Goal: Information Seeking & Learning: Learn about a topic

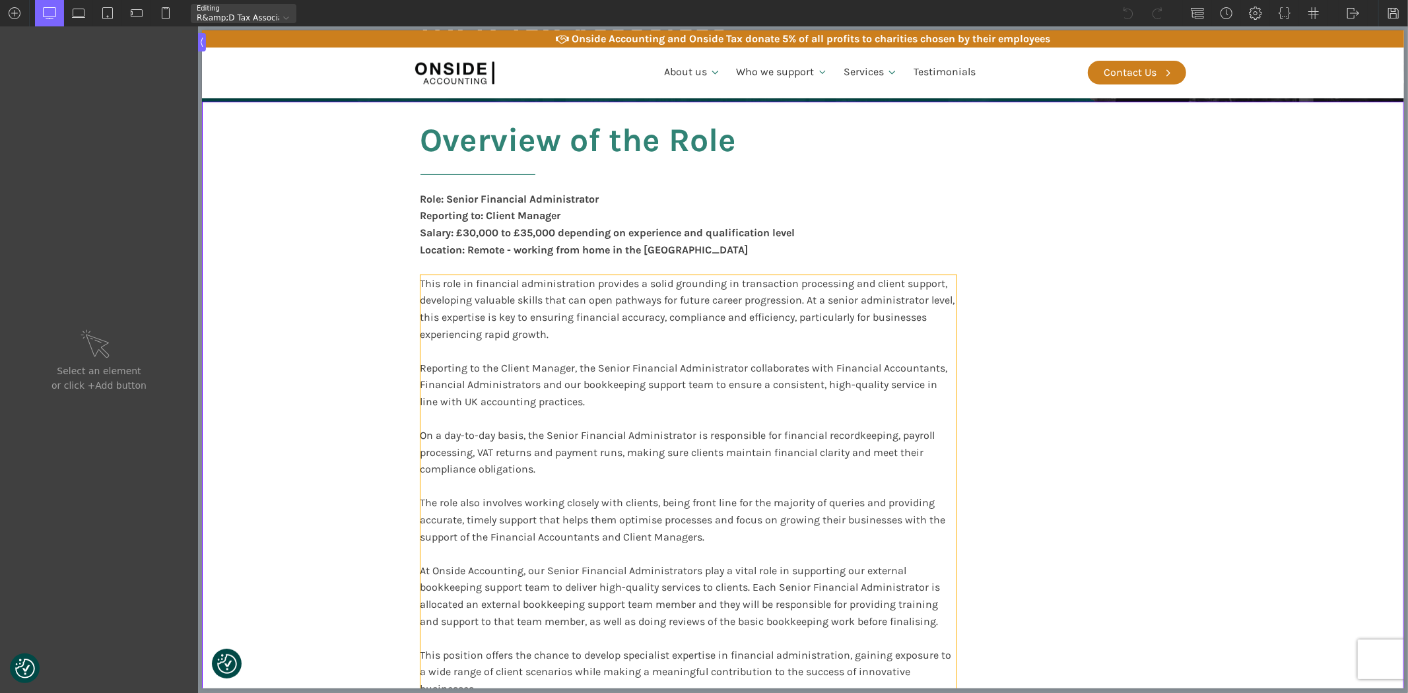
scroll to position [220, 0]
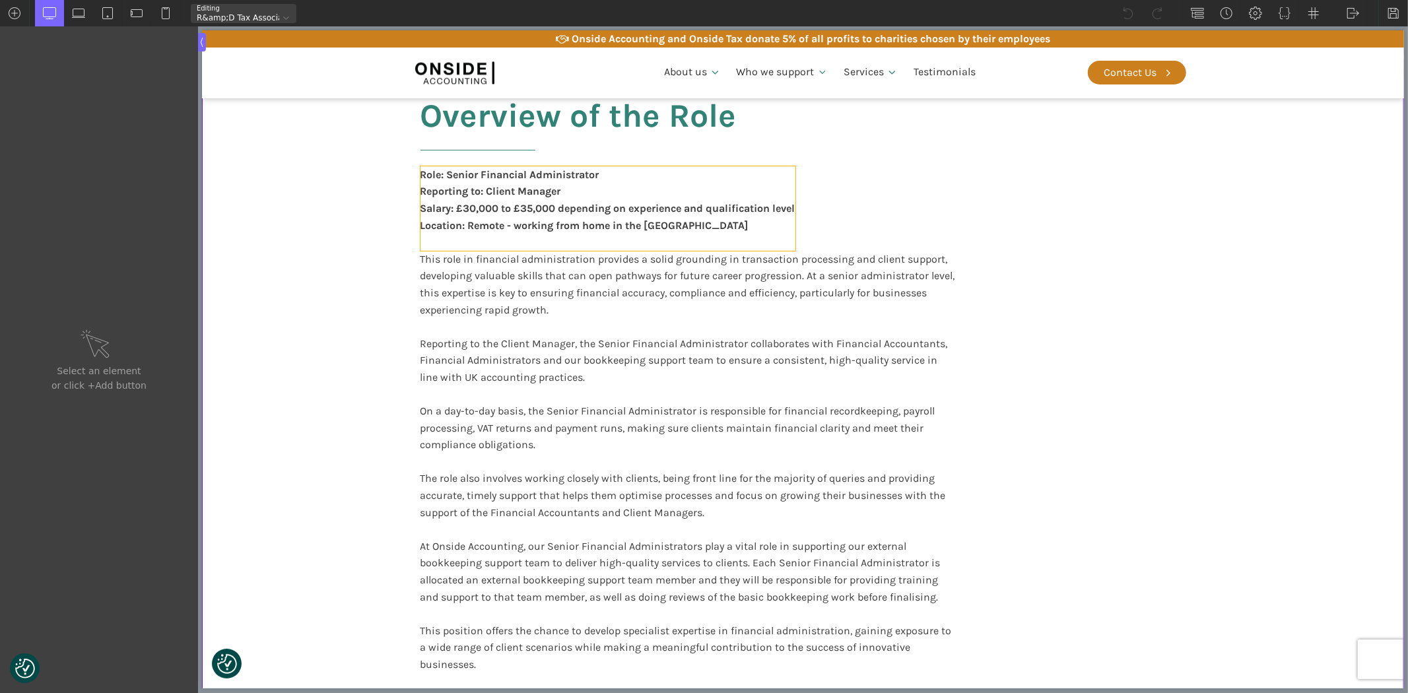
click at [581, 176] on div "Role: Senior Financial Administrator Reporting to: Client Manager Salary: £30,0…" at bounding box center [607, 208] width 375 height 84
type input "text_block-6-52"
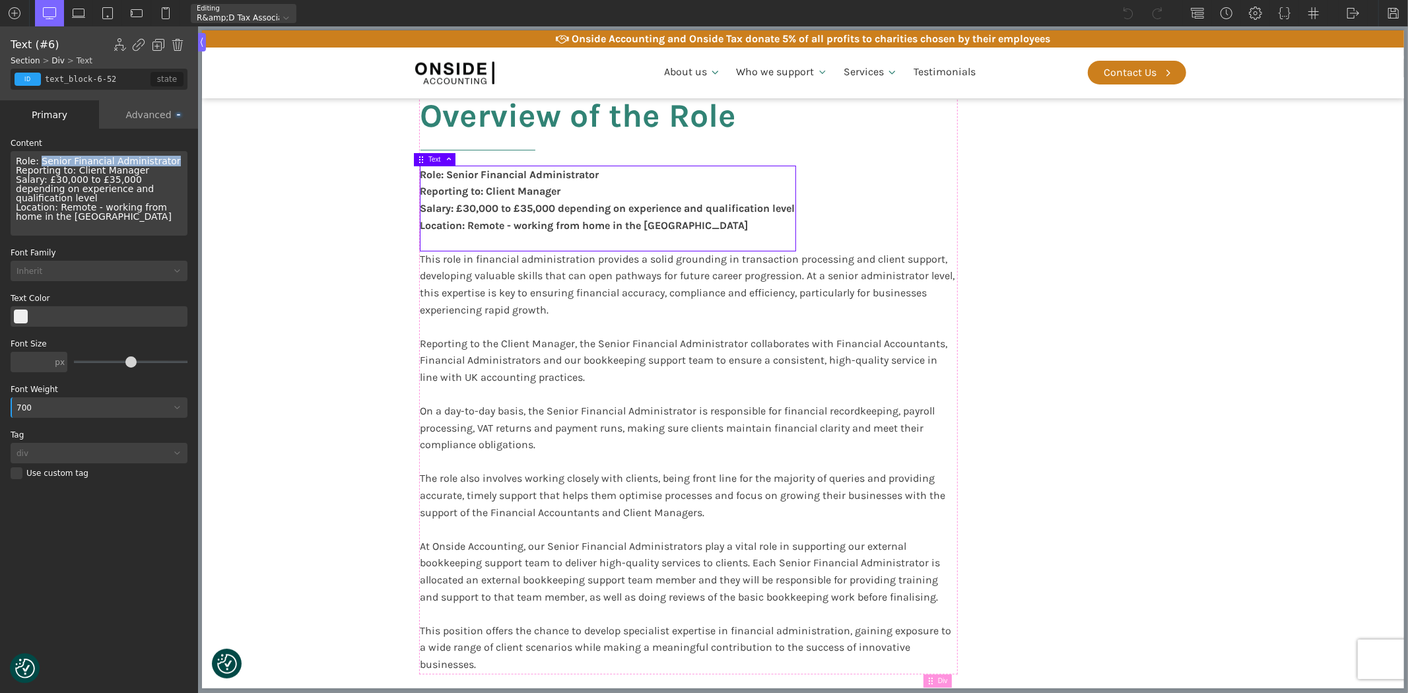
drag, startPoint x: 163, startPoint y: 162, endPoint x: 38, endPoint y: 160, distance: 125.4
click at [38, 160] on div "Role: Senior Financial Administrator Reporting to: Client Manager Salary: £30,0…" at bounding box center [99, 193] width 177 height 84
click at [483, 189] on div "Role: R&D Tax Associate Reporting to: Client Manager Salary: £30,000 to £35,000…" at bounding box center [607, 208] width 375 height 84
drag, startPoint x: 71, startPoint y: 170, endPoint x: 176, endPoint y: 172, distance: 104.9
click at [176, 172] on div "Role: R&D Tax Associate Reporting to: Client Manager Salary: £30,000 to £35,000…" at bounding box center [99, 193] width 177 height 84
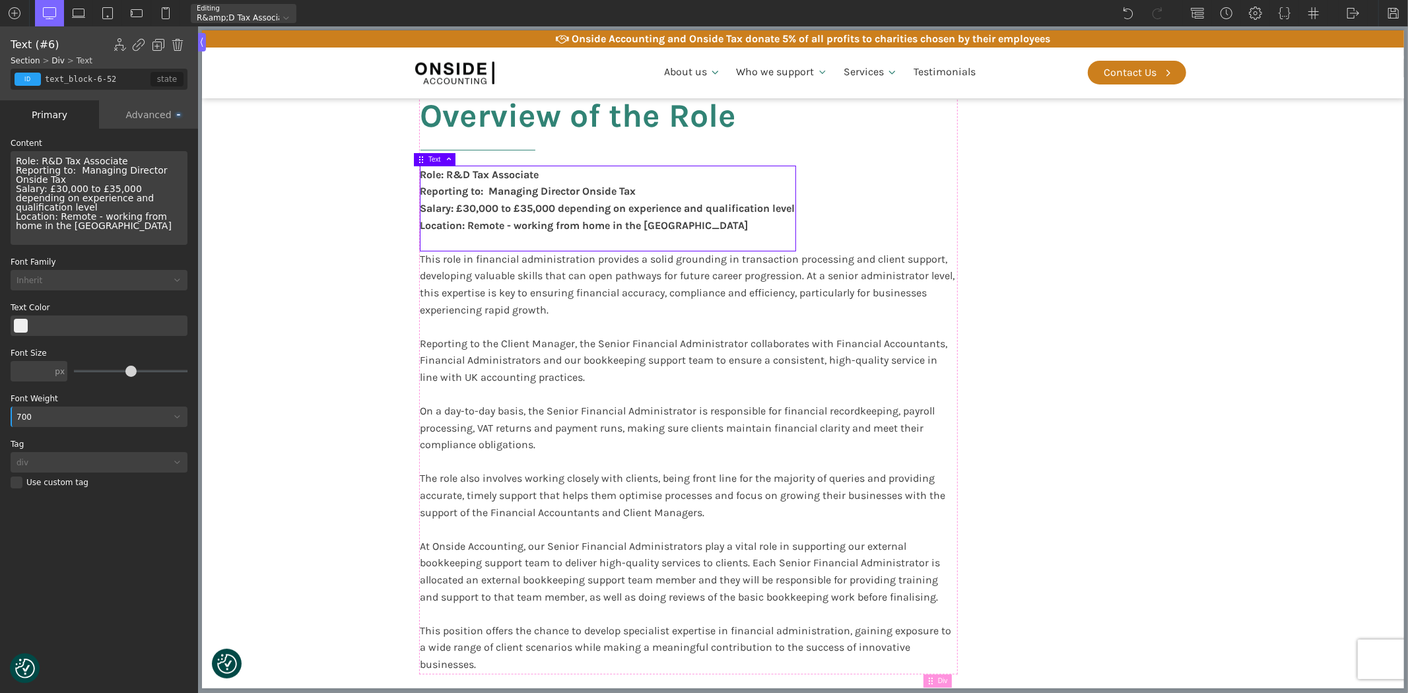
click at [152, 166] on div "Role: R&D Tax Associate Reporting to: Managing Director Onside Tax Salary: £30,…" at bounding box center [99, 198] width 177 height 94
click at [55, 190] on div "Role: R&D Tax Associate Reporting to: Managing Director - Onside Tax Salary: £3…" at bounding box center [99, 198] width 177 height 94
click at [100, 191] on div "Role: R&D Tax Associate Reporting to: Managing Director - Onside Tax Salary: £3…" at bounding box center [99, 198] width 177 height 94
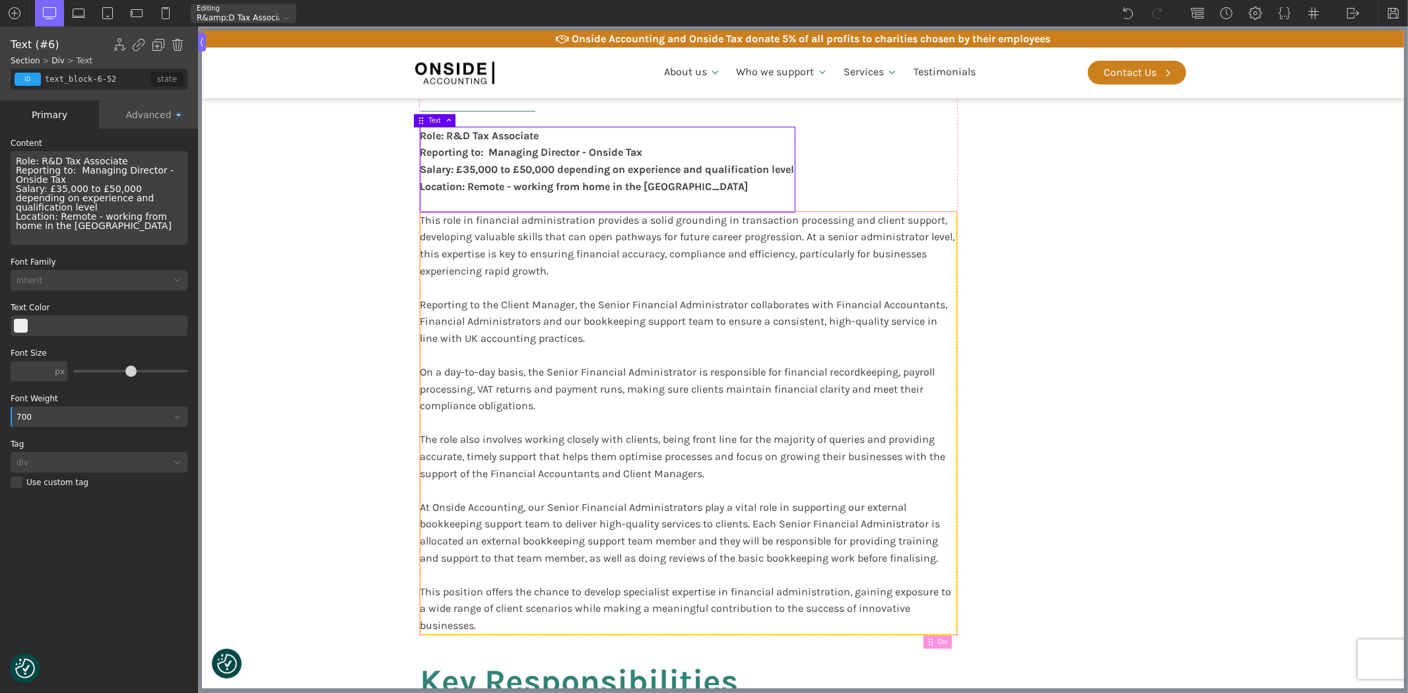
scroll to position [293, 0]
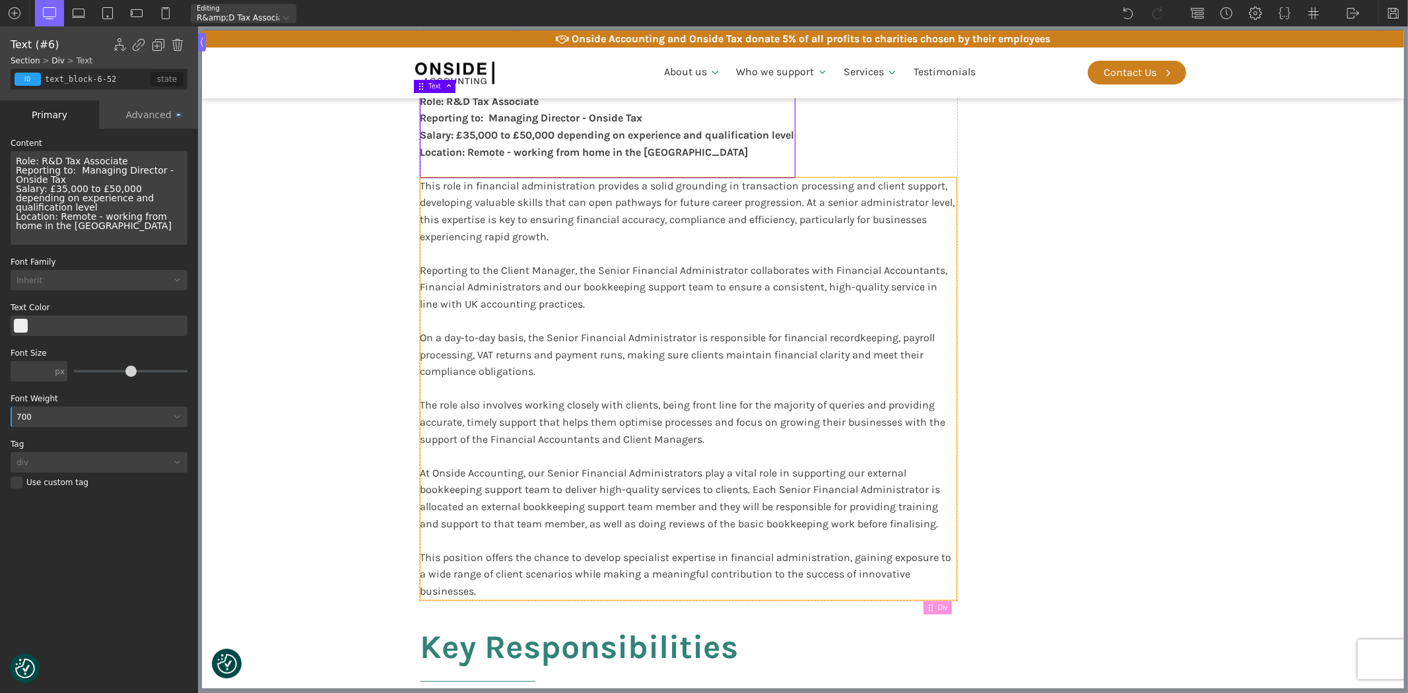
click at [498, 228] on div "This role in financial administration provides a solid grounding in transaction…" at bounding box center [688, 389] width 536 height 422
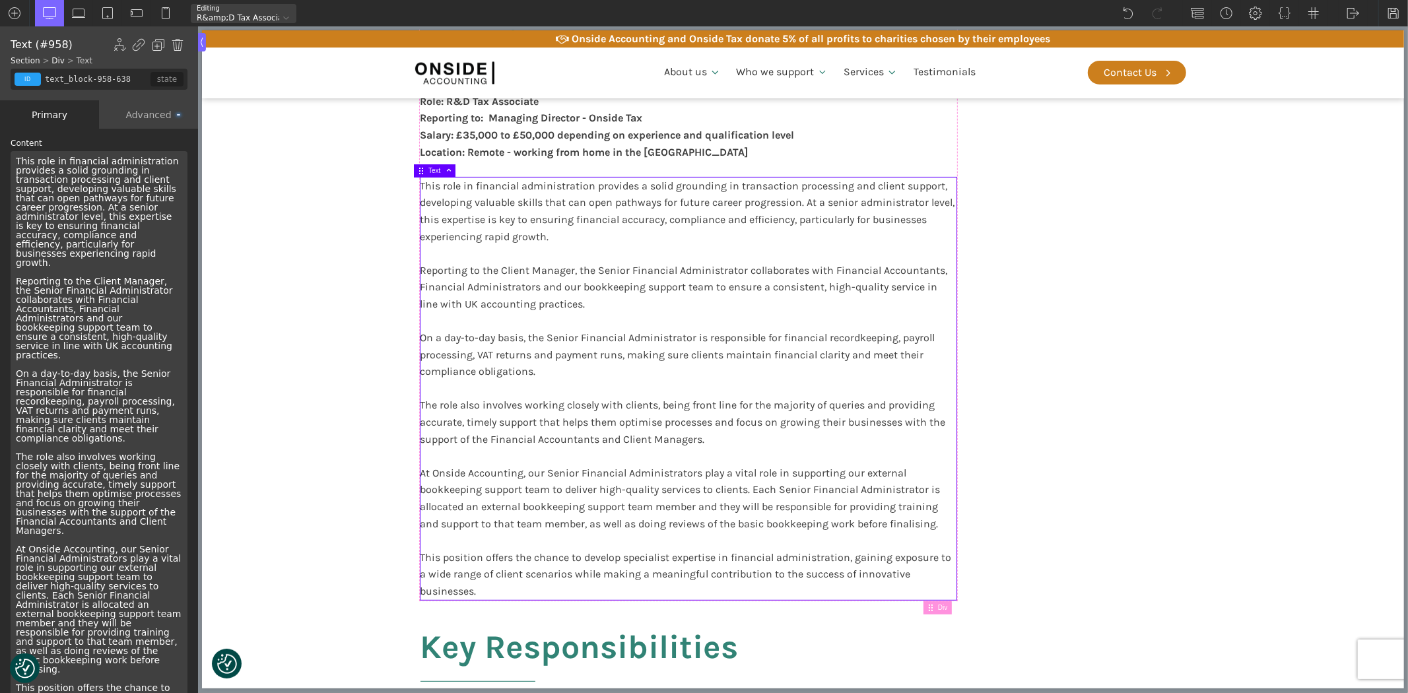
click at [77, 238] on div "This role in financial administration provides a solid grounding in transaction…" at bounding box center [99, 452] width 177 height 602
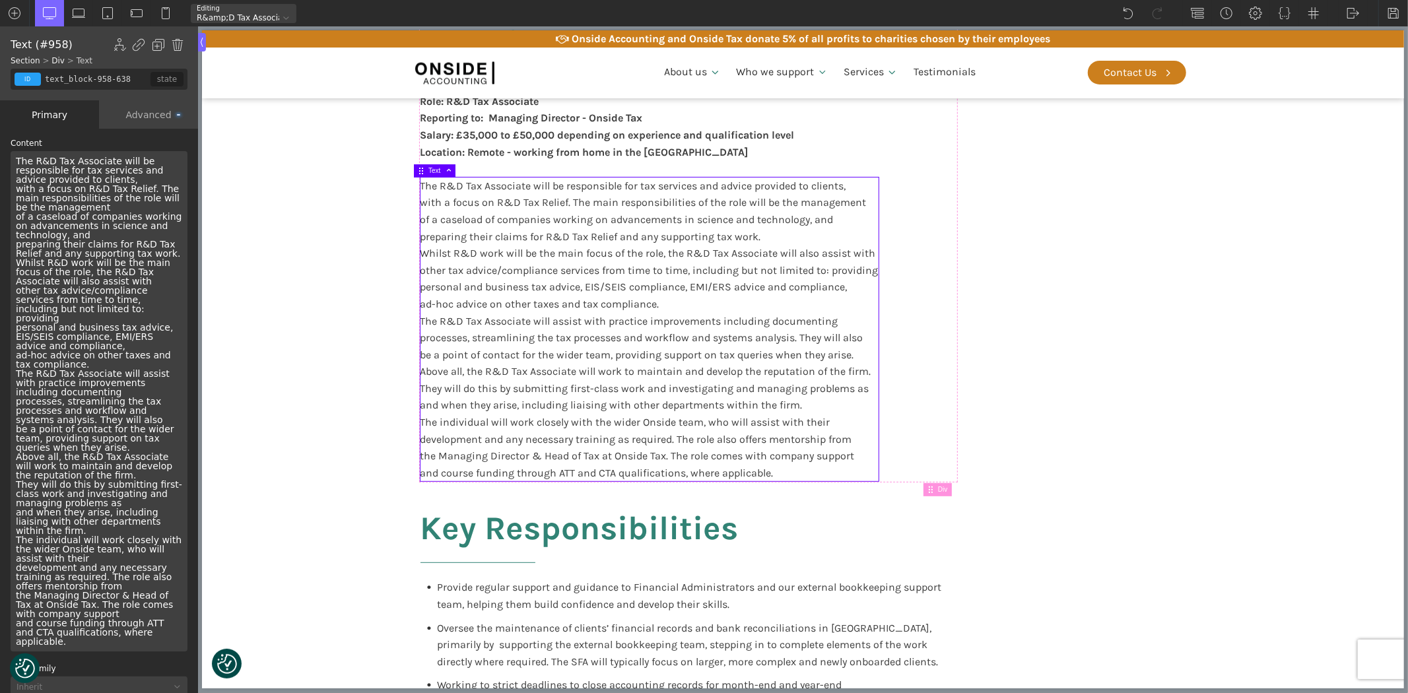
click at [121, 207] on div "The R&D Tax Associate will be responsible for tax services and advice provided …" at bounding box center [99, 401] width 177 height 500
click at [139, 176] on div "The R&D Tax Associate will be responsible for tax services and advice provided …" at bounding box center [99, 401] width 177 height 500
click at [149, 226] on div "The R&D Tax Associate will be responsible for tax services and advice provided …" at bounding box center [99, 401] width 177 height 500
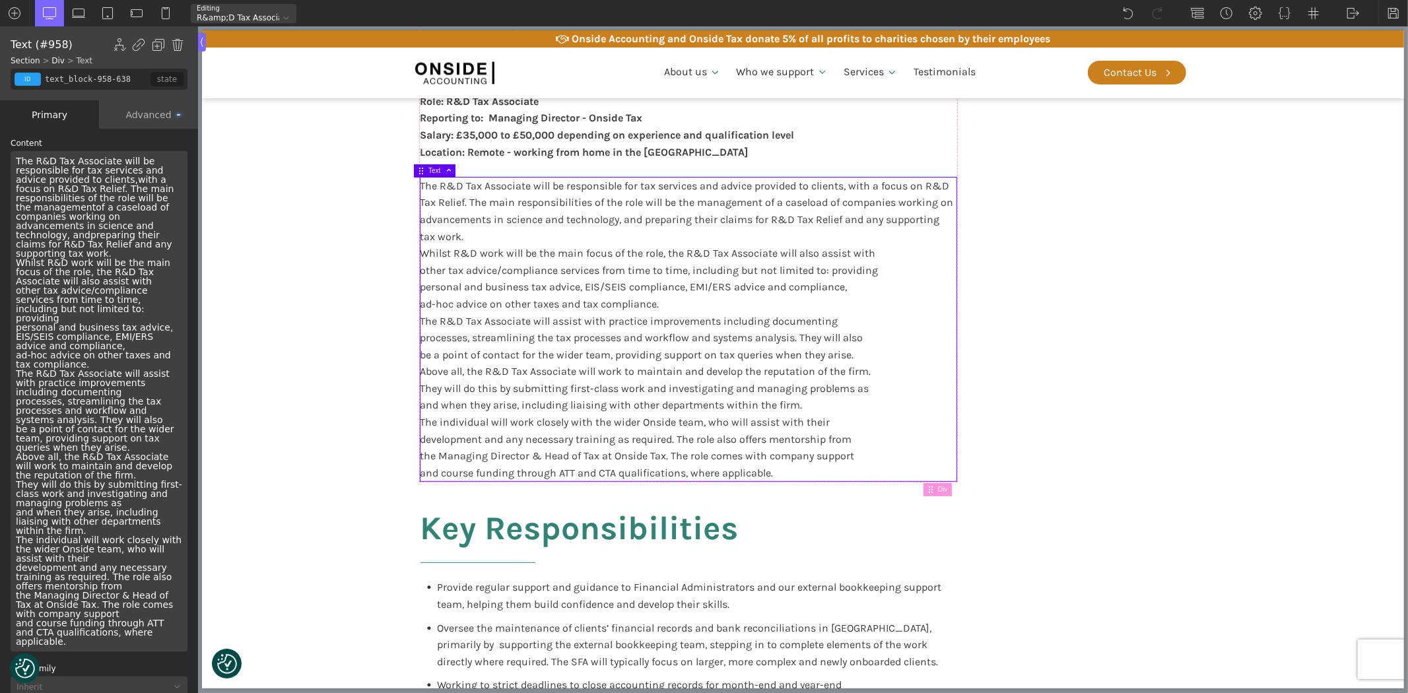
click at [47, 253] on div "The R&D Tax Associate will be responsible for tax services and advice provided …" at bounding box center [99, 401] width 177 height 500
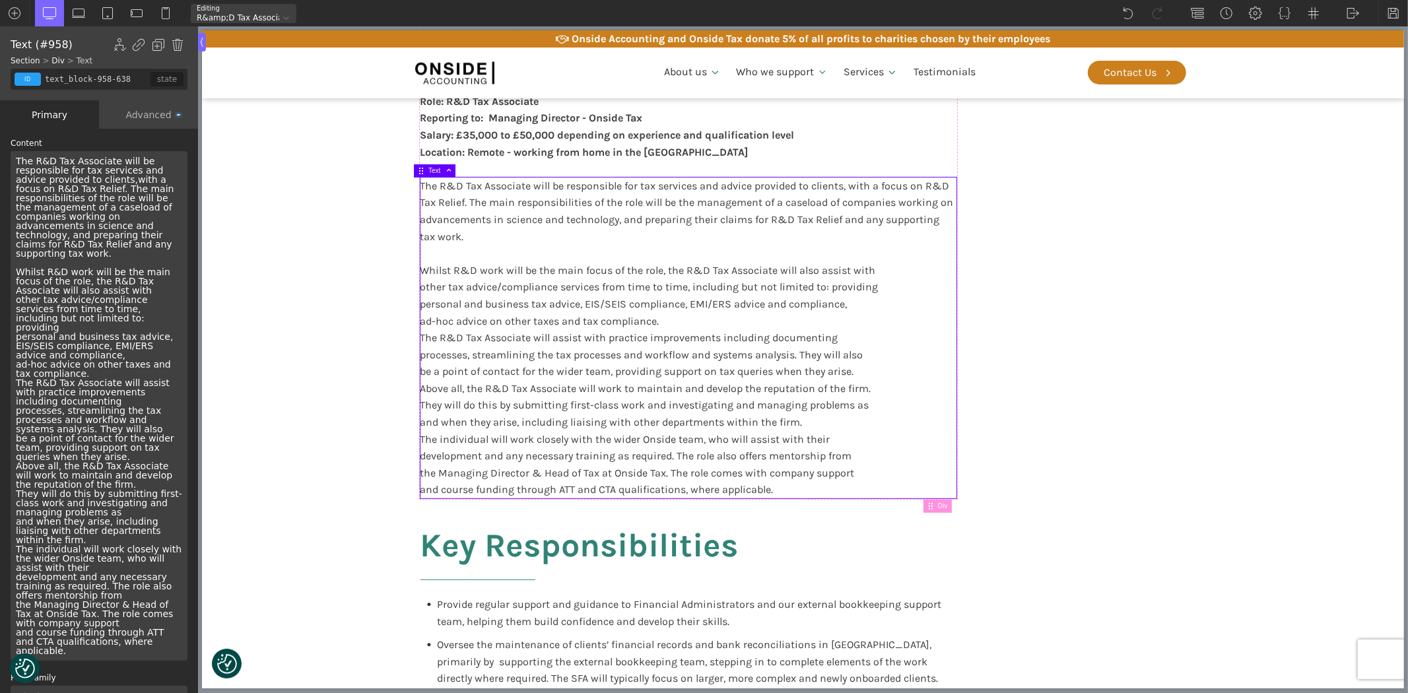
click at [15, 377] on div "The R&D Tax Associate will be responsible for tax services and advice provided …" at bounding box center [99, 405] width 177 height 509
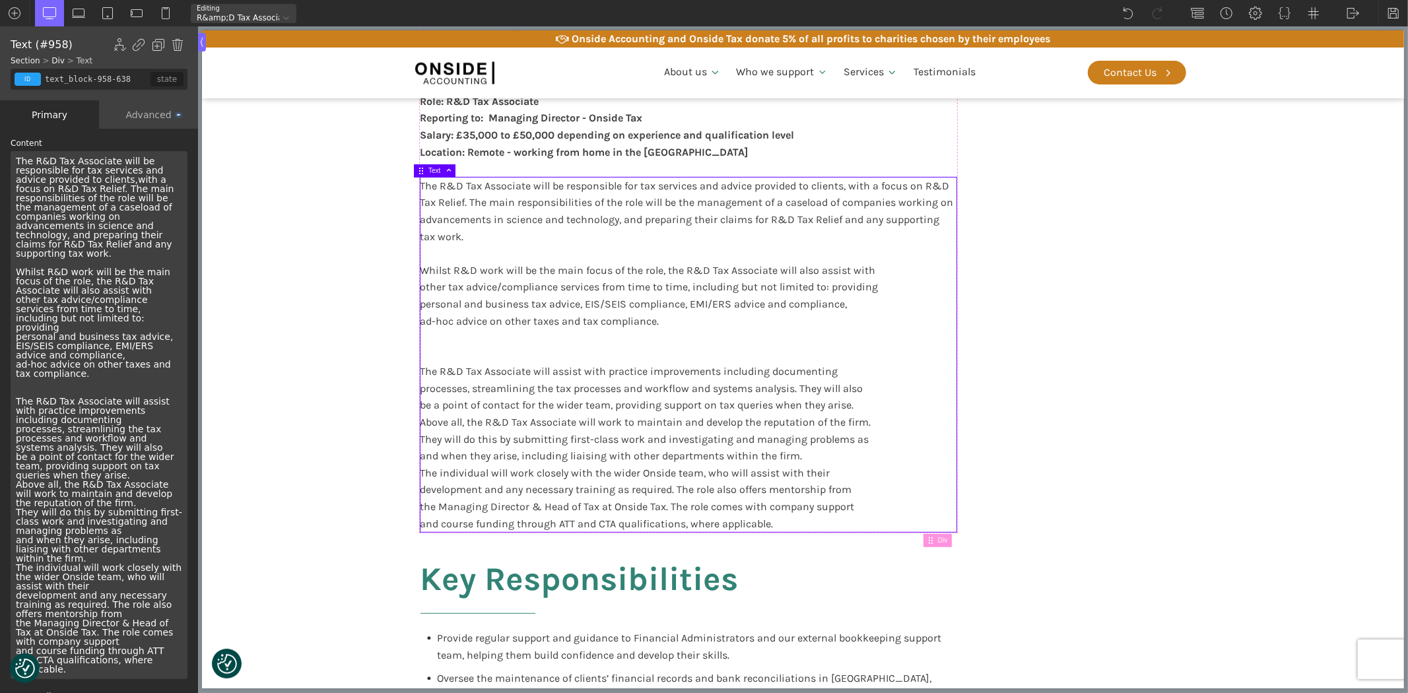
click at [104, 346] on div "The R&D Tax Associate will be responsible for tax services and advice provided …" at bounding box center [99, 415] width 177 height 528
click at [147, 306] on div "The R&D Tax Associate will be responsible for tax services and advice provided …" at bounding box center [99, 415] width 177 height 528
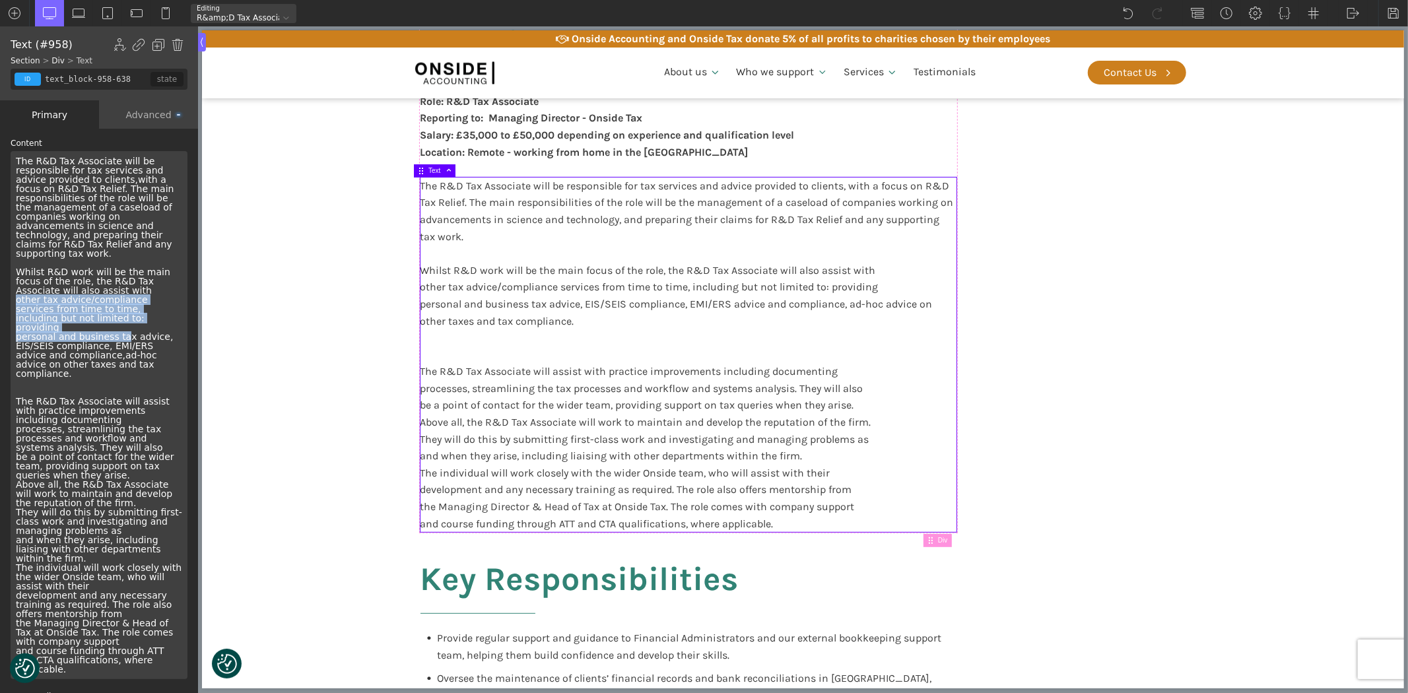
click at [119, 320] on div "The R&D Tax Associate will be responsible for tax services and advice provided …" at bounding box center [99, 415] width 177 height 528
click at [119, 319] on div "The R&D Tax Associate will be responsible for tax services and advice provided …" at bounding box center [99, 415] width 177 height 528
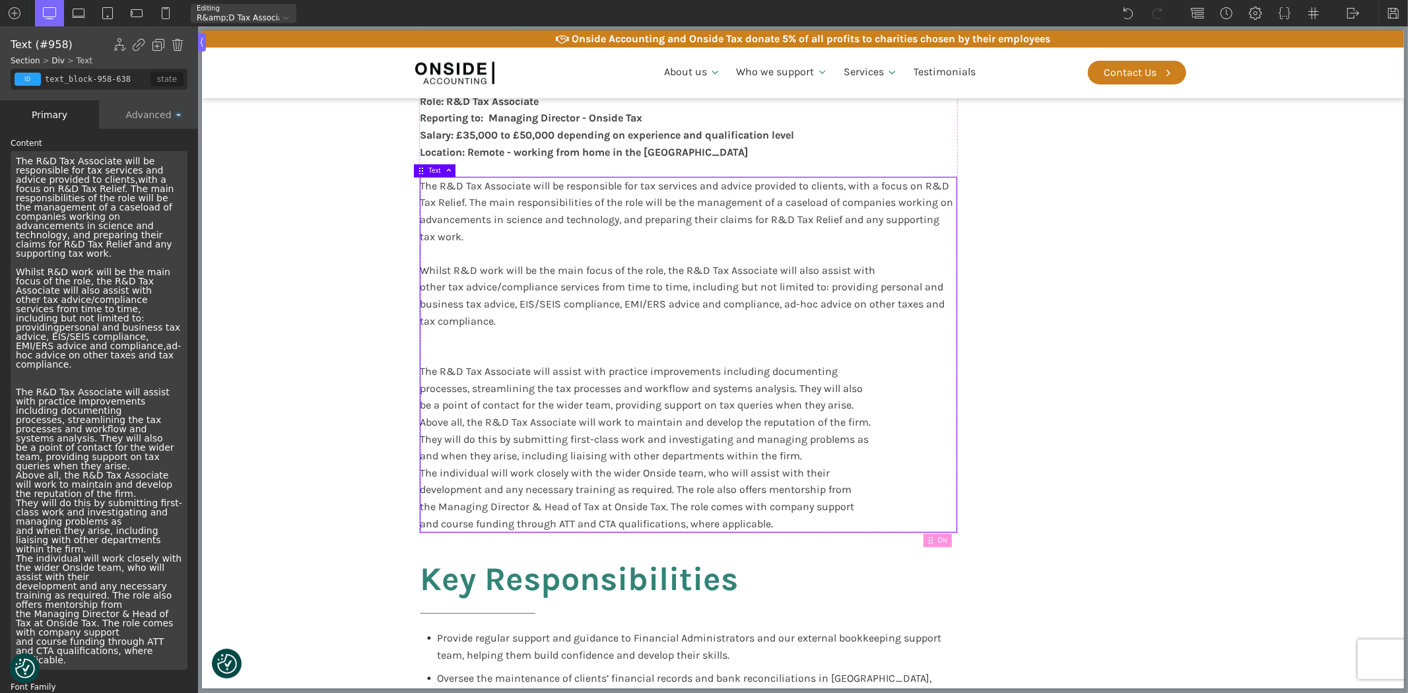
click at [152, 354] on div "The R&D Tax Associate will be responsible for tax services and advice provided …" at bounding box center [99, 410] width 177 height 519
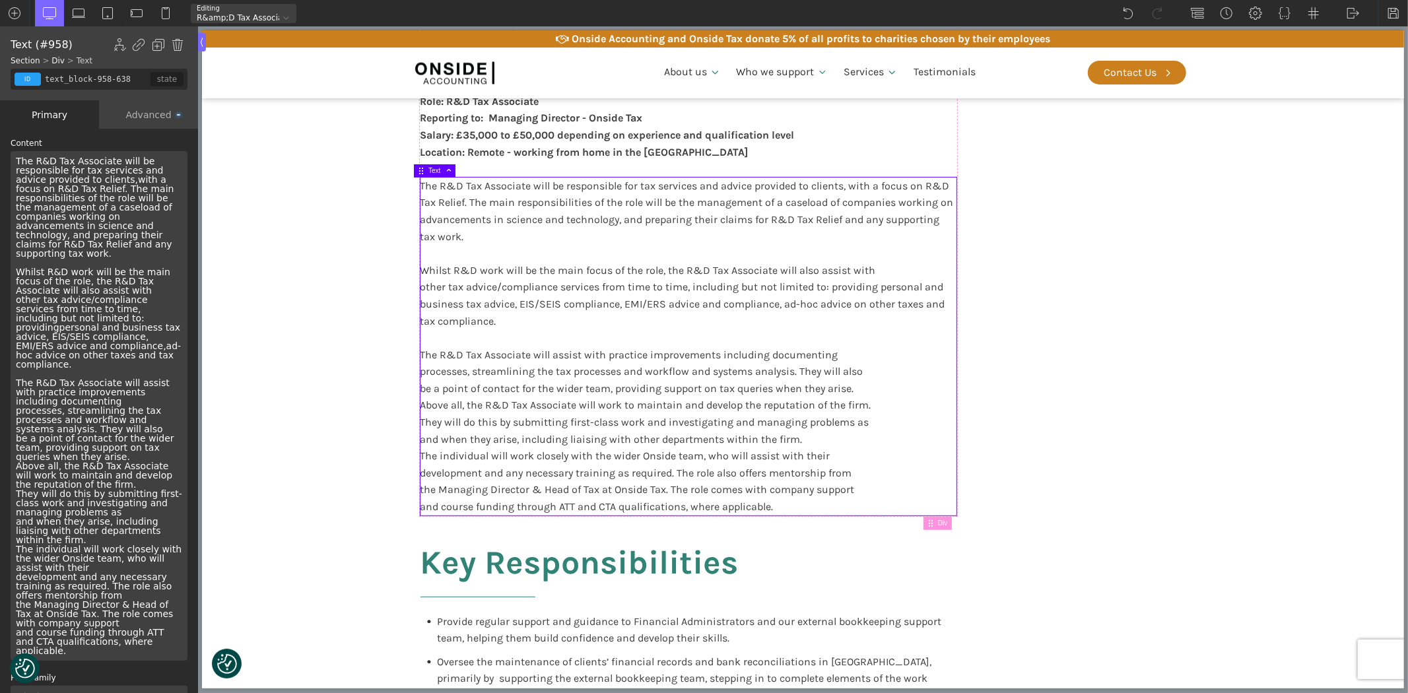
click at [78, 396] on div "The R&D Tax Associate will be responsible for tax services and advice provided …" at bounding box center [99, 405] width 177 height 509
click at [78, 387] on div "The R&D Tax Associate will be responsible for tax services and advice provided …" at bounding box center [99, 405] width 177 height 509
click at [125, 438] on div "The R&D Tax Associate will be responsible for tax services and advice provided …" at bounding box center [99, 405] width 177 height 509
click at [61, 523] on div "The R&D Tax Associate will be responsible for tax services and advice provided …" at bounding box center [99, 405] width 177 height 509
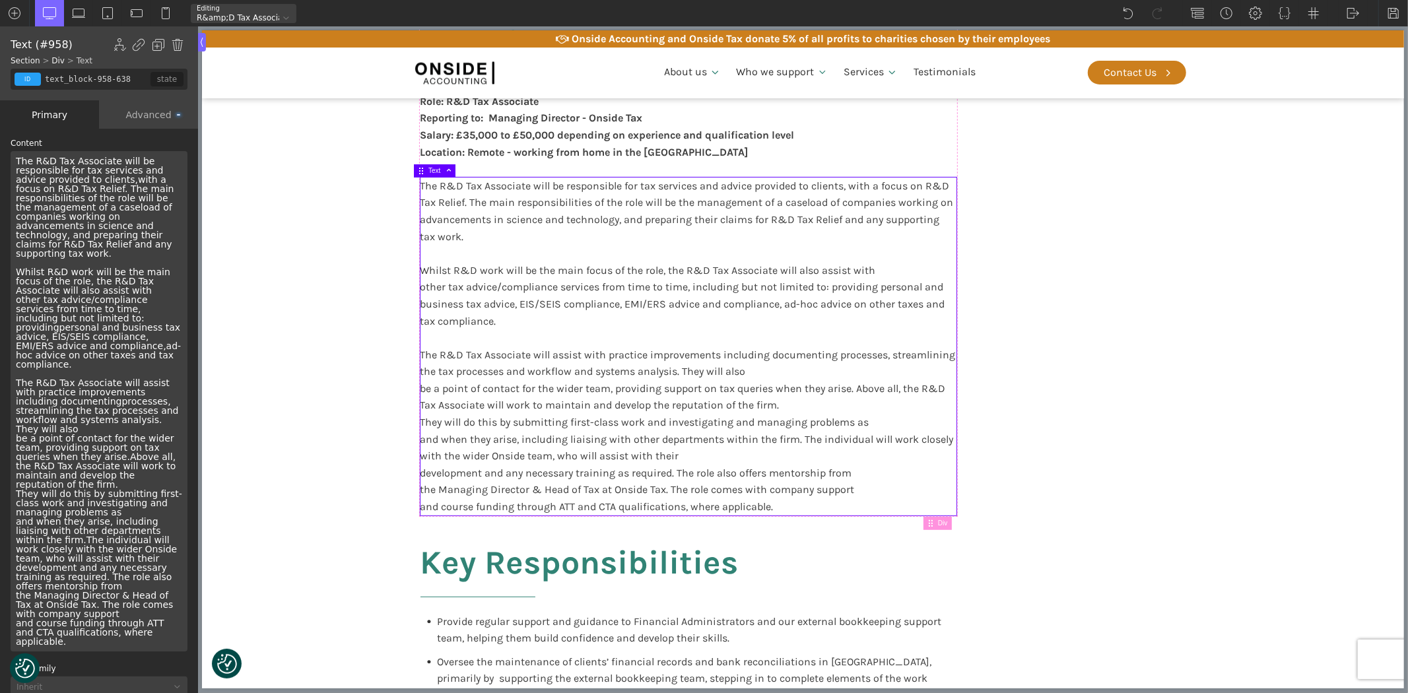
click at [114, 543] on div "The R&D Tax Associate will be responsible for tax services and advice provided …" at bounding box center [99, 401] width 177 height 500
click at [104, 536] on div "The R&D Tax Associate will be responsible for tax services and advice provided …" at bounding box center [99, 401] width 177 height 500
click at [71, 465] on div "The R&D Tax Associate will be responsible for tax services and advice provided …" at bounding box center [99, 401] width 177 height 500
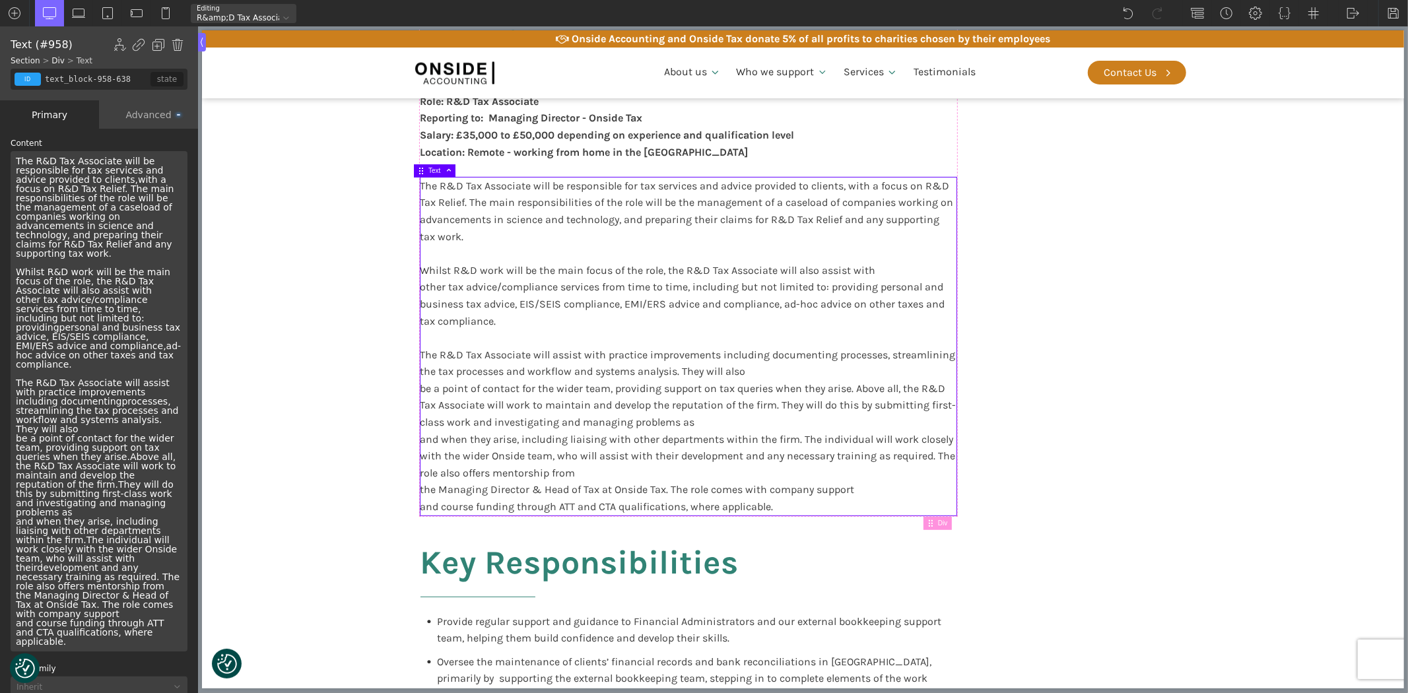
click at [51, 490] on div "The R&D Tax Associate will be responsible for tax services and advice provided …" at bounding box center [99, 401] width 177 height 500
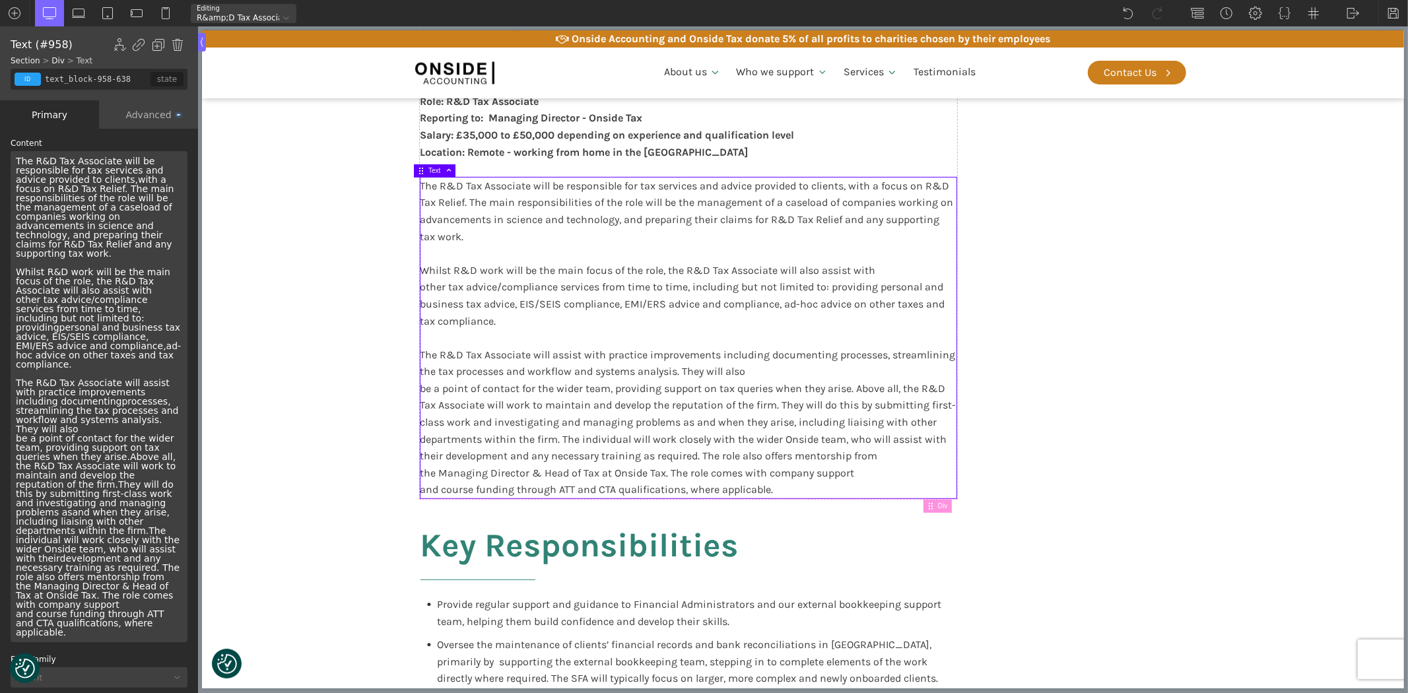
click at [104, 562] on div "The R&D Tax Associate will be responsible for tax services and advice provided …" at bounding box center [99, 396] width 177 height 491
click at [100, 557] on div "The R&D Tax Associate will be responsible for tax services and advice provided …" at bounding box center [99, 396] width 177 height 491
click at [83, 581] on div "The R&D Tax Associate will be responsible for tax services and advice provided …" at bounding box center [99, 396] width 177 height 491
click at [55, 583] on div "The R&D Tax Associate will be responsible for tax services and advice provided …" at bounding box center [99, 396] width 177 height 491
click at [156, 410] on div "The R&D Tax Associate will be responsible for tax services and advice provided …" at bounding box center [99, 392] width 177 height 482
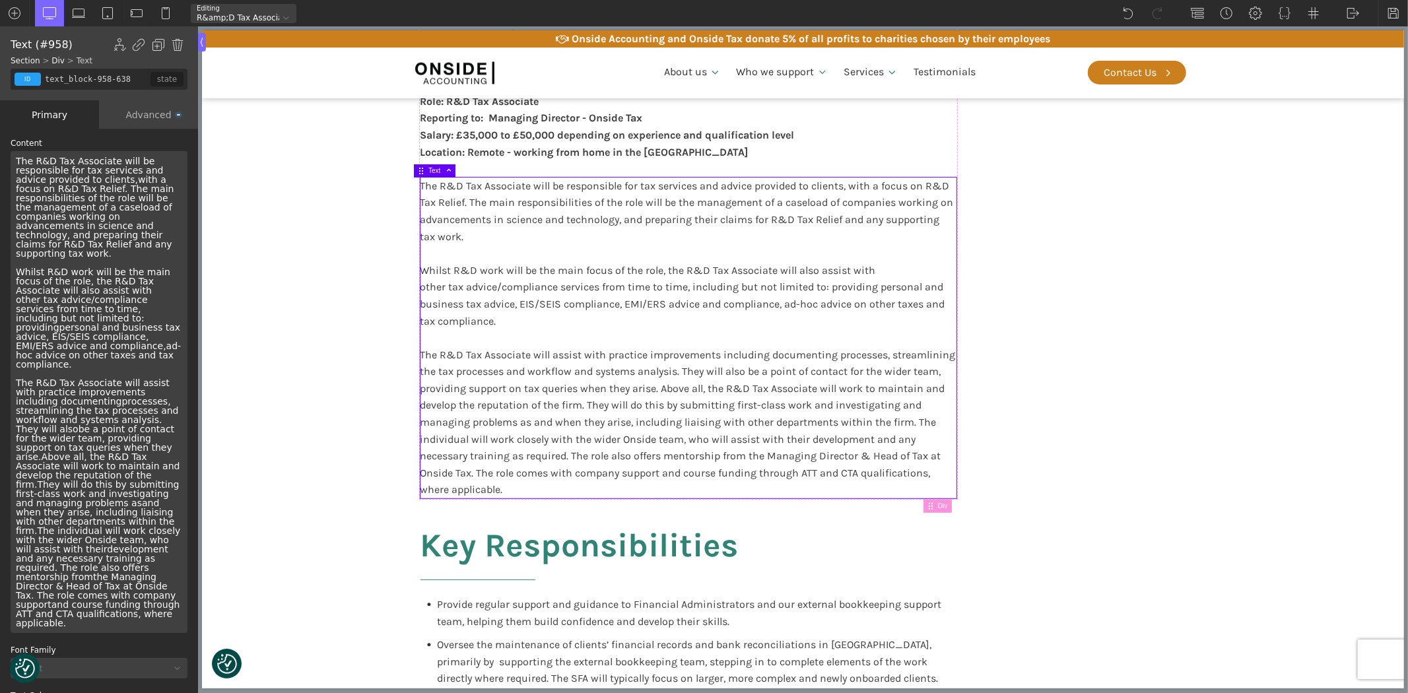
click at [38, 512] on div "The R&D Tax Associate will be responsible for tax services and advice provided …" at bounding box center [99, 392] width 177 height 482
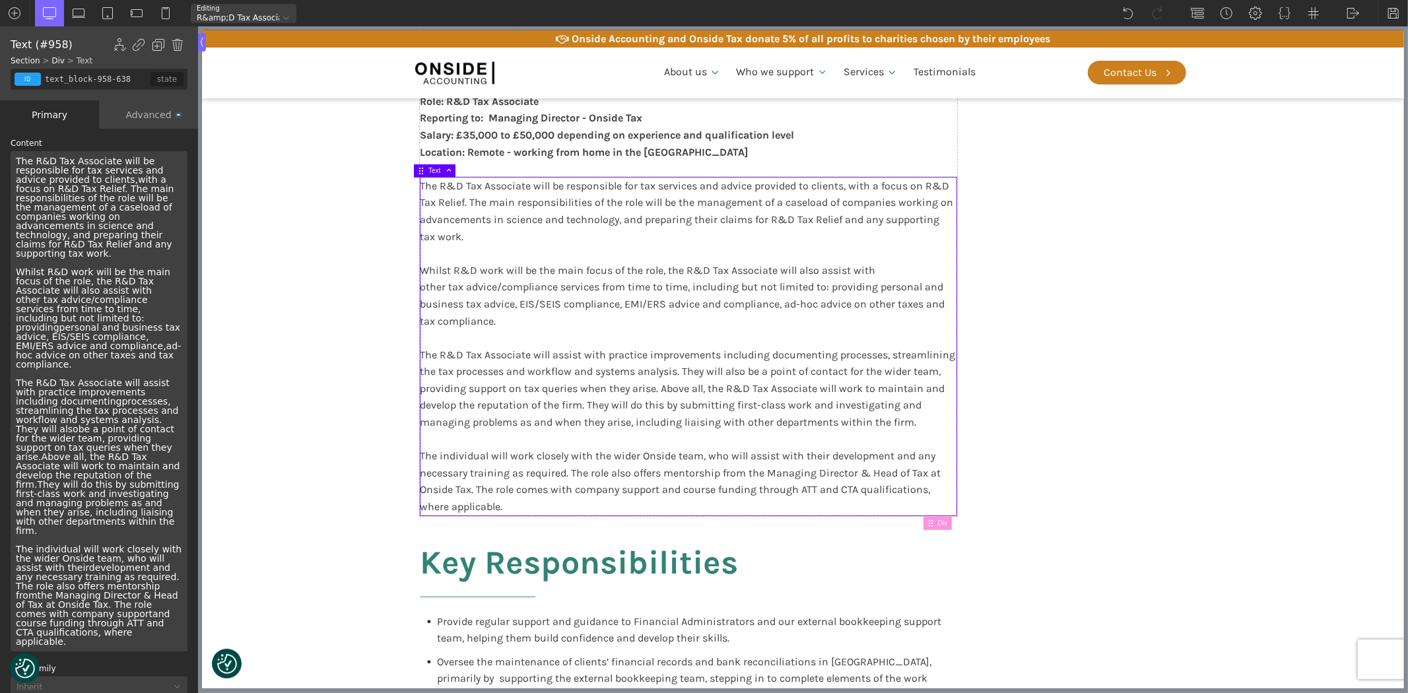
click at [146, 292] on div "The R&D Tax Associate will be responsible for tax services and advice provided …" at bounding box center [99, 401] width 177 height 500
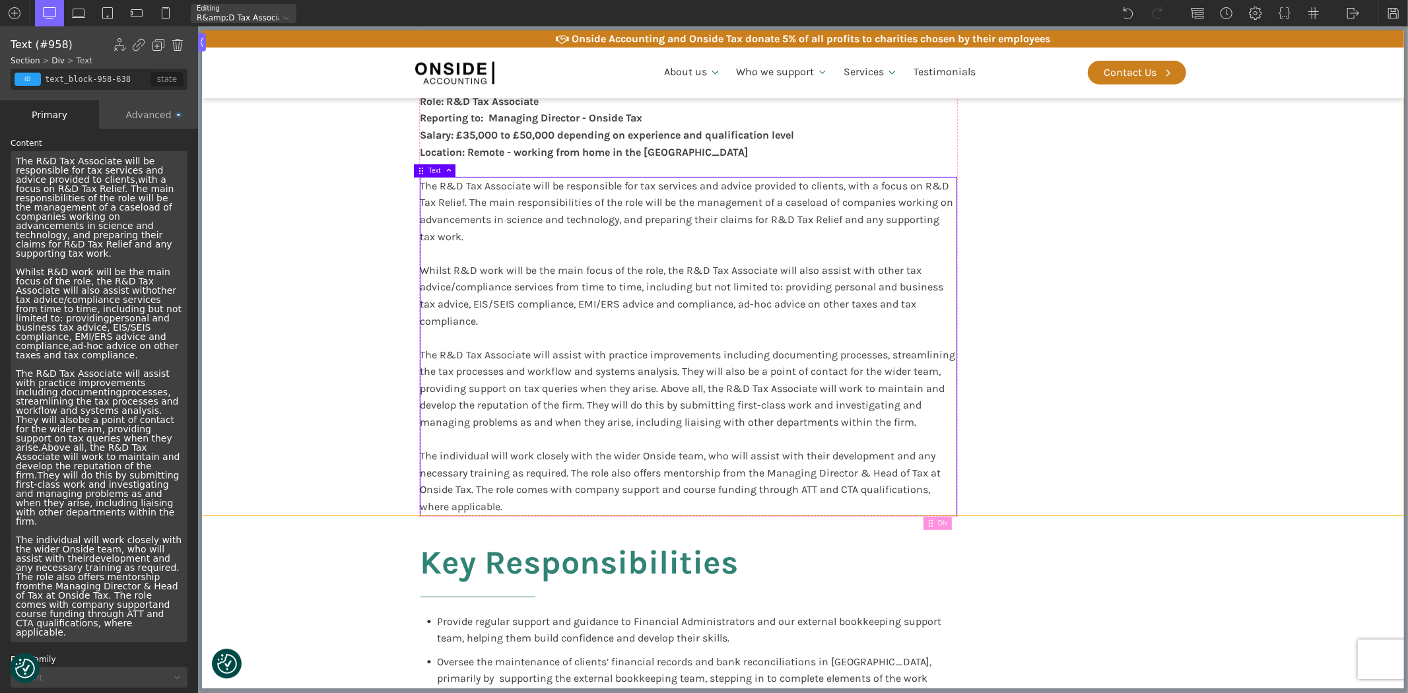
click at [323, 259] on section "Overview of the Role Role: R&D Tax Associate Reporting to: Managing Director - …" at bounding box center [802, 259] width 1202 height 511
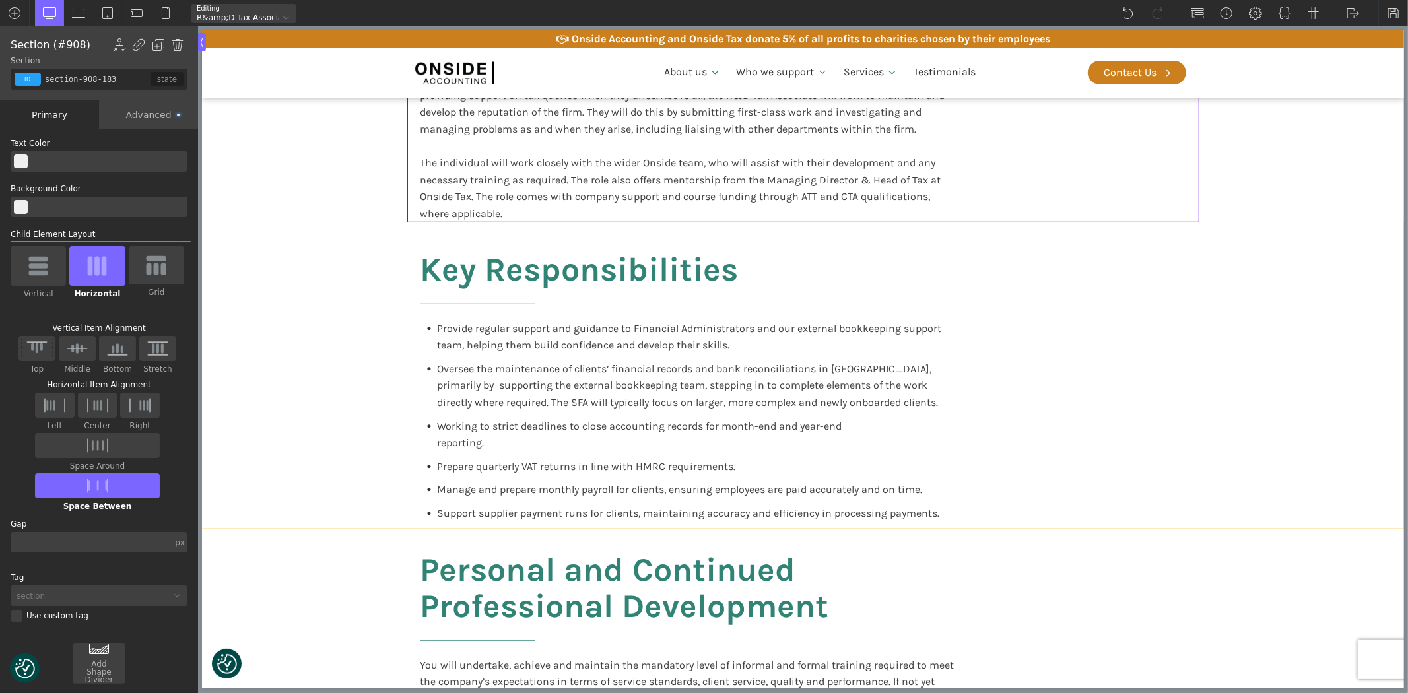
scroll to position [660, 0]
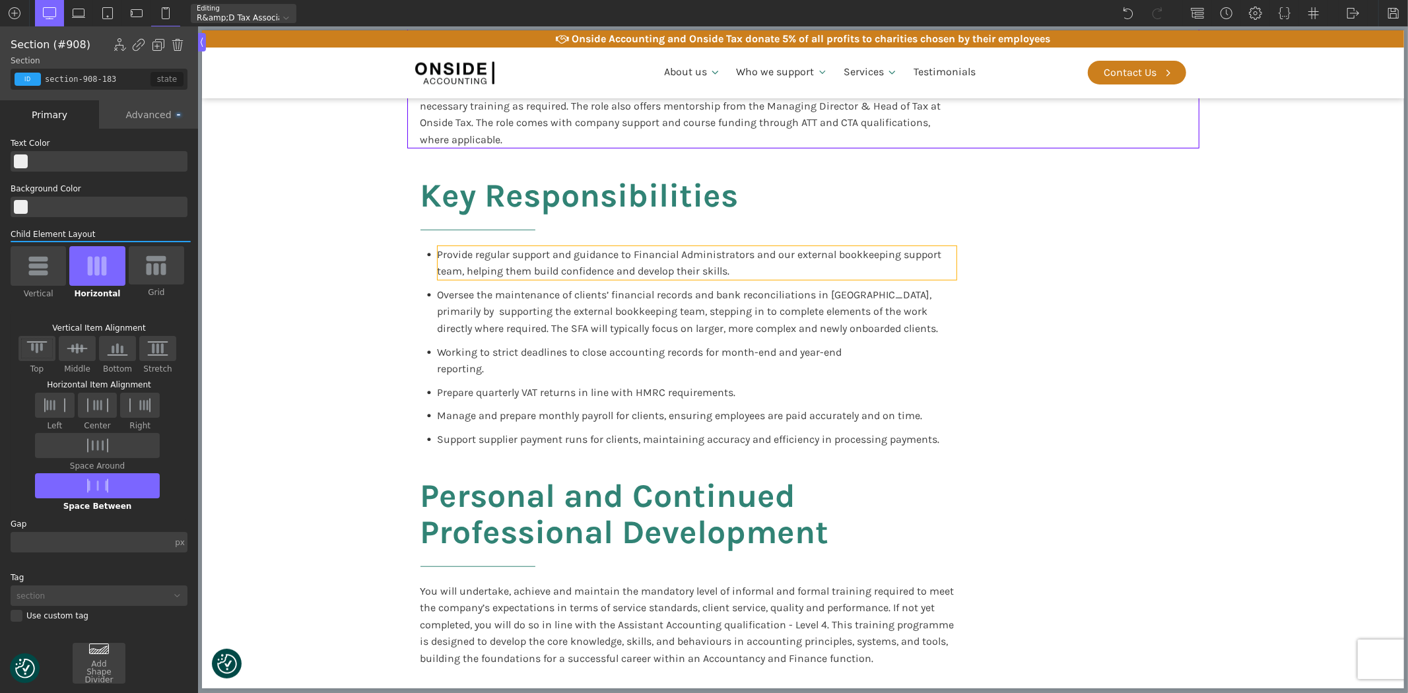
click at [564, 244] on h2 "Key Responsibilities" at bounding box center [579, 212] width 318 height 69
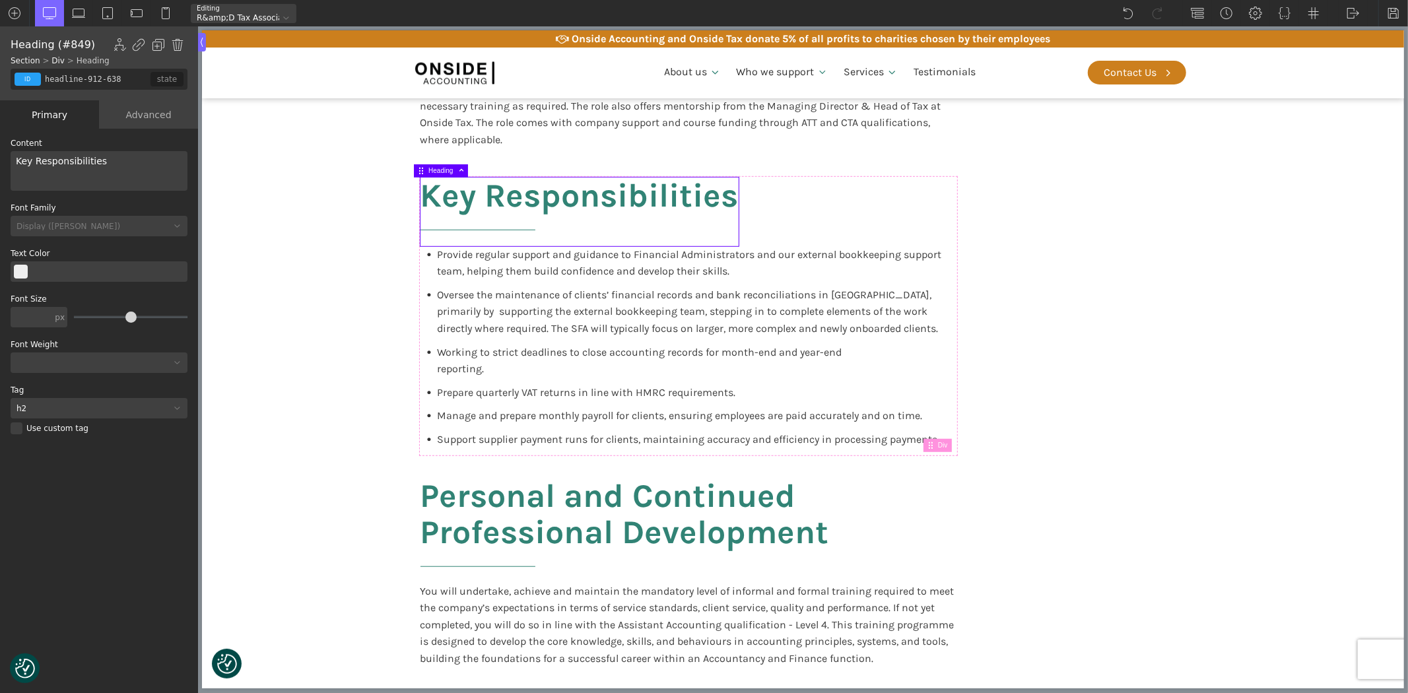
click at [599, 265] on span "Provide regular support and guidance to Financial Administrators and our extern…" at bounding box center [690, 263] width 507 height 30
type input "text_block-163-137"
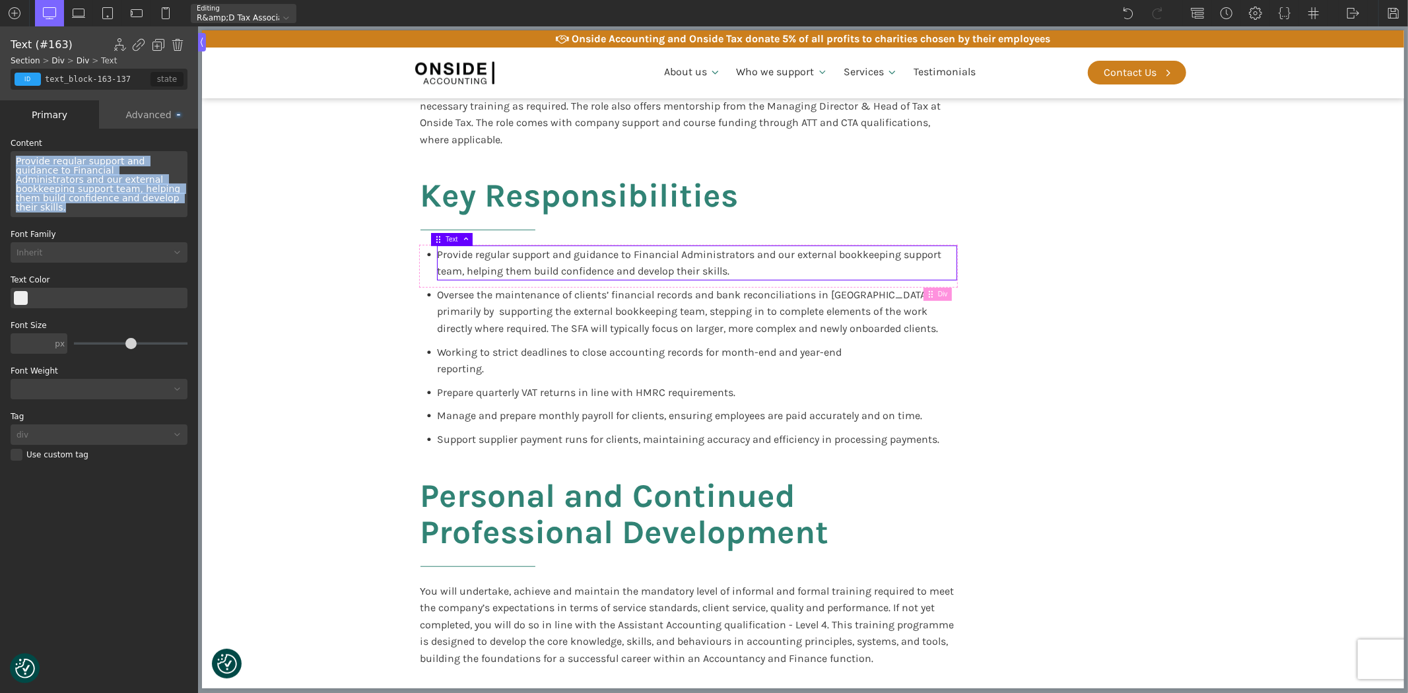
drag, startPoint x: 102, startPoint y: 200, endPoint x: 0, endPoint y: 162, distance: 108.6
click at [0, 162] on div "WP Grid Builder Stack Columns Vertically Page container (1200px) and below Less…" at bounding box center [99, 412] width 198 height 567
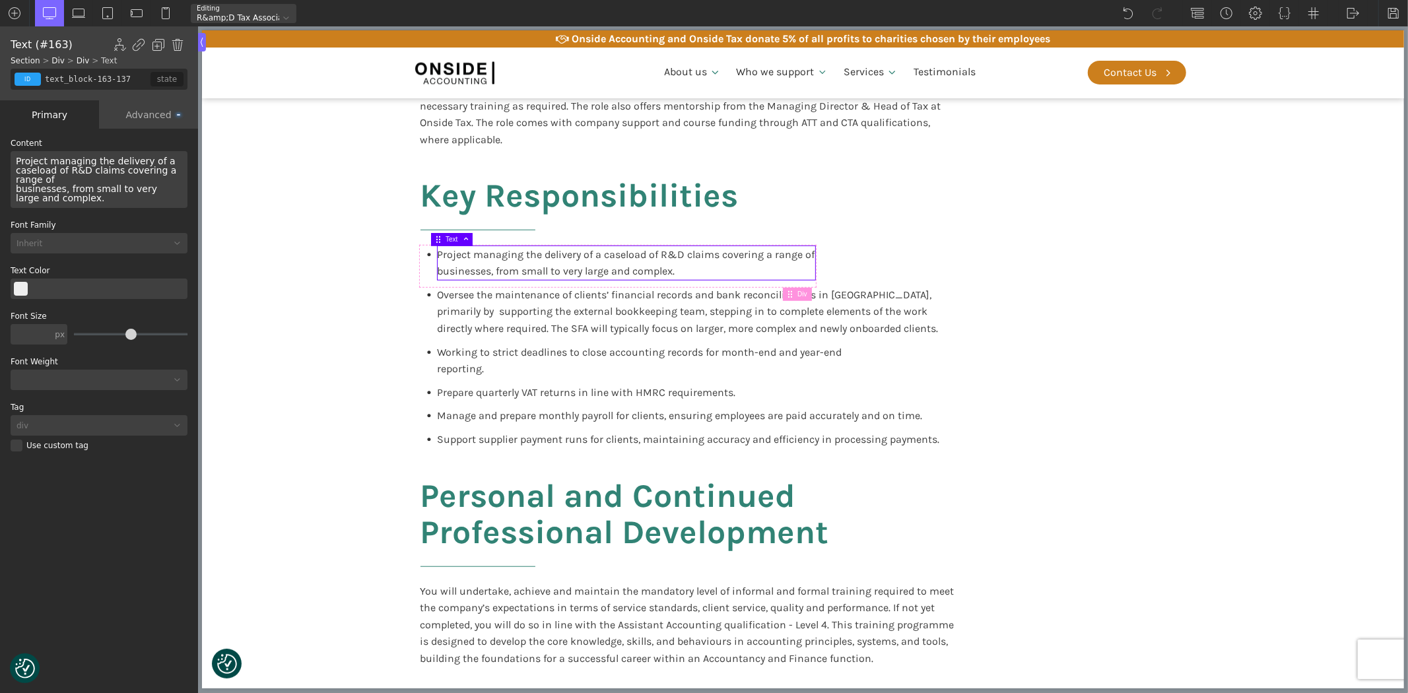
click at [60, 175] on span "P roject managing the delivery of a caseload of R&D claims covering a range of …" at bounding box center [98, 180] width 164 height 48
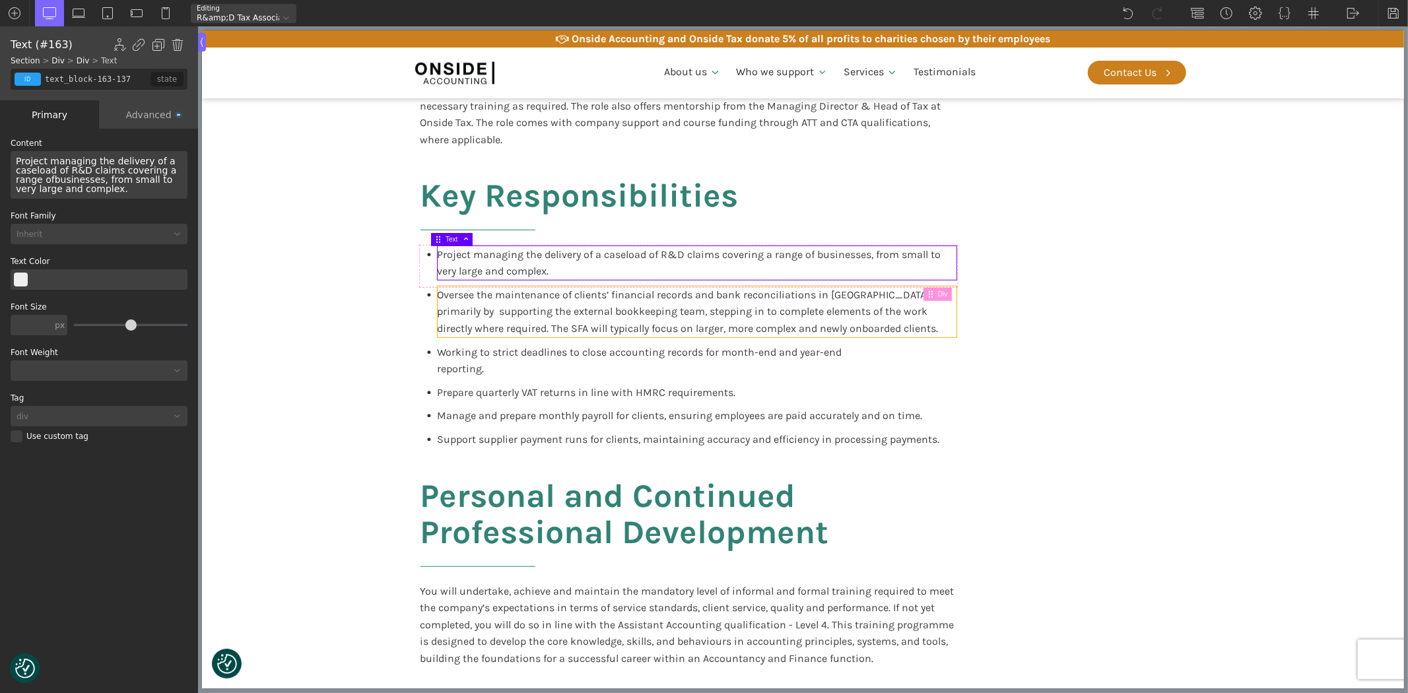
click at [558, 299] on span "Oversee the maintenance of clients’ financial records and bank reconciliations …" at bounding box center [687, 311] width 501 height 46
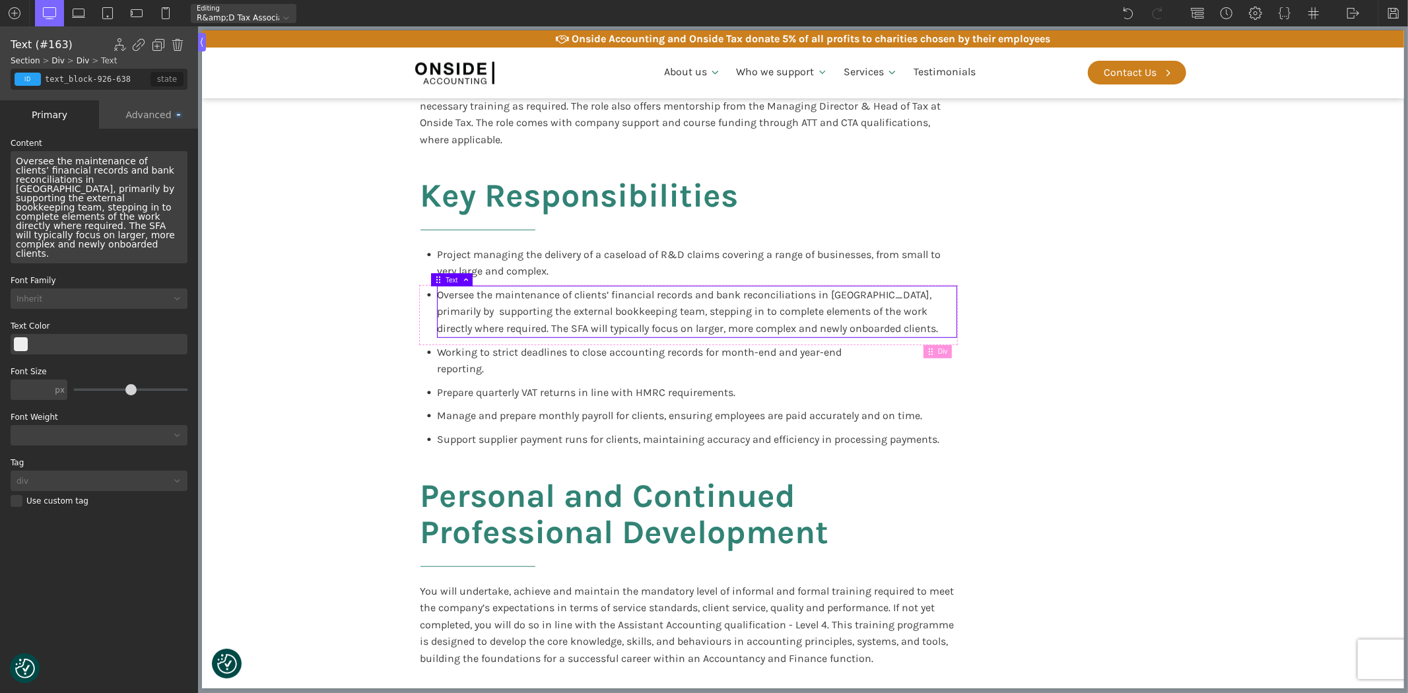
click at [109, 207] on span "Oversee the maintenance of clients’ financial records and bank reconciliations …" at bounding box center [98, 207] width 164 height 103
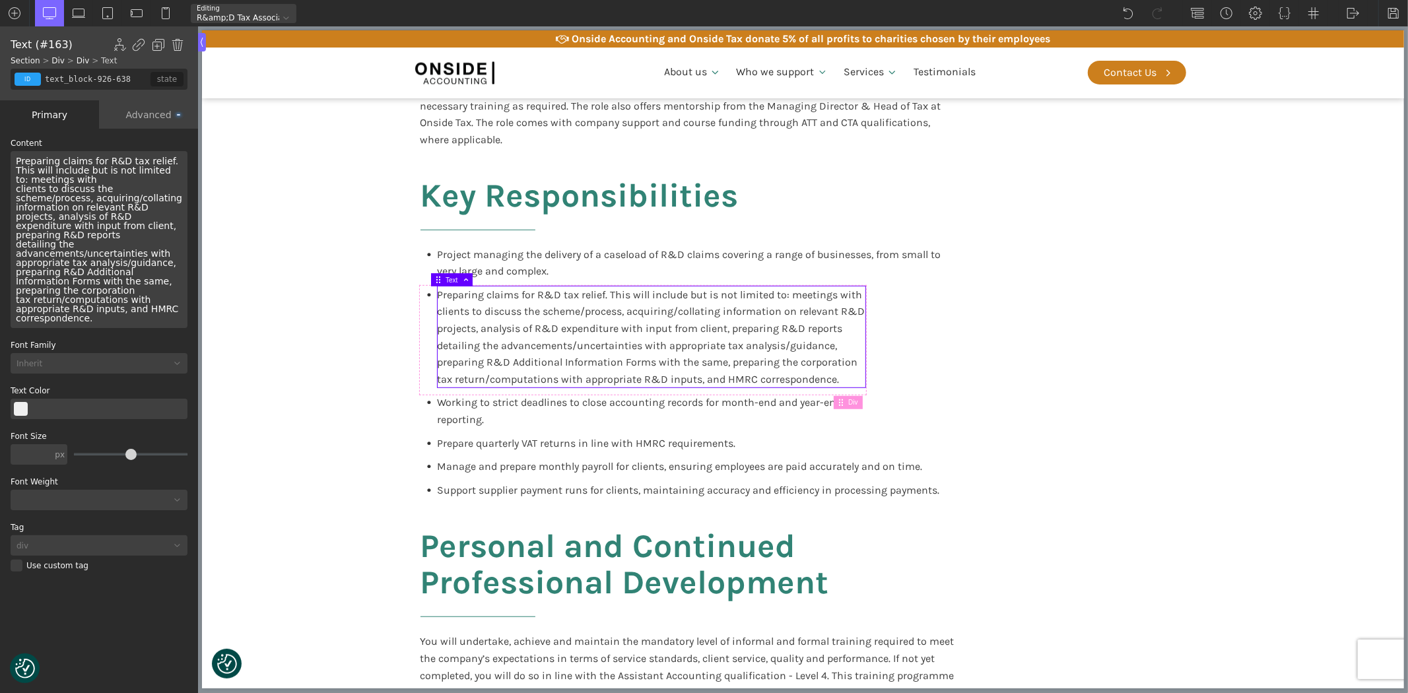
click at [84, 176] on div "Preparing claims for R&D tax relief. This will include but is not limited to: m…" at bounding box center [99, 239] width 177 height 177
click at [147, 199] on div "Preparing claims for R&D tax relief. This will include but is not limited to: m…" at bounding box center [99, 239] width 177 height 177
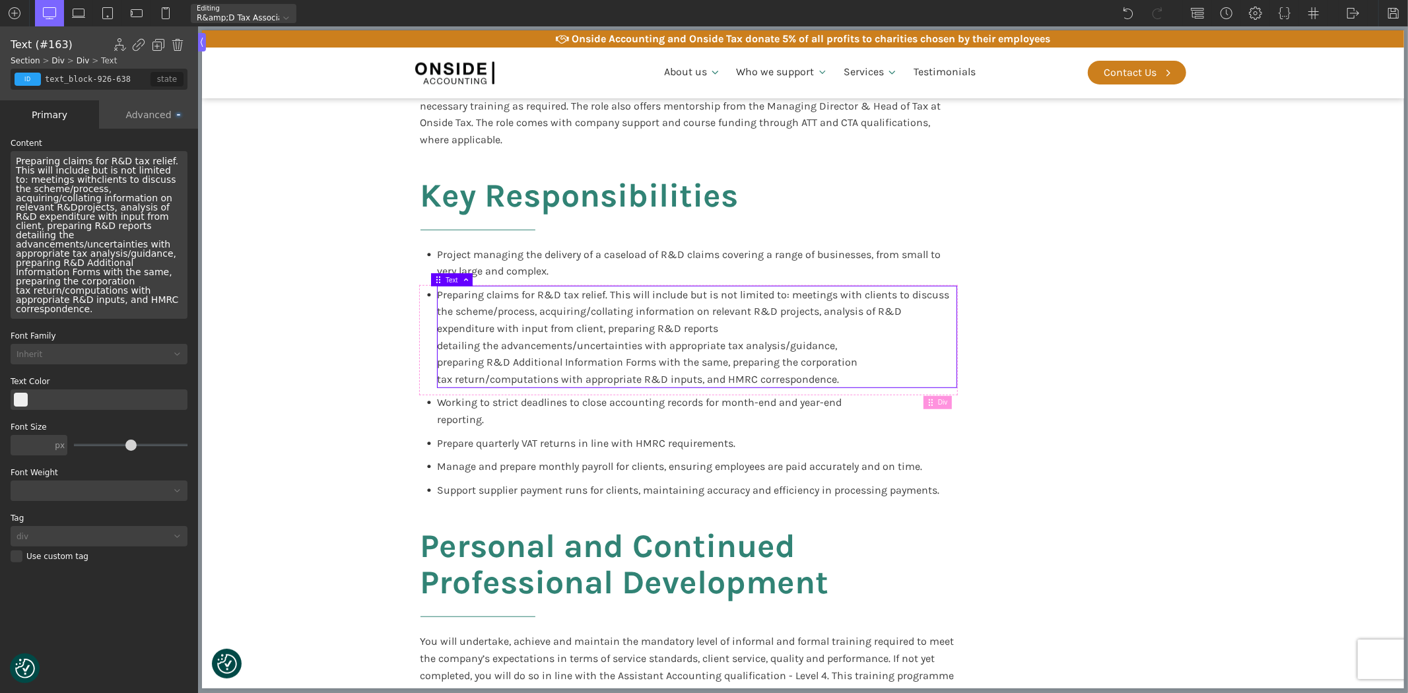
click at [103, 225] on div "Preparing claims for R&D tax relief. This will include but is not limited to: m…" at bounding box center [99, 235] width 177 height 168
click at [90, 264] on div "Preparing claims for R&D tax relief. This will include but is not limited to: m…" at bounding box center [99, 235] width 177 height 168
click at [166, 170] on div "Preparing claims for R&D tax relief. This will include but is not limited to: m…" at bounding box center [99, 235] width 177 height 168
click at [165, 212] on span "Preparing claims for R&D tax relief. This will include but is not limited to: m…" at bounding box center [99, 235] width 166 height 158
click at [547, 404] on span "Working to strict deadlines to close accounting records for month-end and year-…" at bounding box center [640, 411] width 407 height 30
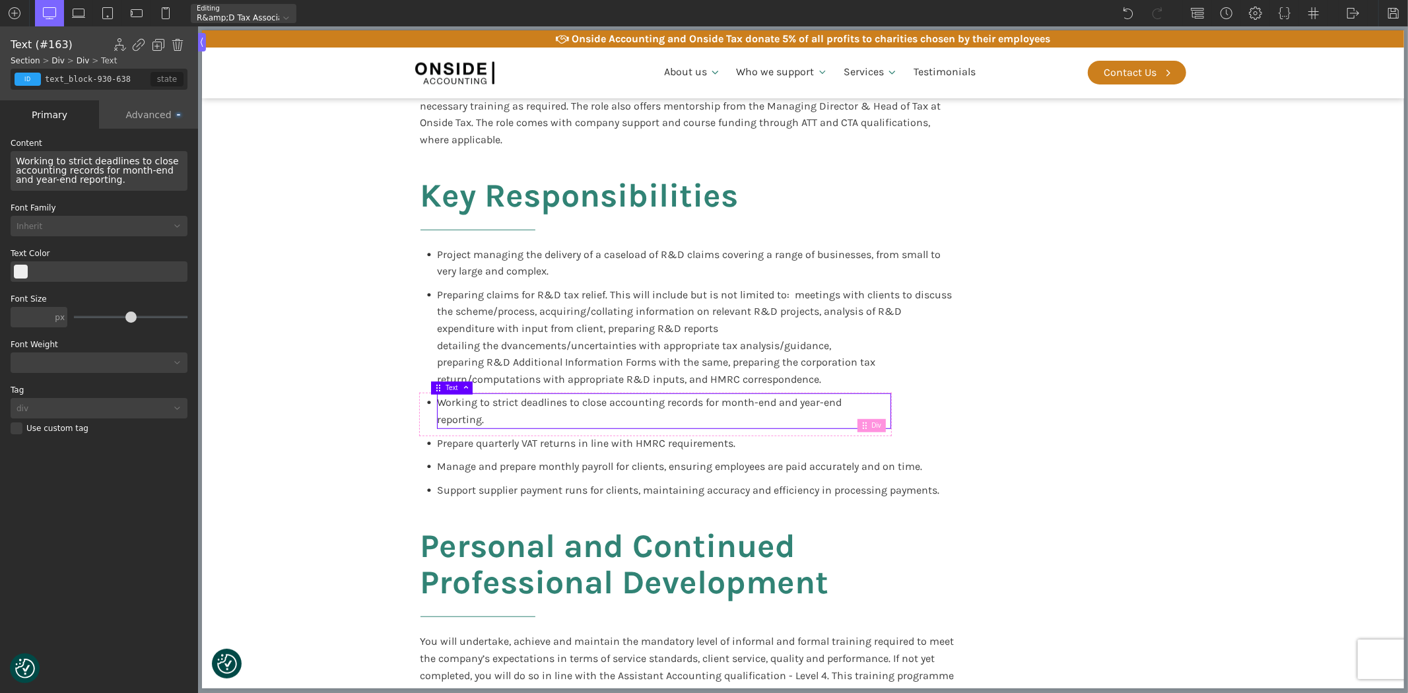
click at [81, 173] on span "Working to strict deadlines to close accounting records for month-end and year-…" at bounding box center [99, 170] width 166 height 29
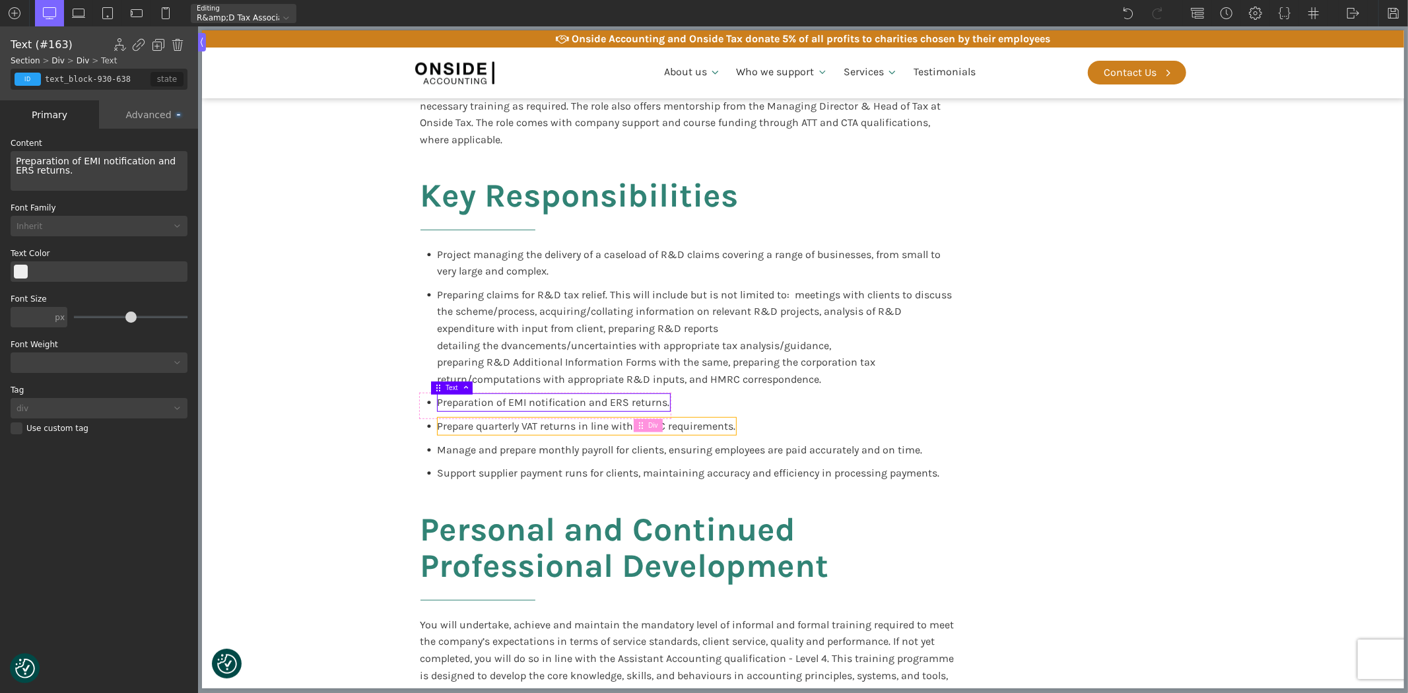
click at [504, 422] on span "Prepare quarterly VAT returns in line with HMRC requirements." at bounding box center [586, 426] width 298 height 13
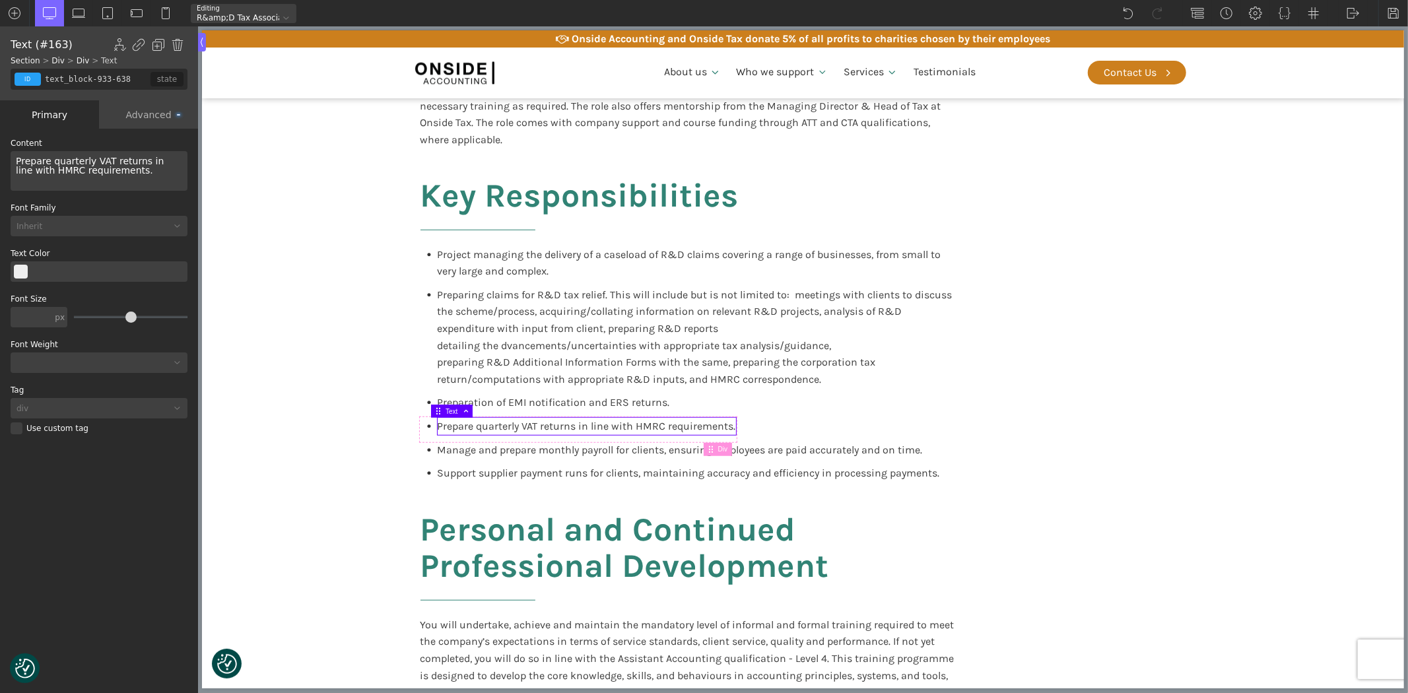
drag, startPoint x: 7, startPoint y: 146, endPoint x: 0, endPoint y: 143, distance: 7.7
click at [0, 143] on div "WP Grid Builder Stack Columns Vertically Page container (1200px) and below Less…" at bounding box center [99, 412] width 198 height 567
click at [468, 457] on div "Manage and prepare monthly payroll for clients, ensuring employees are paid acc…" at bounding box center [679, 449] width 485 height 17
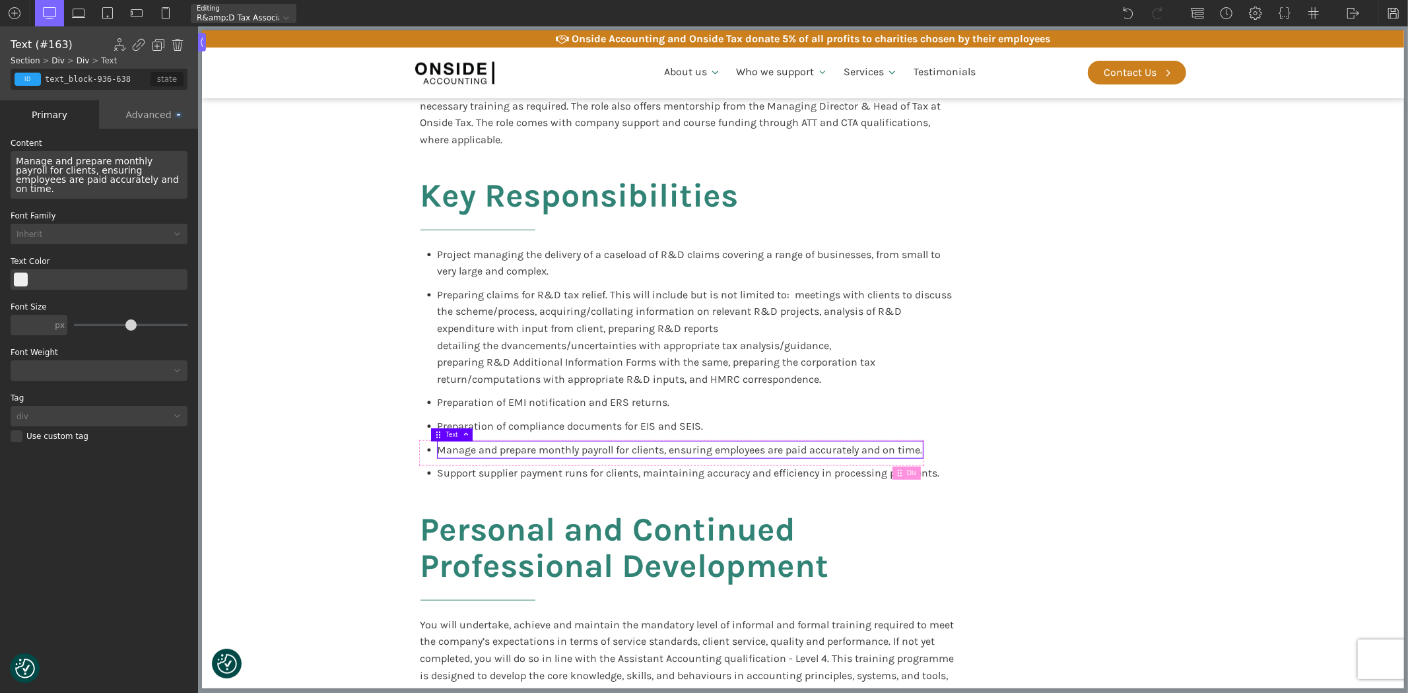
drag, startPoint x: 123, startPoint y: 179, endPoint x: 0, endPoint y: 152, distance: 125.6
click at [0, 152] on div "WP Grid Builder Stack Columns Vertically Page container (1200px) and below Less…" at bounding box center [99, 412] width 198 height 567
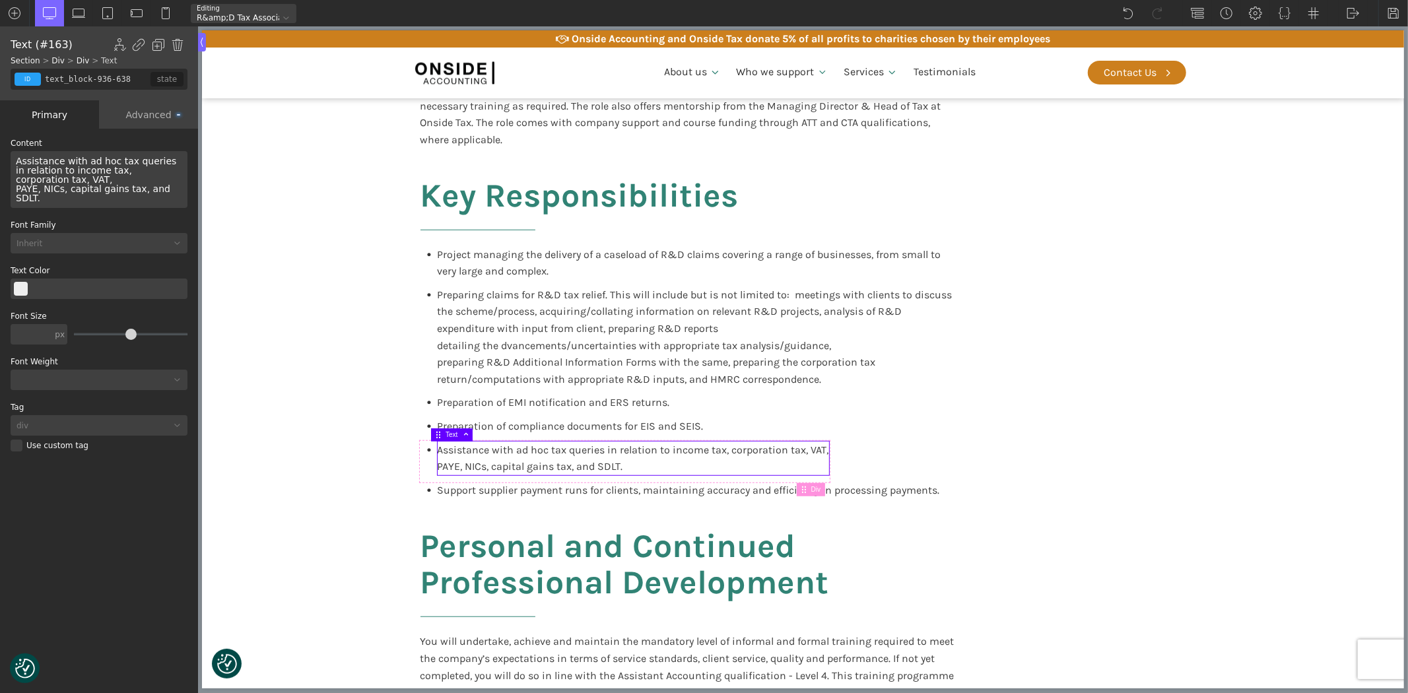
click at [46, 179] on div "A ssistance with ad hoc tax queries in relation to income tax, corporation tax,…" at bounding box center [99, 179] width 177 height 57
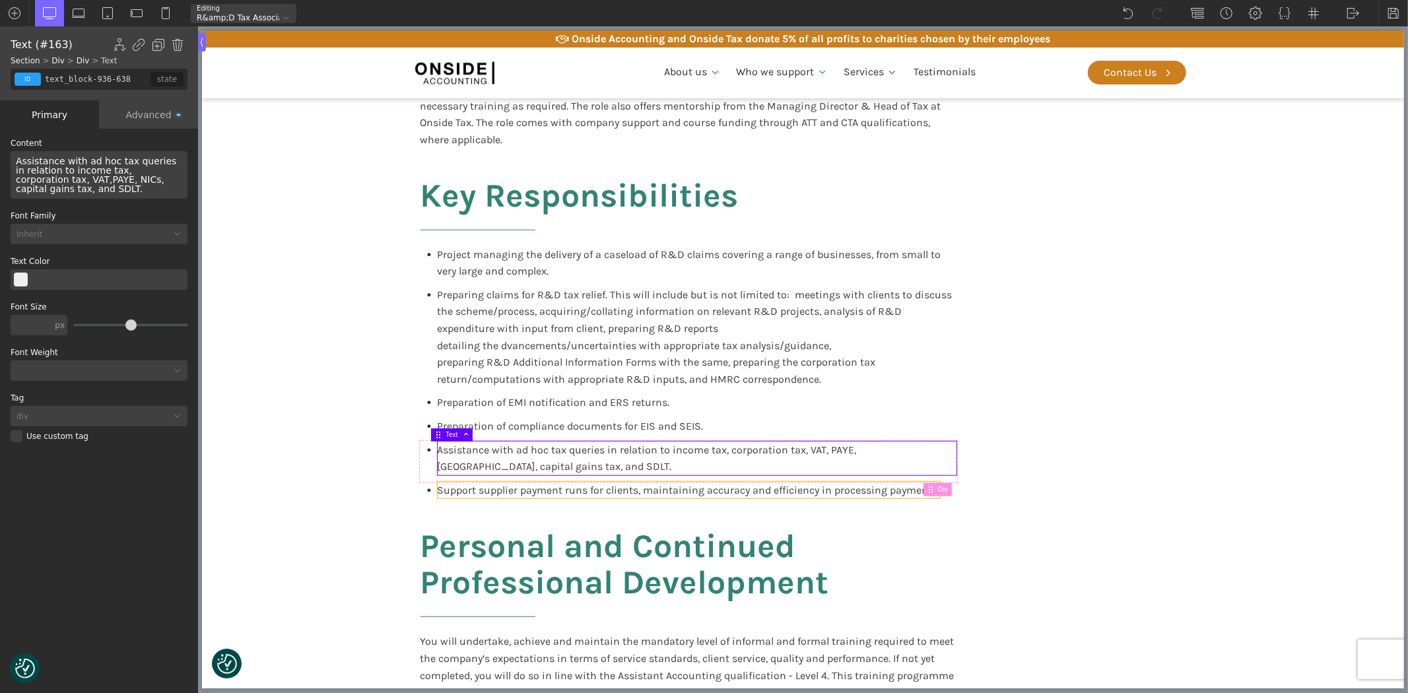
drag, startPoint x: 461, startPoint y: 488, endPoint x: 345, endPoint y: 271, distance: 246.2
click at [461, 488] on span "Support supplier payment runs for clients, maintaining accuracy and efficiency …" at bounding box center [688, 490] width 502 height 13
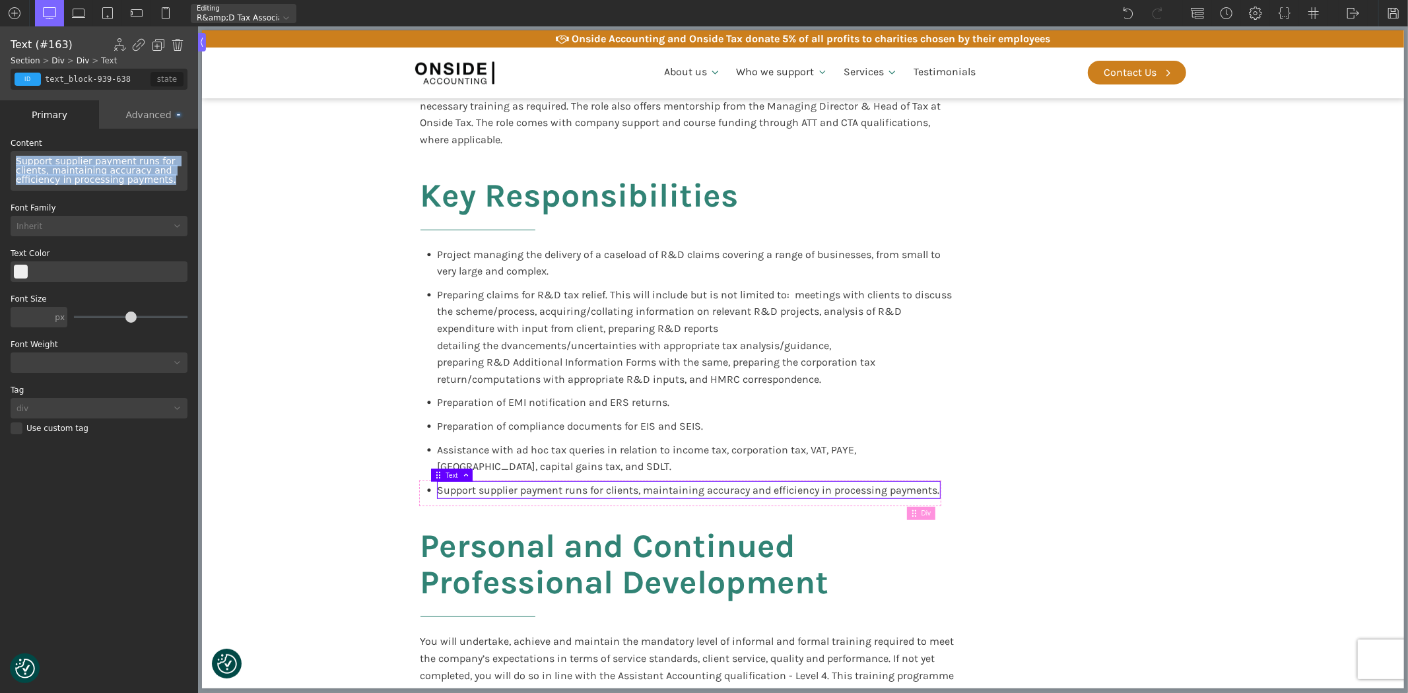
drag, startPoint x: 157, startPoint y: 180, endPoint x: 0, endPoint y: 163, distance: 158.0
click at [0, 163] on div "WP Grid Builder Stack Columns Vertically Page container (1200px) and below Less…" at bounding box center [99, 412] width 198 height 567
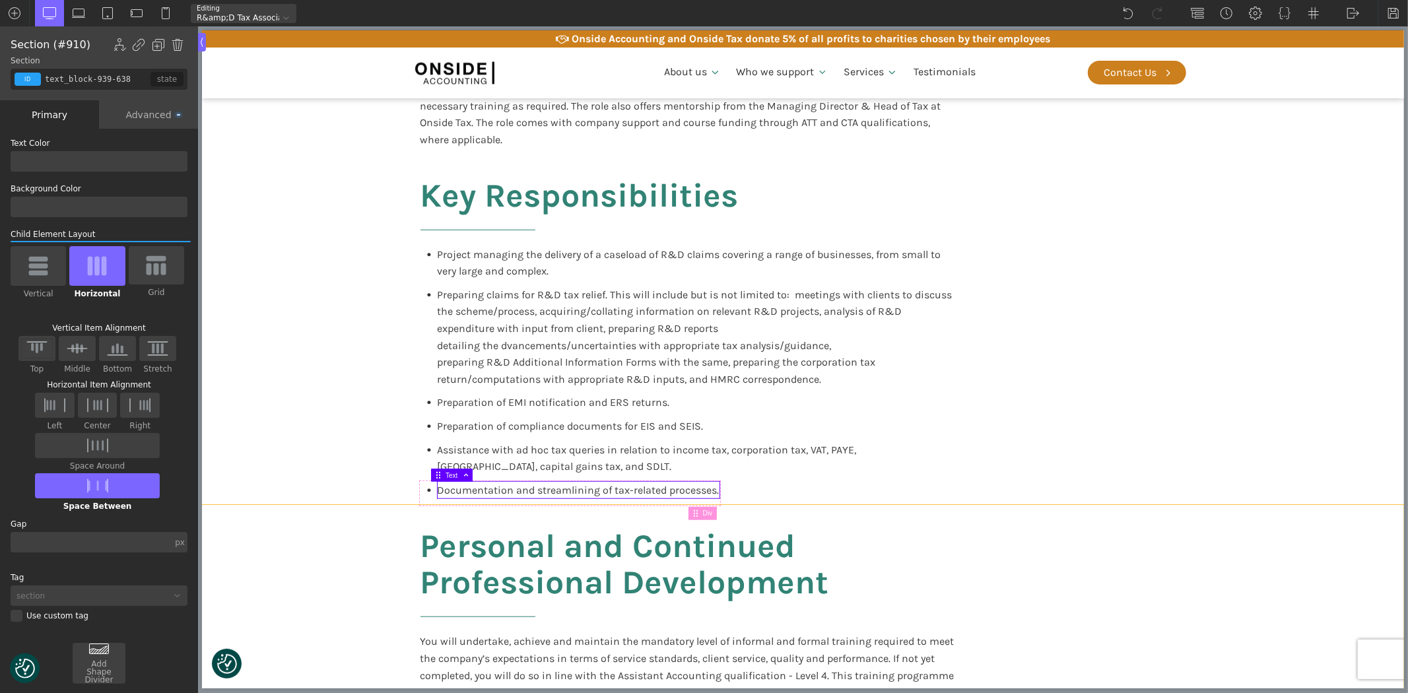
click at [1291, 457] on section "Key Responsibilities Project managing the delivery of a caseload of R&D claims …" at bounding box center [802, 326] width 1202 height 357
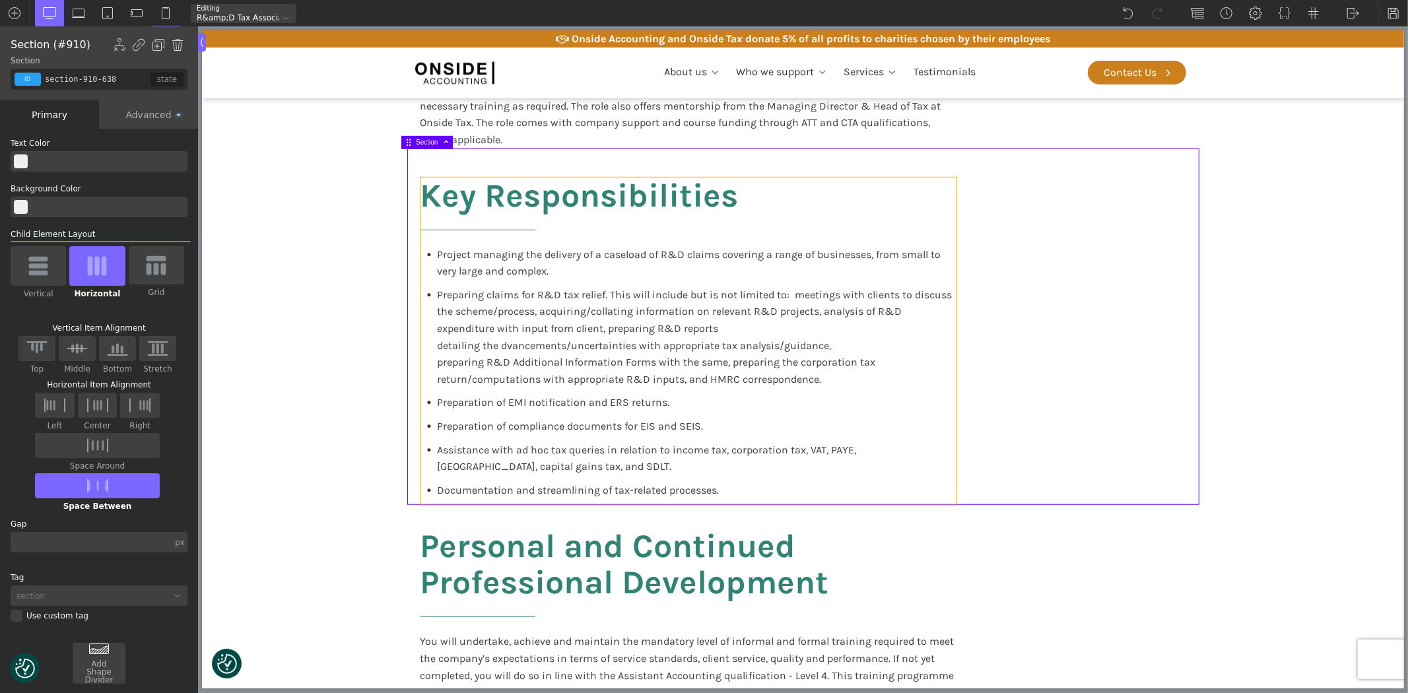
click at [778, 490] on div "Key Responsibilities Project managing the delivery of a caseload of R&D claims …" at bounding box center [688, 342] width 536 height 328
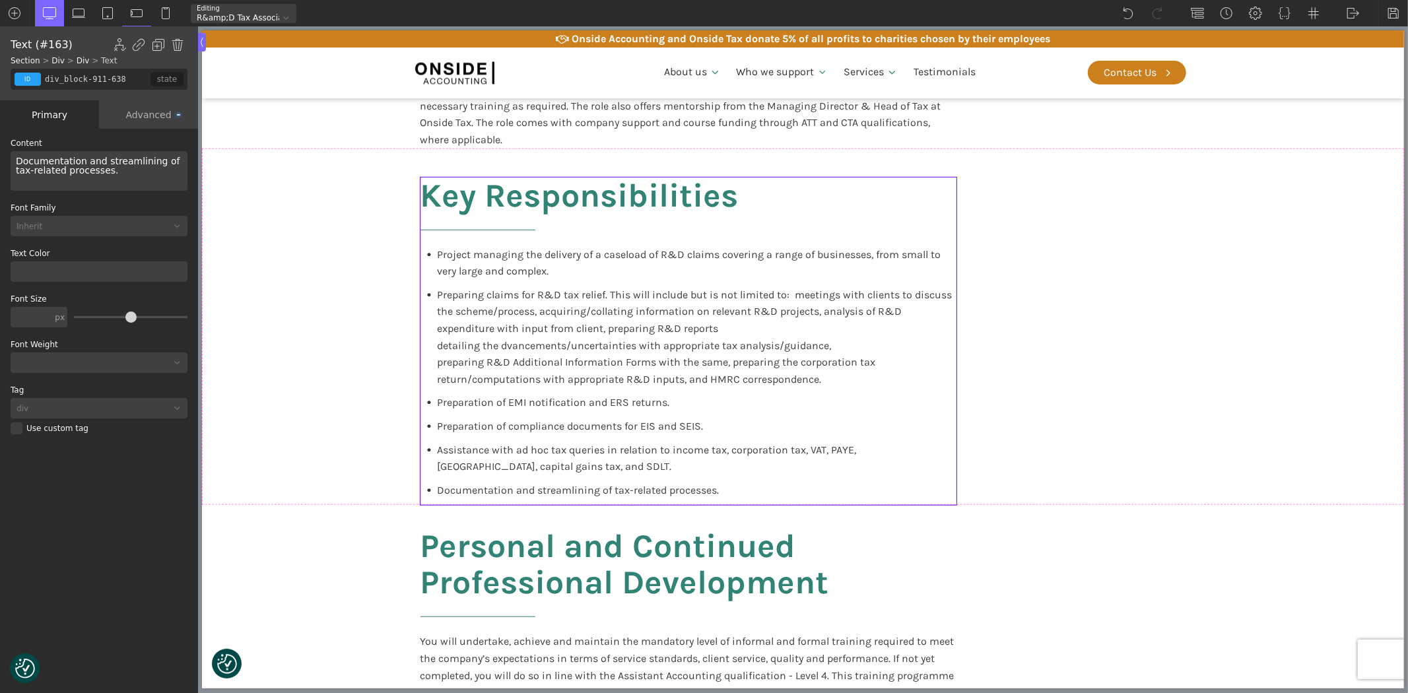
click at [667, 492] on span "Documentation and streamlining of tax-related processes." at bounding box center [578, 490] width 282 height 13
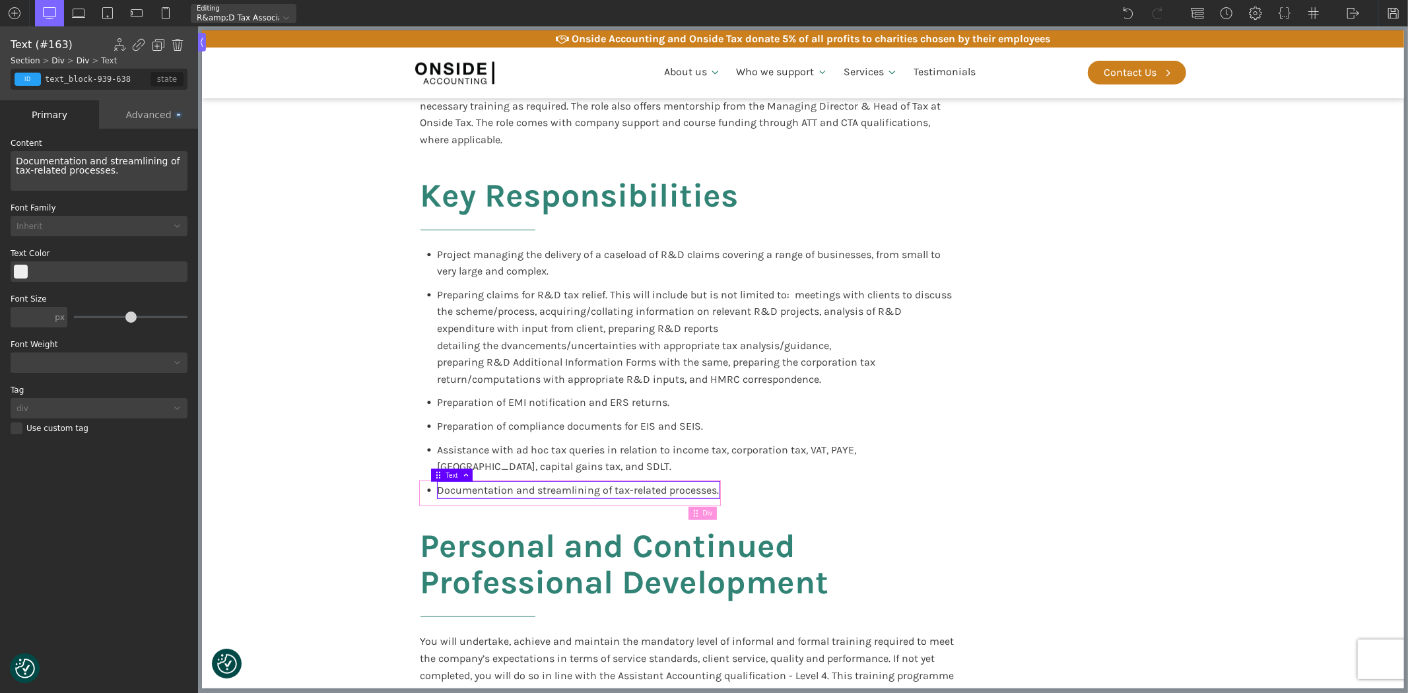
click at [420, 496] on div "Documentation and streamlining of tax-related processes." at bounding box center [569, 494] width 299 height 24
type input "div_block-937-638"
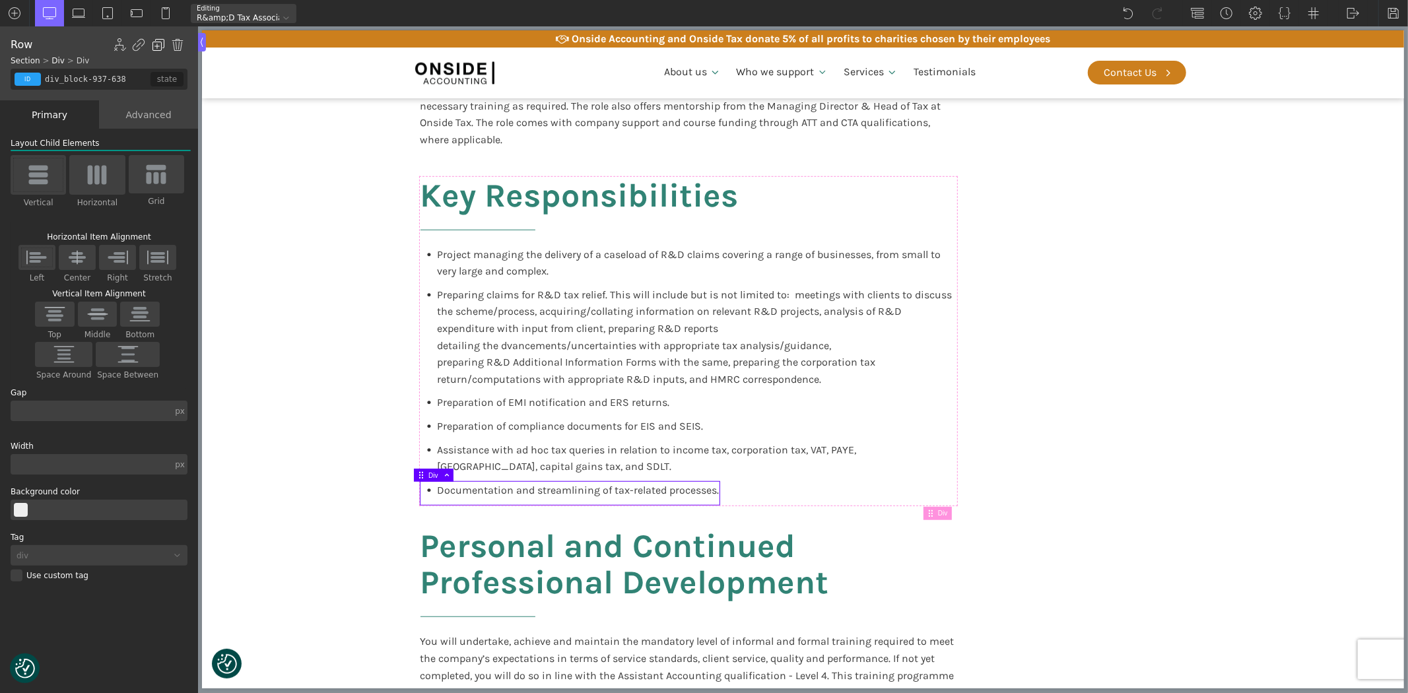
click at [157, 42] on img at bounding box center [158, 44] width 13 height 13
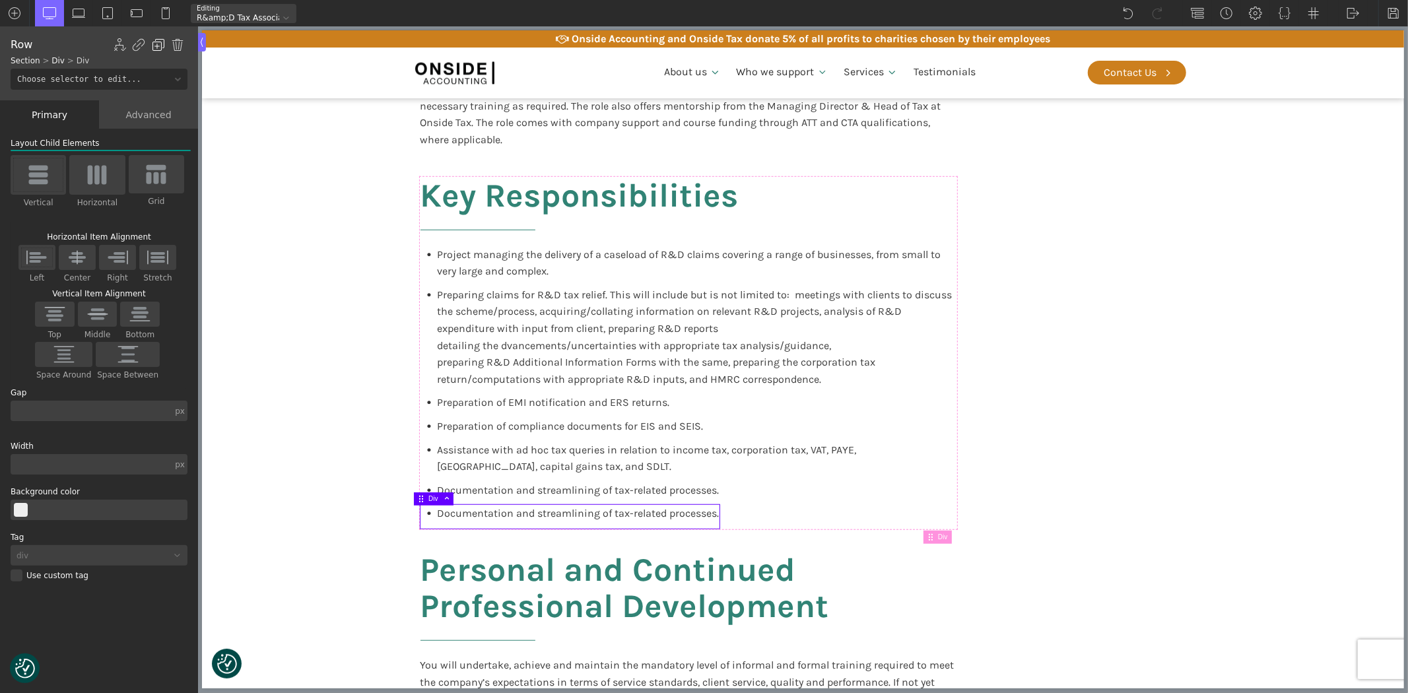
click at [157, 42] on img at bounding box center [158, 44] width 13 height 13
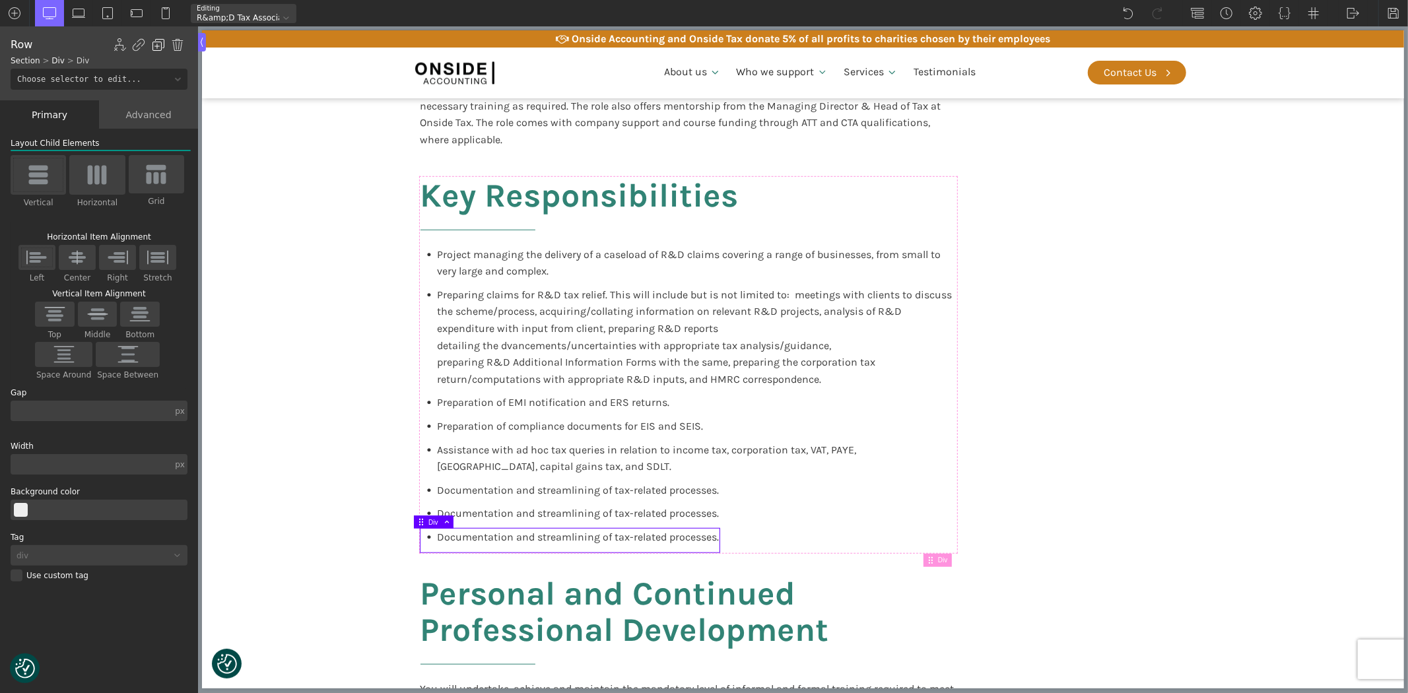
click at [157, 42] on img at bounding box center [158, 44] width 13 height 13
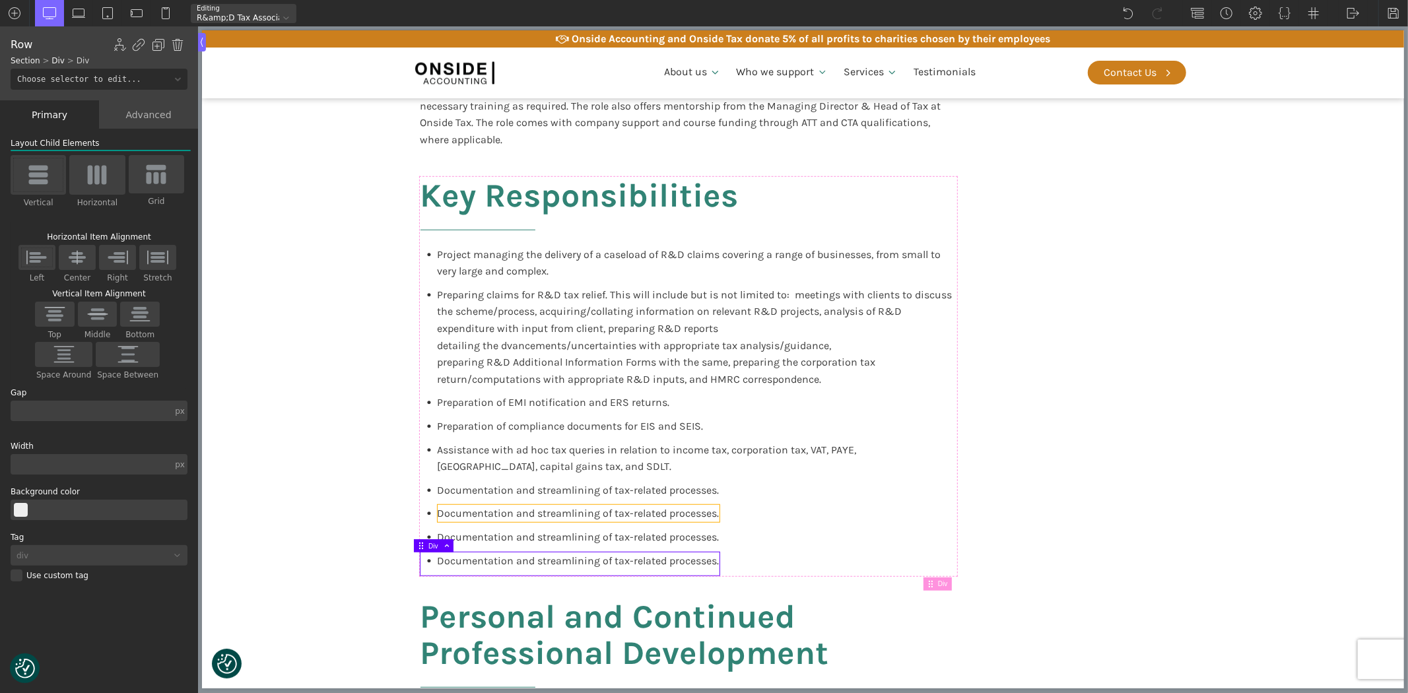
click at [515, 515] on span "Documentation and streamlining of tax-related processes." at bounding box center [578, 513] width 282 height 13
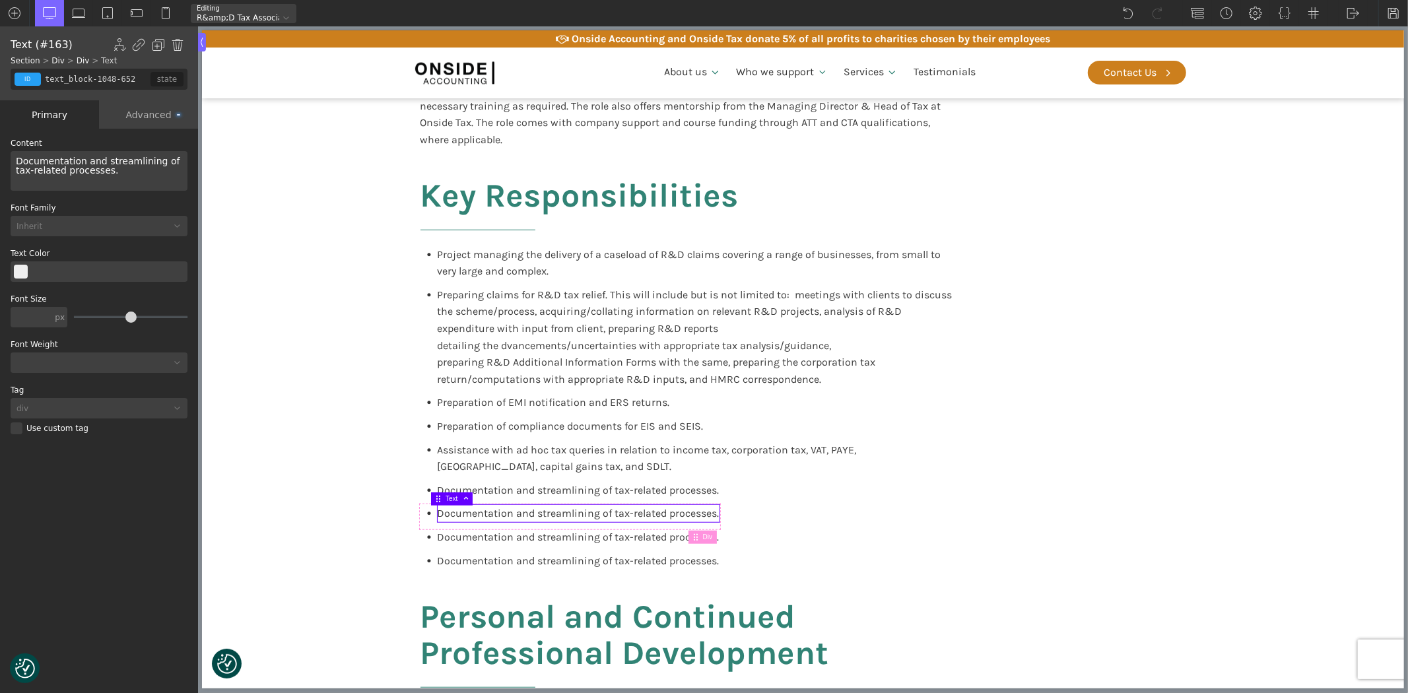
drag, startPoint x: 97, startPoint y: 176, endPoint x: 0, endPoint y: 149, distance: 100.7
click at [0, 149] on div "WP Grid Builder Stack Columns Vertically Page container (1200px) and below Less…" at bounding box center [99, 412] width 198 height 567
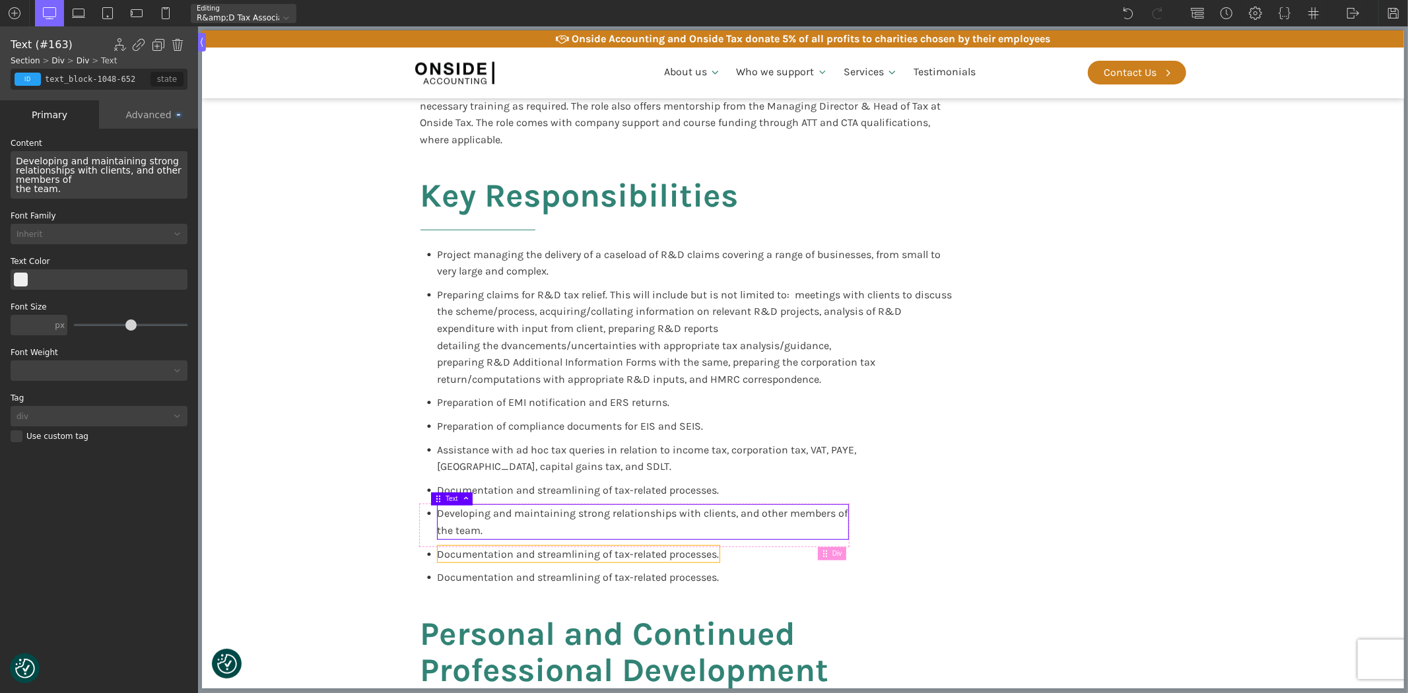
click at [458, 552] on span "Documentation and streamlining of tax-related processes." at bounding box center [578, 554] width 282 height 13
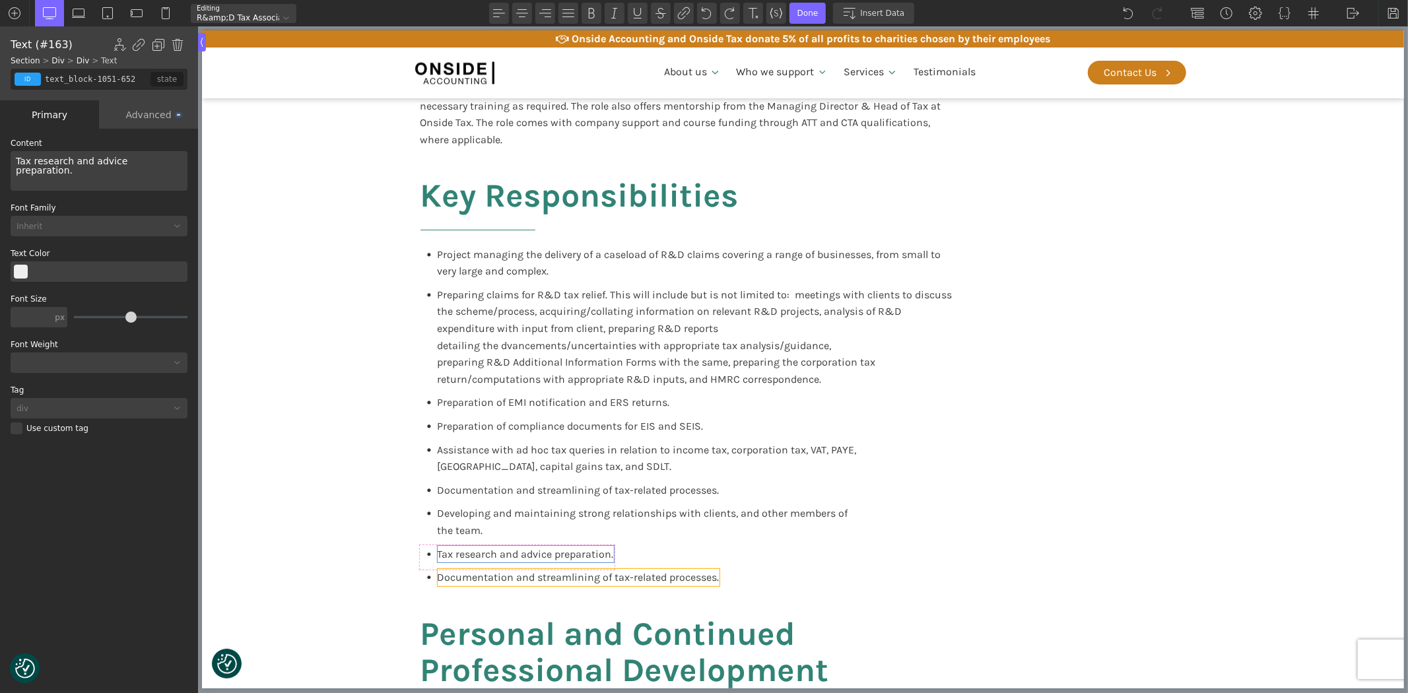
drag, startPoint x: 237, startPoint y: 185, endPoint x: 504, endPoint y: 578, distance: 475.0
click at [504, 578] on span "Documentation and streamlining of tax-related processes." at bounding box center [578, 577] width 282 height 13
type input "text_block-1054-652"
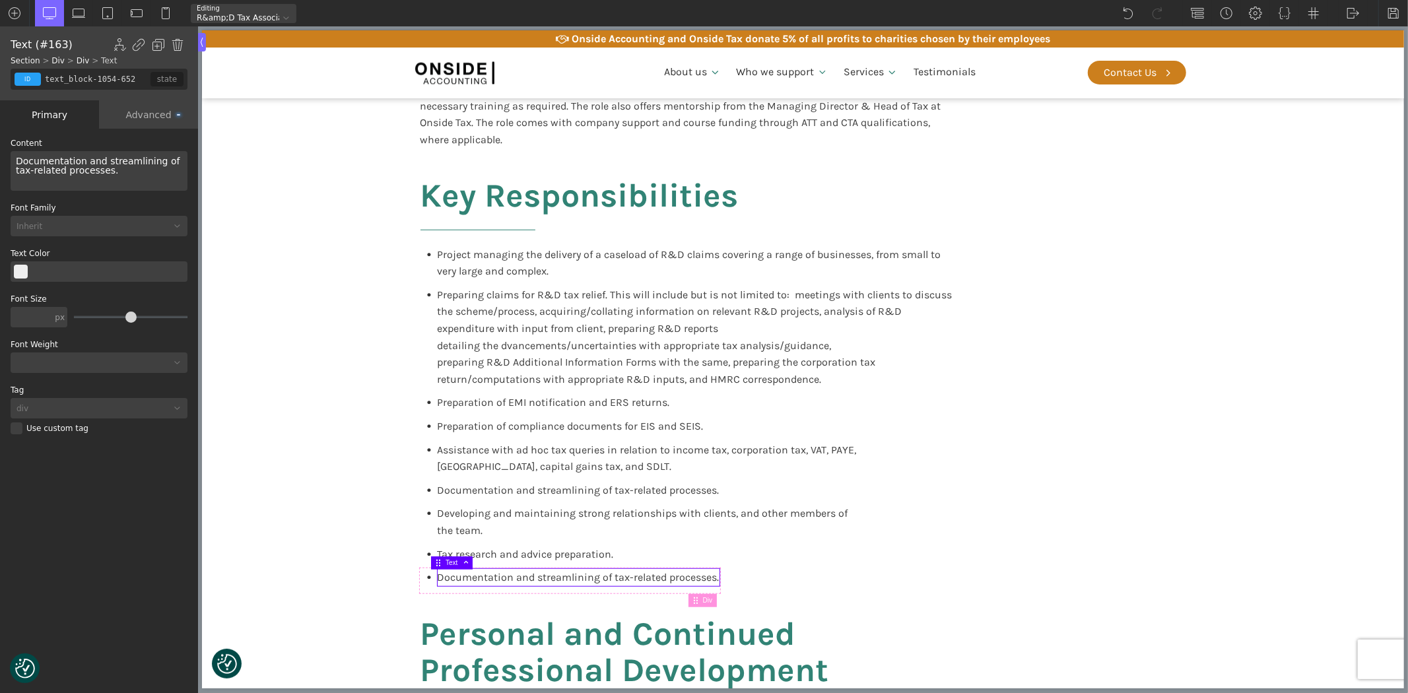
drag, startPoint x: 94, startPoint y: 172, endPoint x: 0, endPoint y: 150, distance: 96.2
click at [0, 150] on div "WP Grid Builder Stack Columns Vertically Page container (1200px) and below Less…" at bounding box center [99, 412] width 198 height 567
click at [420, 403] on div at bounding box center [428, 403] width 17 height 4
type input "circle"
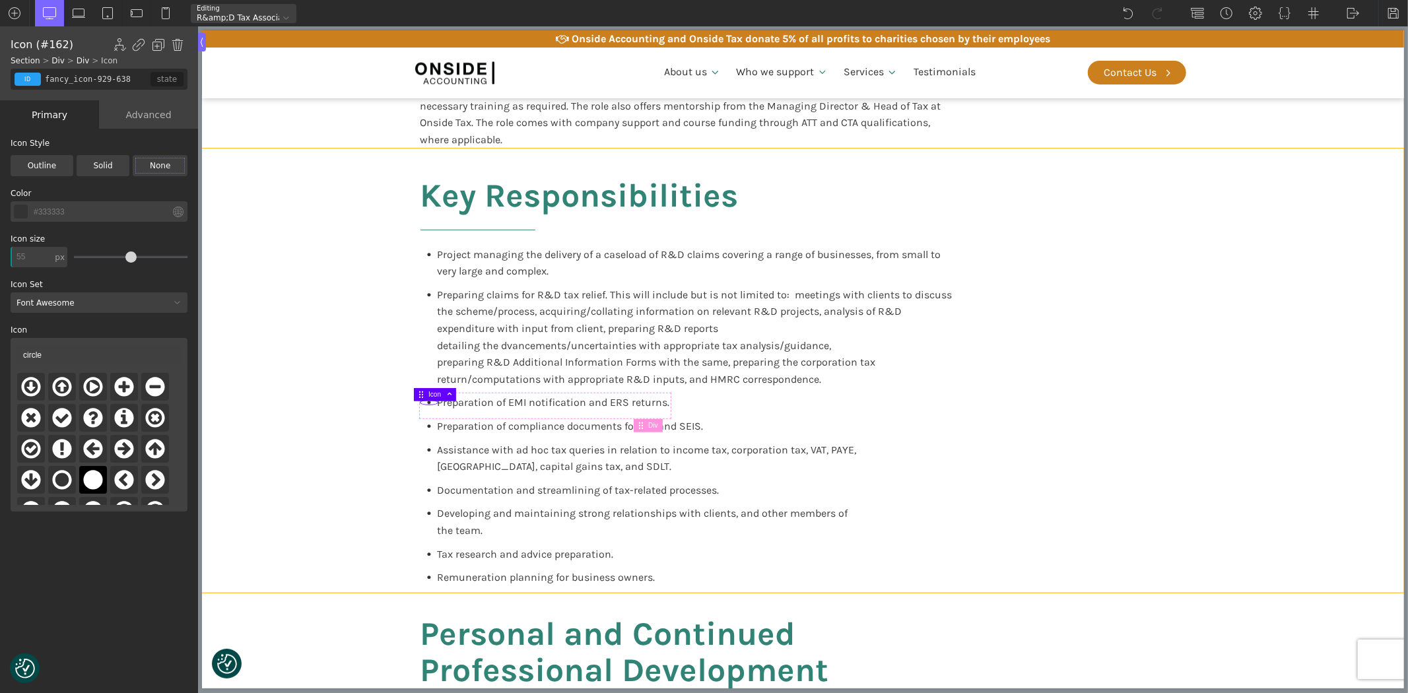
click at [1334, 504] on section "Key Responsibilities Project managing the delivery of a caseload of R&D claims …" at bounding box center [802, 370] width 1202 height 444
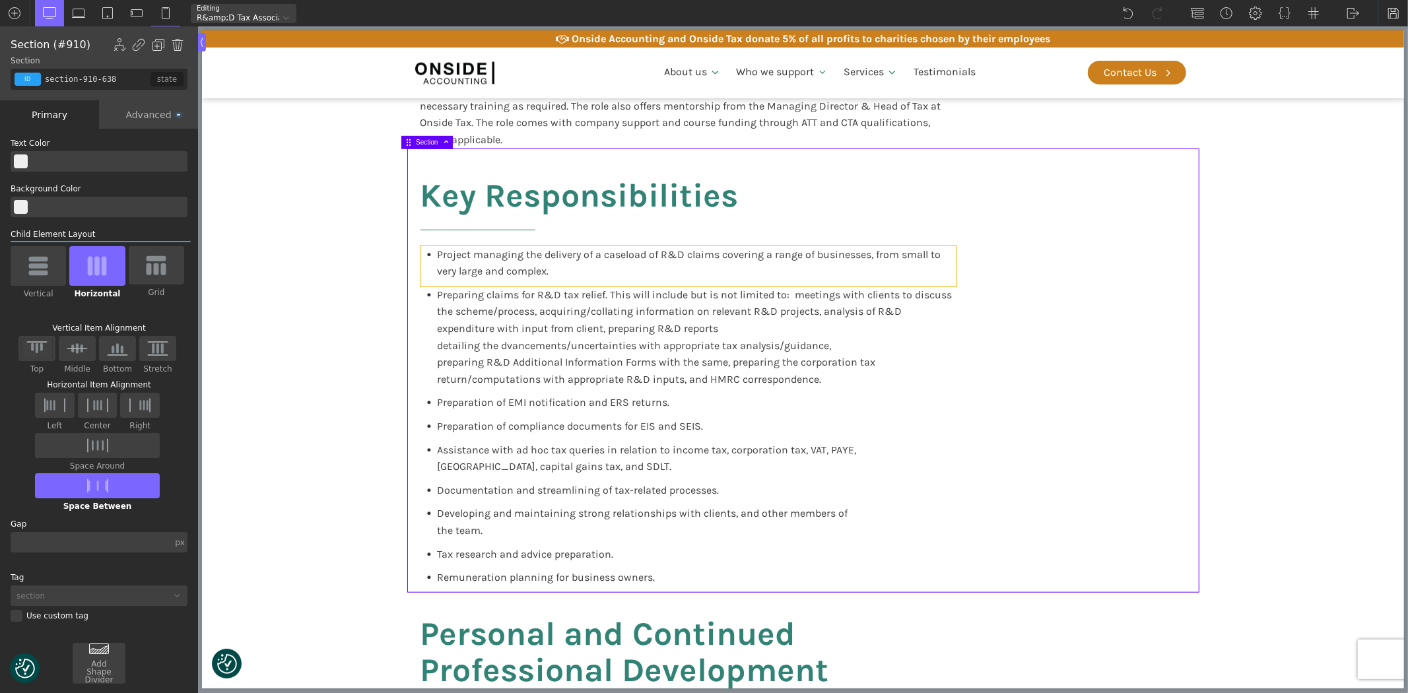
click at [420, 263] on div "Project managing the delivery of a caseload of R&D claims covering a range of b…" at bounding box center [688, 266] width 536 height 40
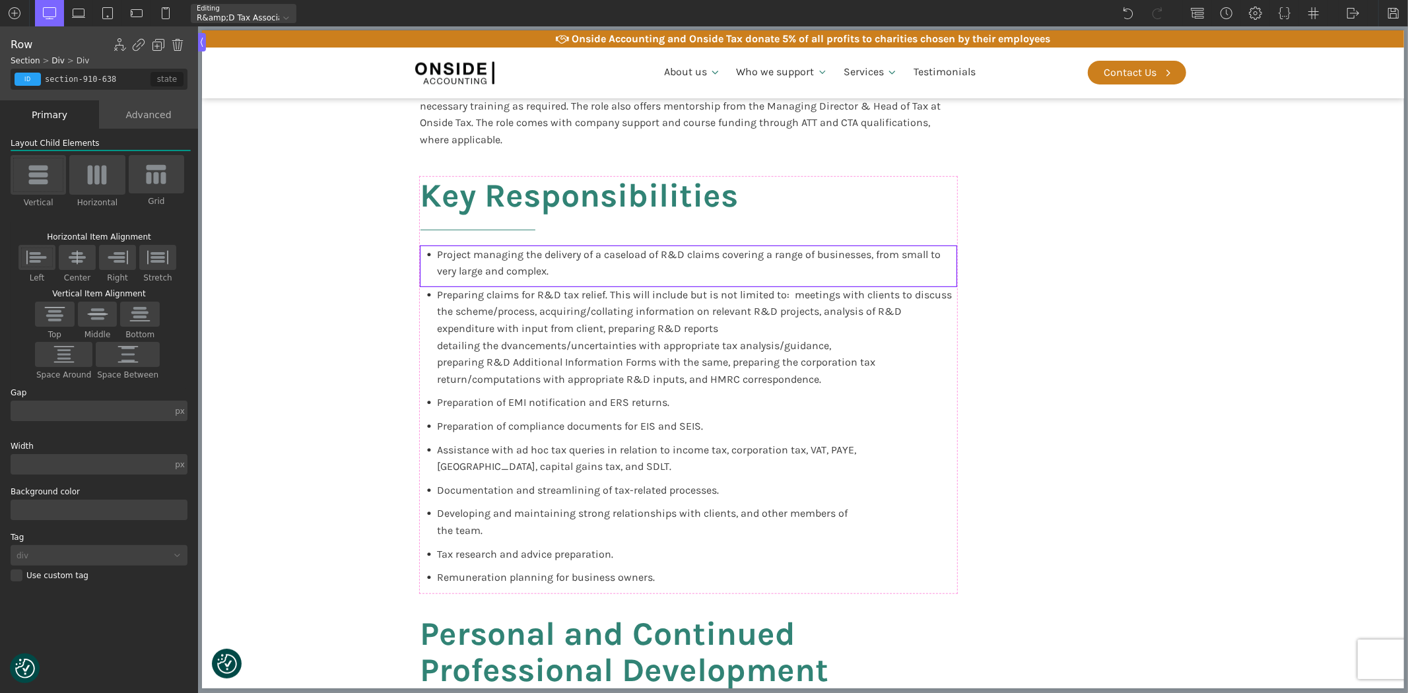
type input "div_block-161-137"
click at [158, 40] on img at bounding box center [158, 44] width 13 height 13
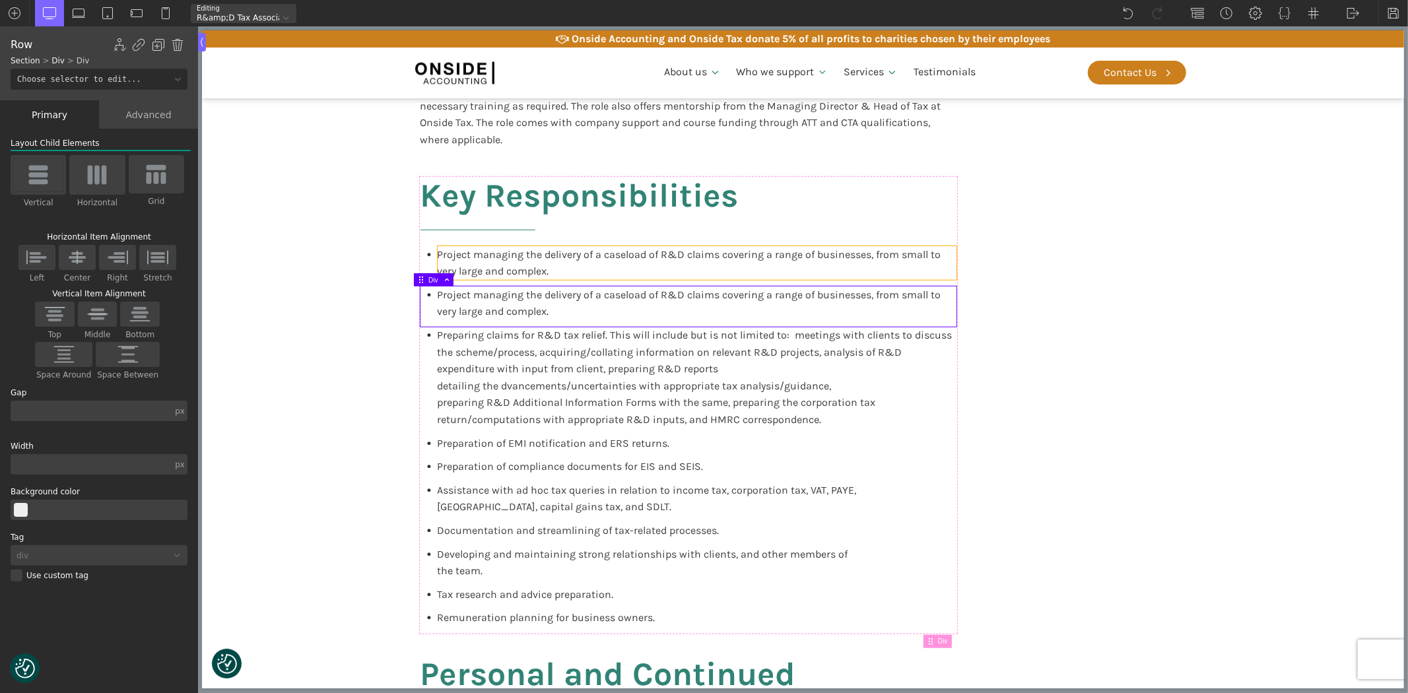
click at [481, 264] on div "Project managing the delivery of a caseload of R&D claims covering a range of b…" at bounding box center [696, 263] width 519 height 34
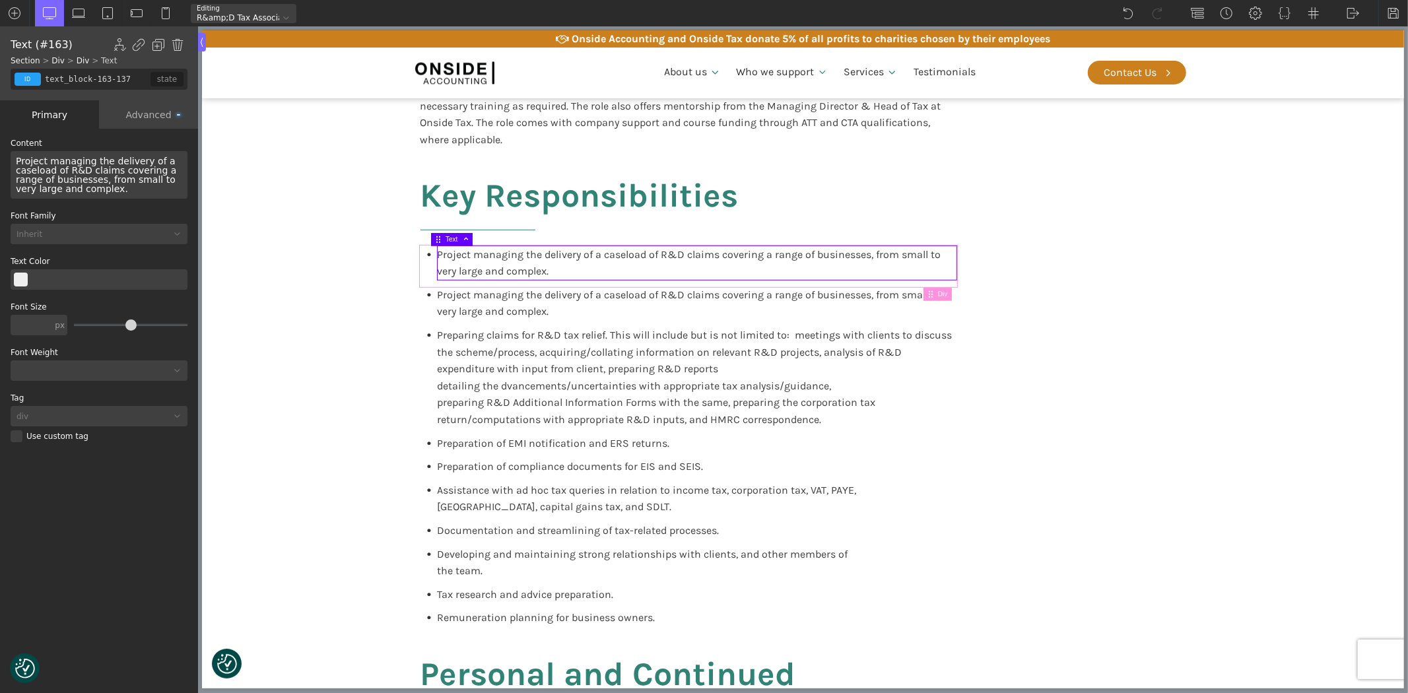
click at [426, 253] on icon at bounding box center [428, 255] width 4 height 4
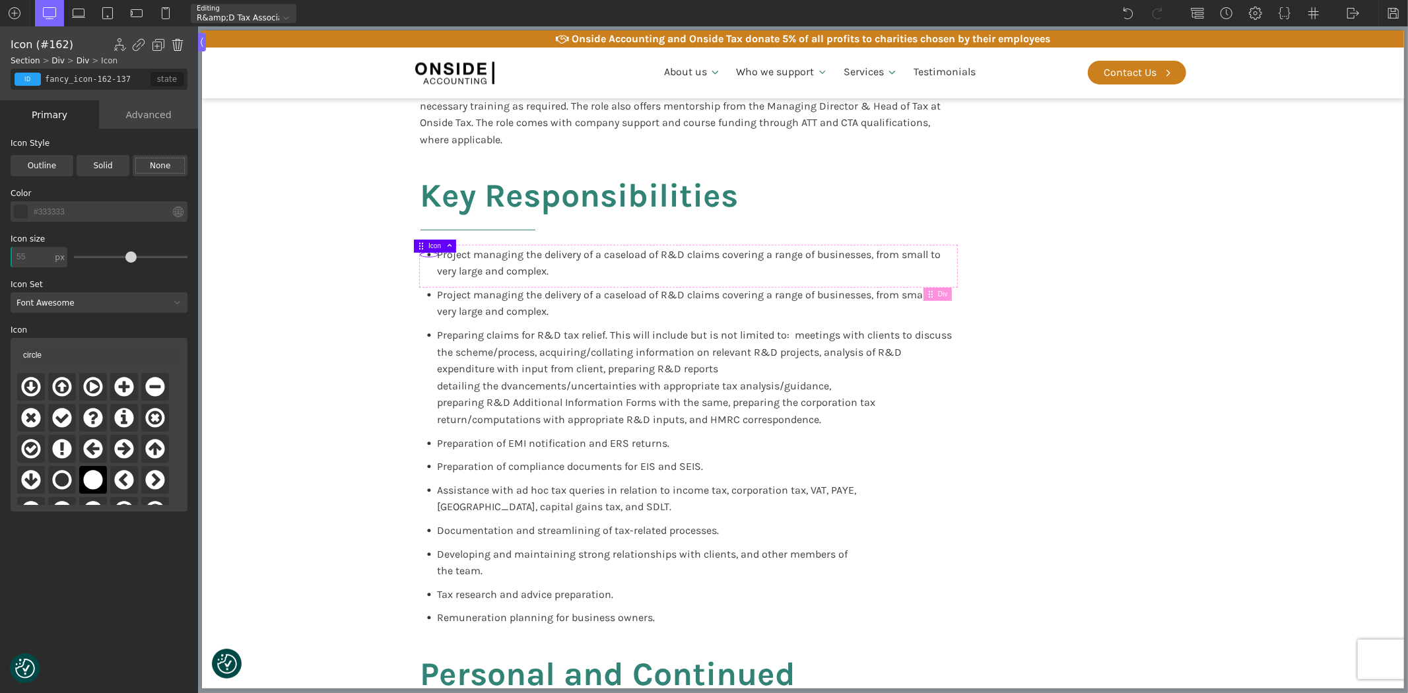
click at [176, 40] on img at bounding box center [177, 44] width 13 height 13
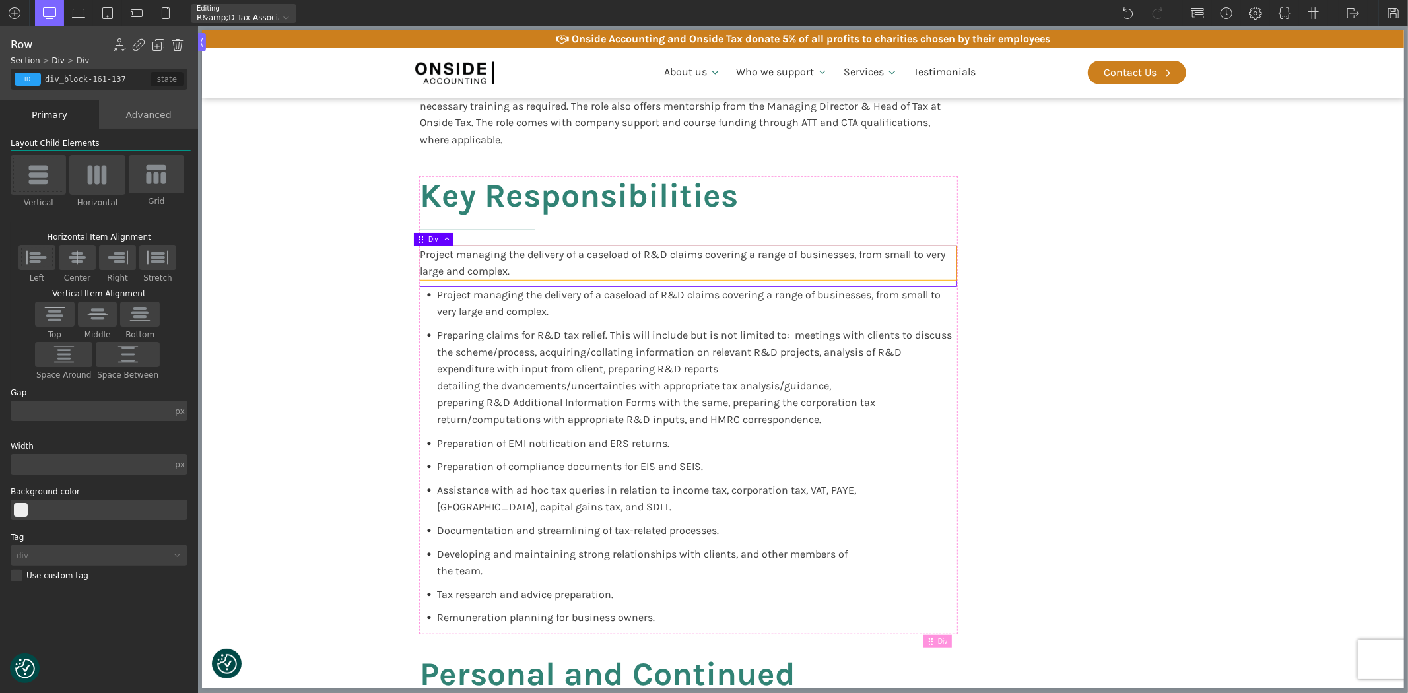
click at [542, 263] on div "Project managing the delivery of a caseload of R&D claims covering a range of b…" at bounding box center [688, 263] width 536 height 34
type input "text_block-163-137"
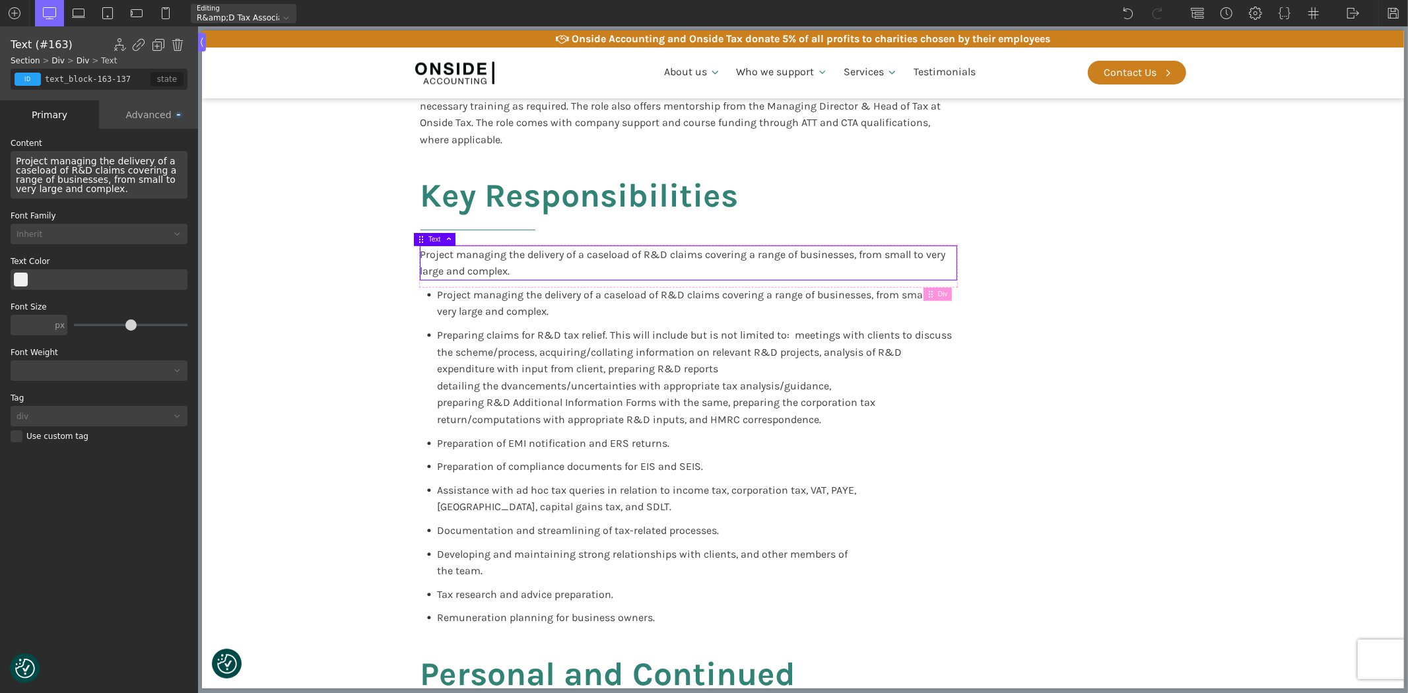
drag, startPoint x: 71, startPoint y: 183, endPoint x: 0, endPoint y: 142, distance: 82.5
click at [0, 142] on div "WP Grid Builder Stack Columns Vertically Page container (1200px) and below Less…" at bounding box center [99, 412] width 198 height 567
paste div
click at [564, 273] on div "The key responsibilities of the R&D Tax Associate are:" at bounding box center [548, 263] width 257 height 34
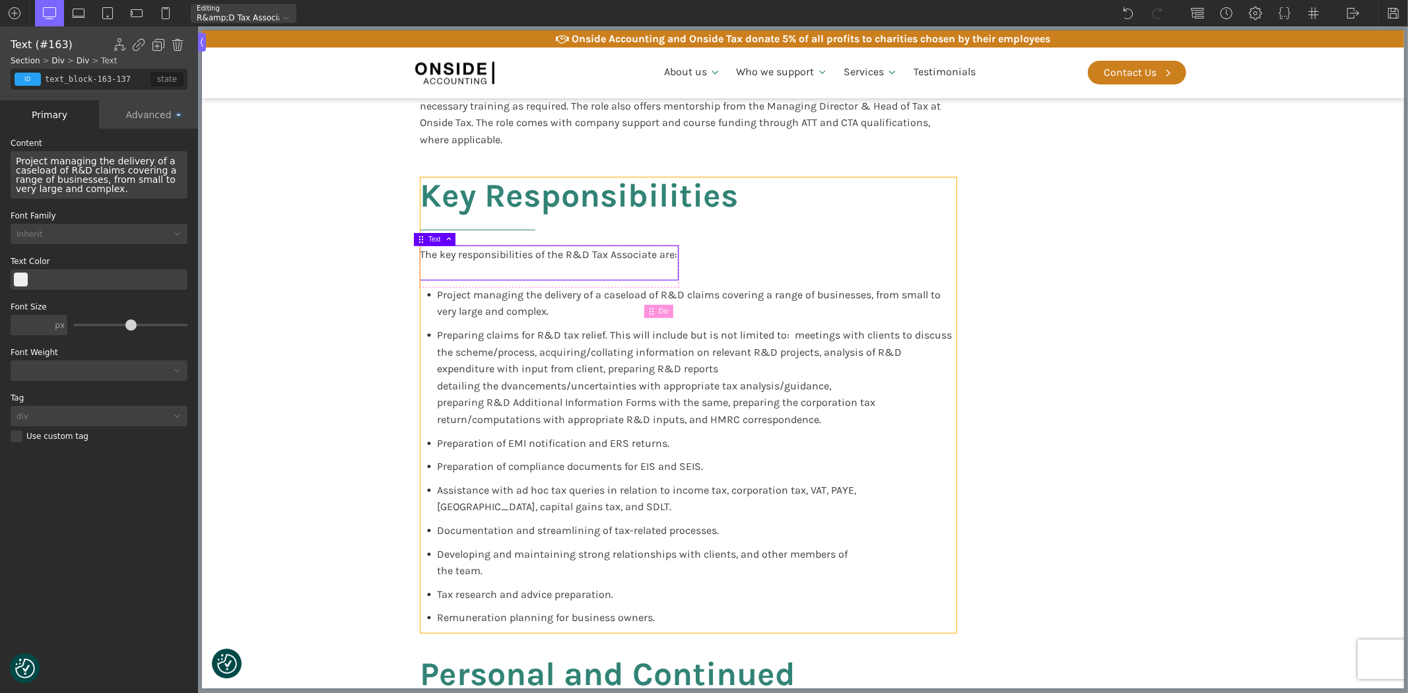
click at [913, 279] on div "Key Responsibilities The key responsibilities of the R&D Tax Associate are: Pro…" at bounding box center [688, 405] width 536 height 455
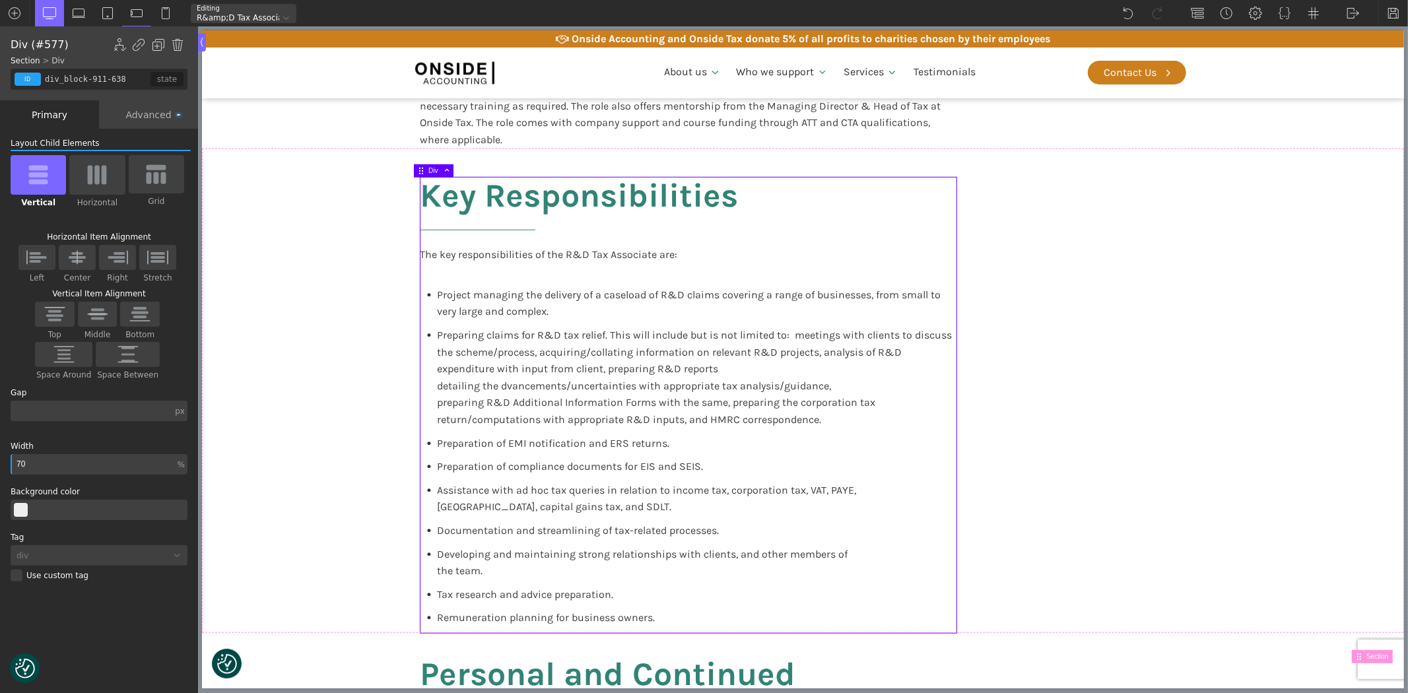
click at [670, 261] on div "The key responsibilities of the R&D Tax Associate are:" at bounding box center [548, 263] width 257 height 34
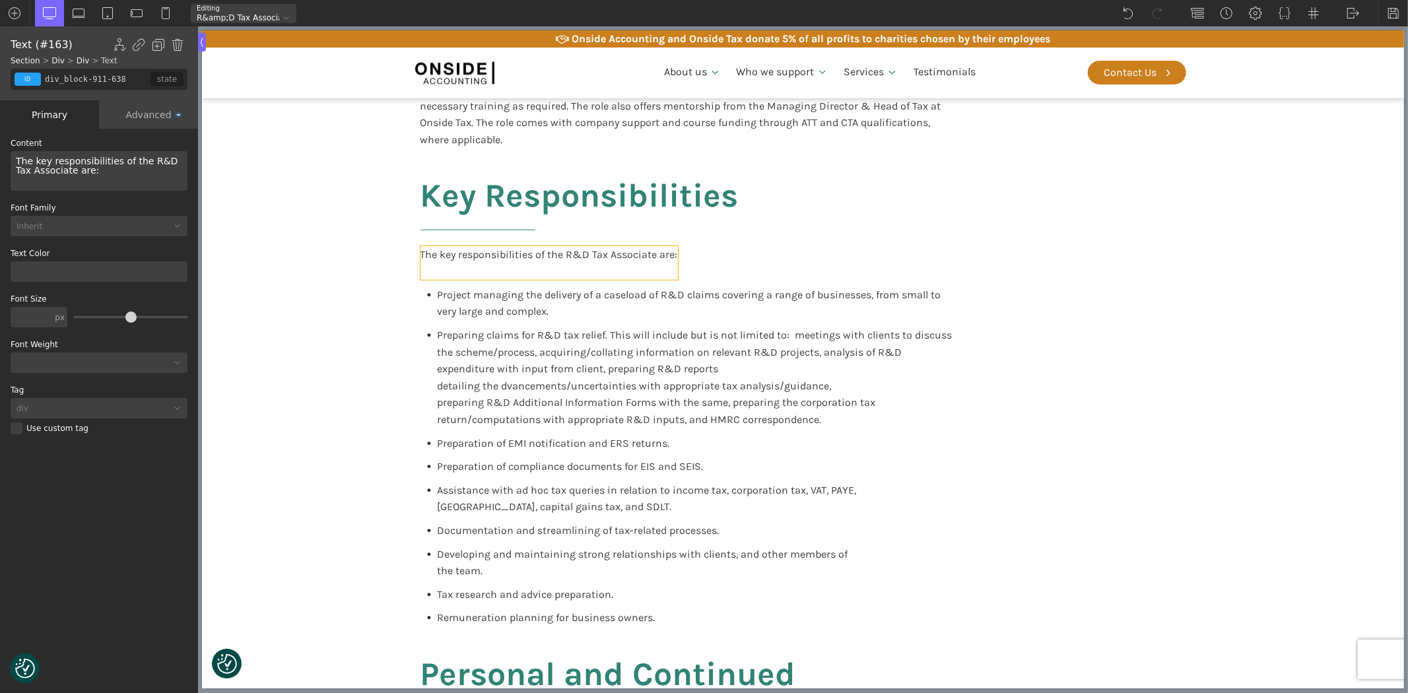
type input "text_block-163-137"
click at [117, 176] on div "The key responsibilities of the R&D Tax Associate are:" at bounding box center [99, 171] width 177 height 40
click at [339, 311] on section "Key Responsibilities The key responsibilities of the R&D Tax Associate are: Pro…" at bounding box center [802, 390] width 1202 height 484
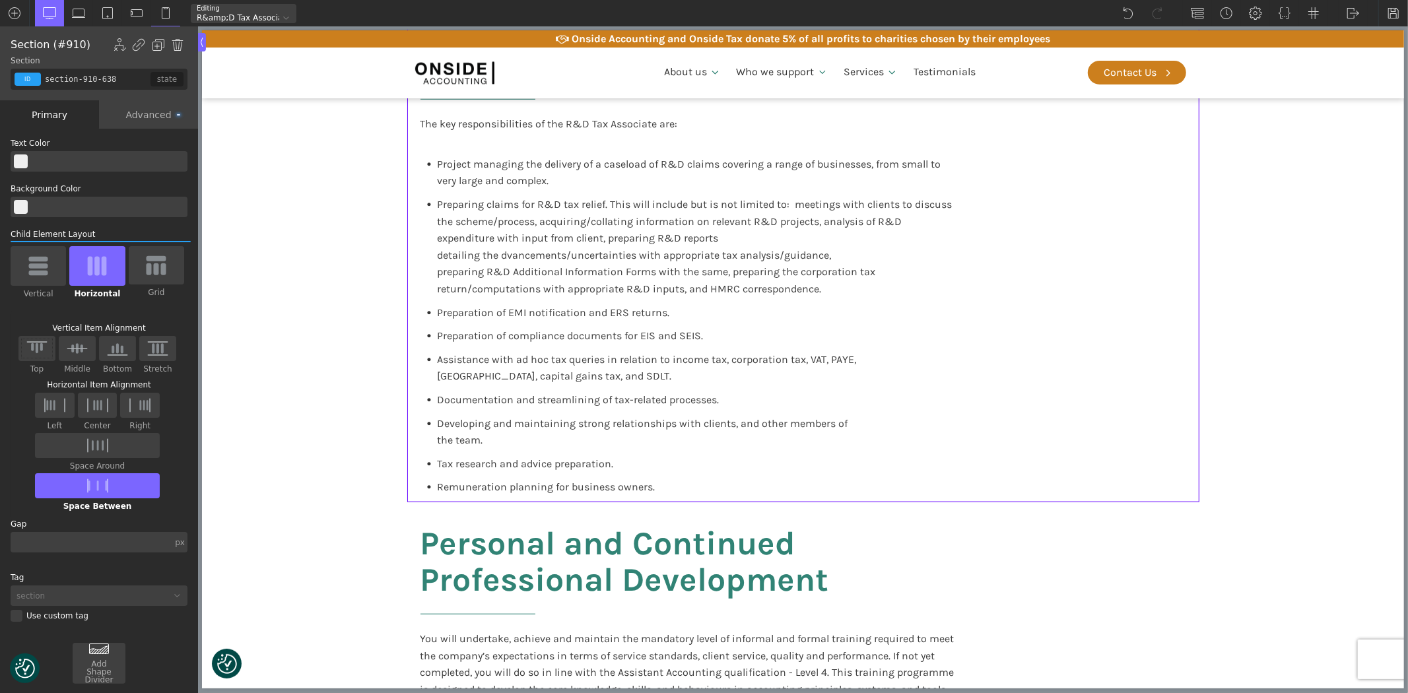
scroll to position [806, 0]
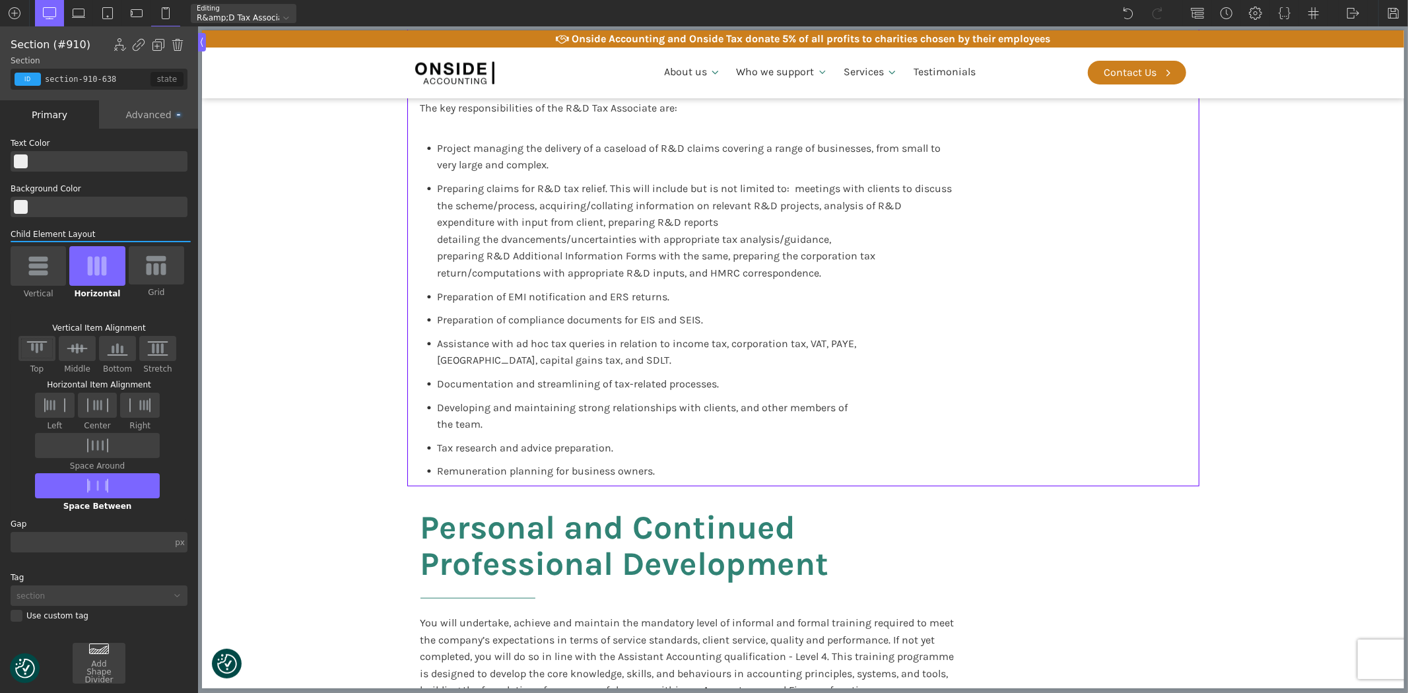
click at [944, 196] on div "Preparing claims for R&D tax relief. This will include but is not limited to: m…" at bounding box center [696, 231] width 519 height 102
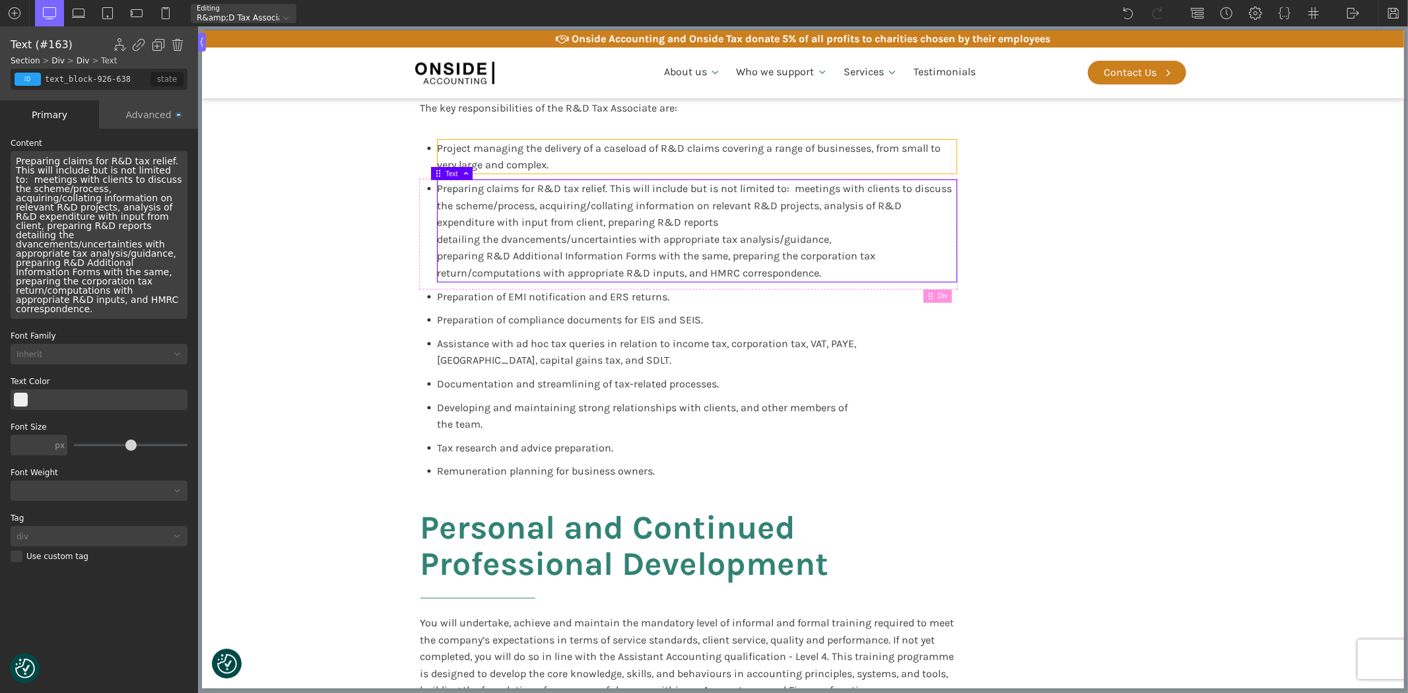
click at [941, 154] on div "Project managing the delivery of a caseload of R&D claims covering a range of b…" at bounding box center [696, 157] width 519 height 34
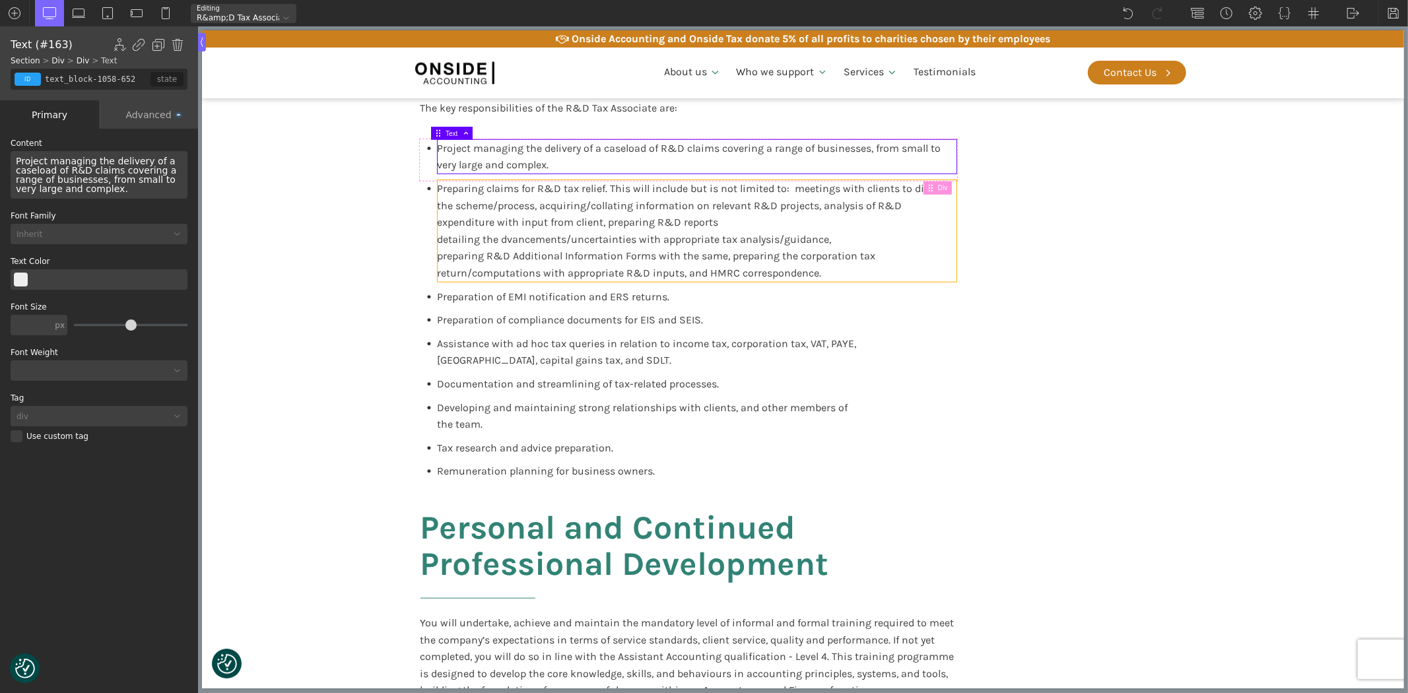
click at [643, 261] on span "Preparing claims for R&D tax relief. This will include but is not limited to: m…" at bounding box center [695, 230] width 517 height 97
type input "text_block-926-638"
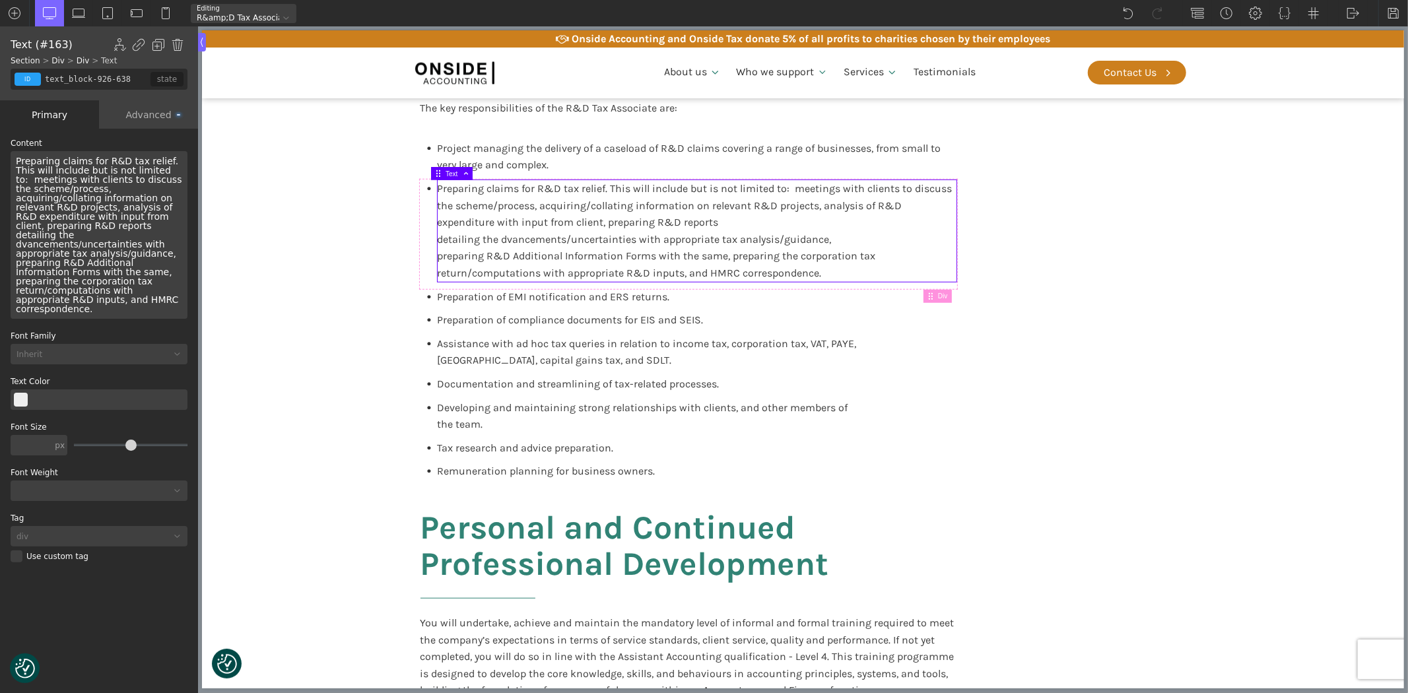
click at [164, 216] on div "Preparing claims for R&D tax relief. This will include but is not limited to: m…" at bounding box center [99, 235] width 177 height 168
click at [176, 238] on span "Preparing claims for R&D tax relief. This will include but is not limited to: m…" at bounding box center [100, 235] width 169 height 158
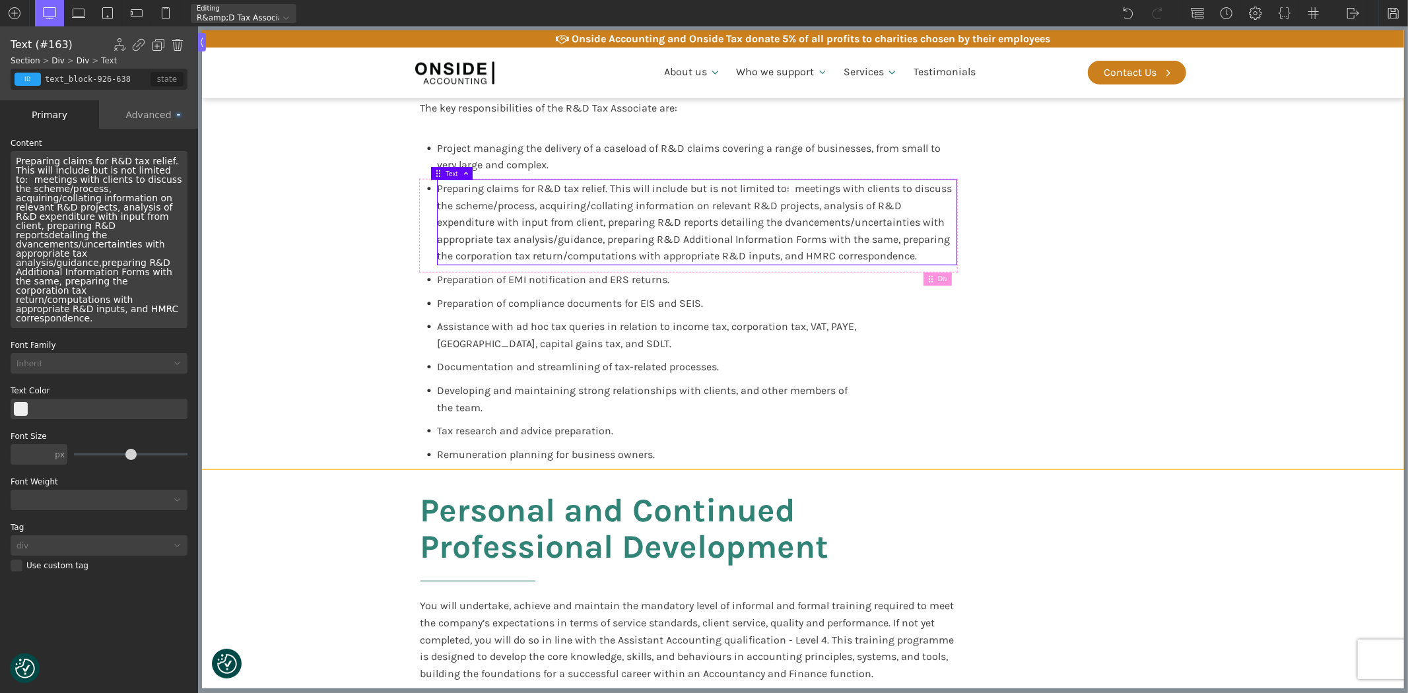
click at [1254, 422] on section "Key Responsibilities The key responsibilities of the R&D Tax Associate are: Pro…" at bounding box center [802, 236] width 1202 height 468
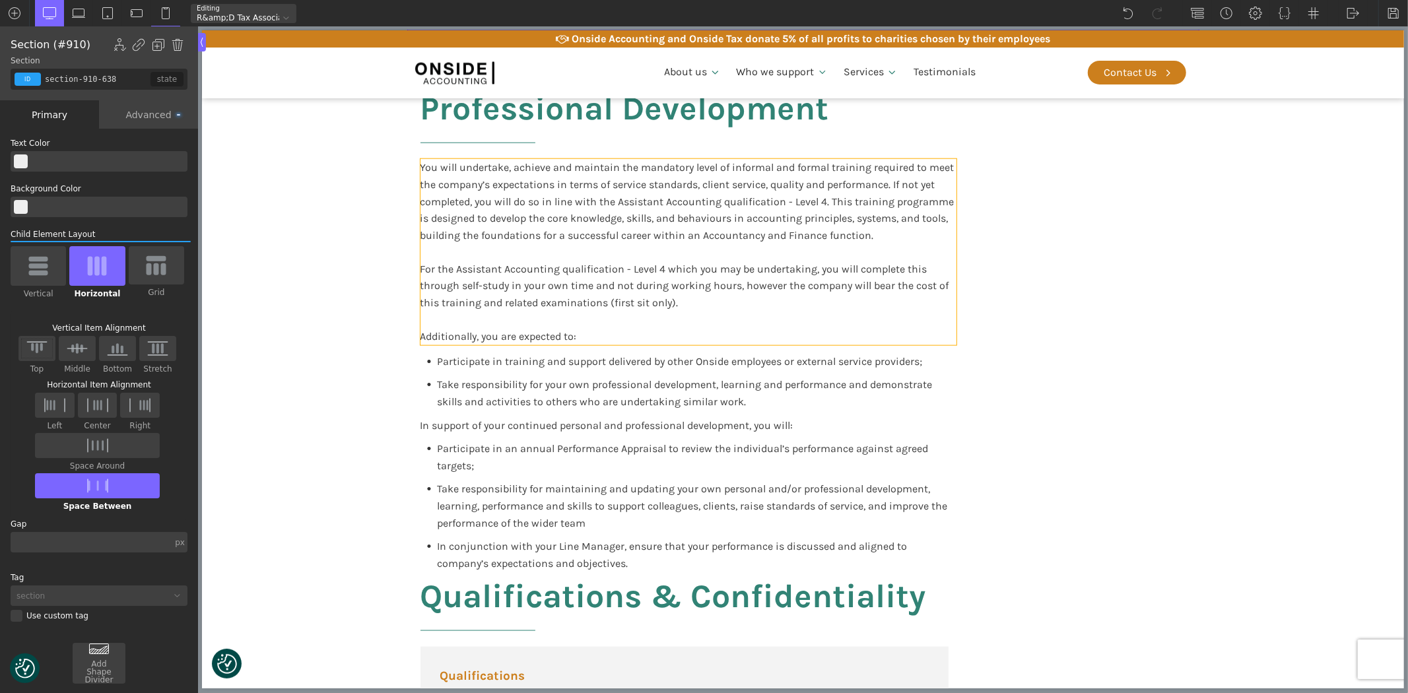
scroll to position [1246, 0]
drag, startPoint x: 725, startPoint y: 227, endPoint x: 694, endPoint y: 227, distance: 31.0
click at [725, 227] on div "You will undertake, achieve and maintain the mandatory level of informal and fo…" at bounding box center [688, 251] width 536 height 186
type input "text_block-944-638"
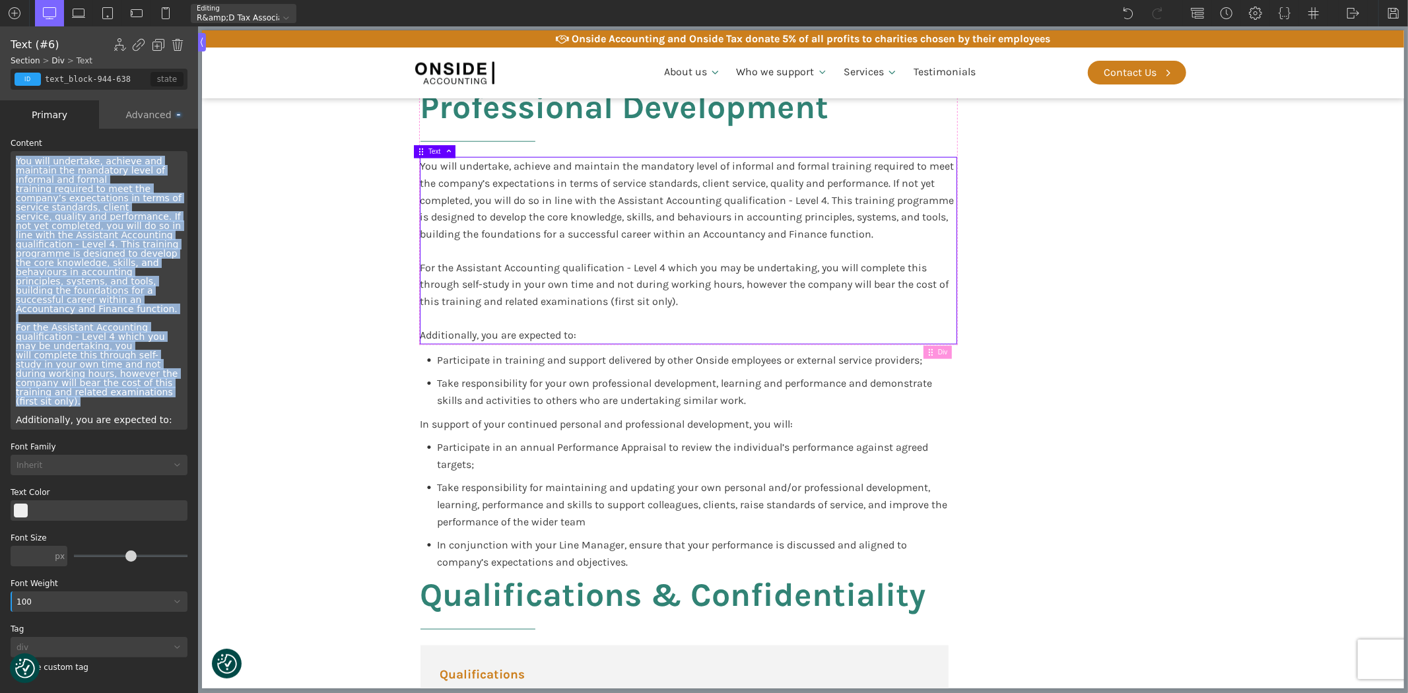
drag, startPoint x: 59, startPoint y: 372, endPoint x: 3, endPoint y: 159, distance: 219.9
click at [3, 159] on div "WP Grid Builder Stack Columns Vertically Page container (1200px) and below Less…" at bounding box center [99, 412] width 198 height 567
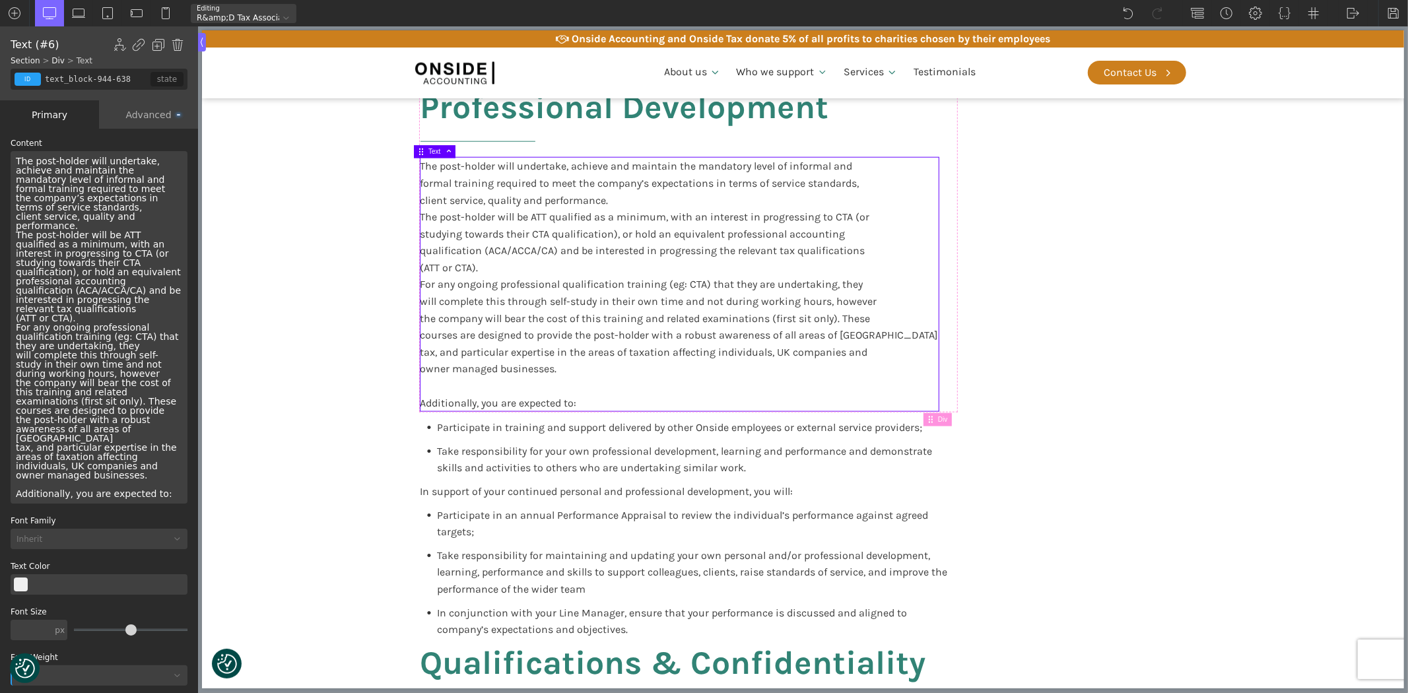
click at [77, 225] on div "The post-holder will undertake, achieve and maintain the mandatory level of inf…" at bounding box center [99, 327] width 177 height 352
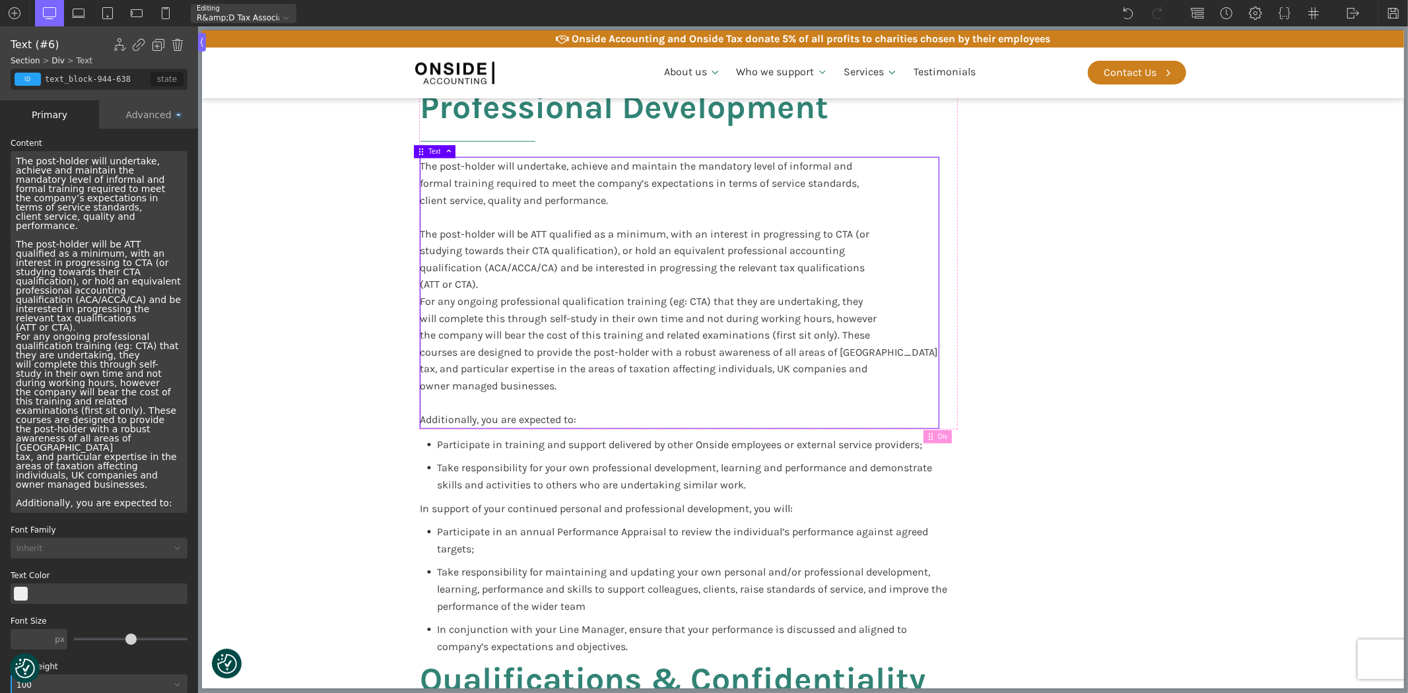
click at [94, 323] on div "The post-holder will undertake, achieve and maintain the mandatory level of inf…" at bounding box center [99, 332] width 177 height 362
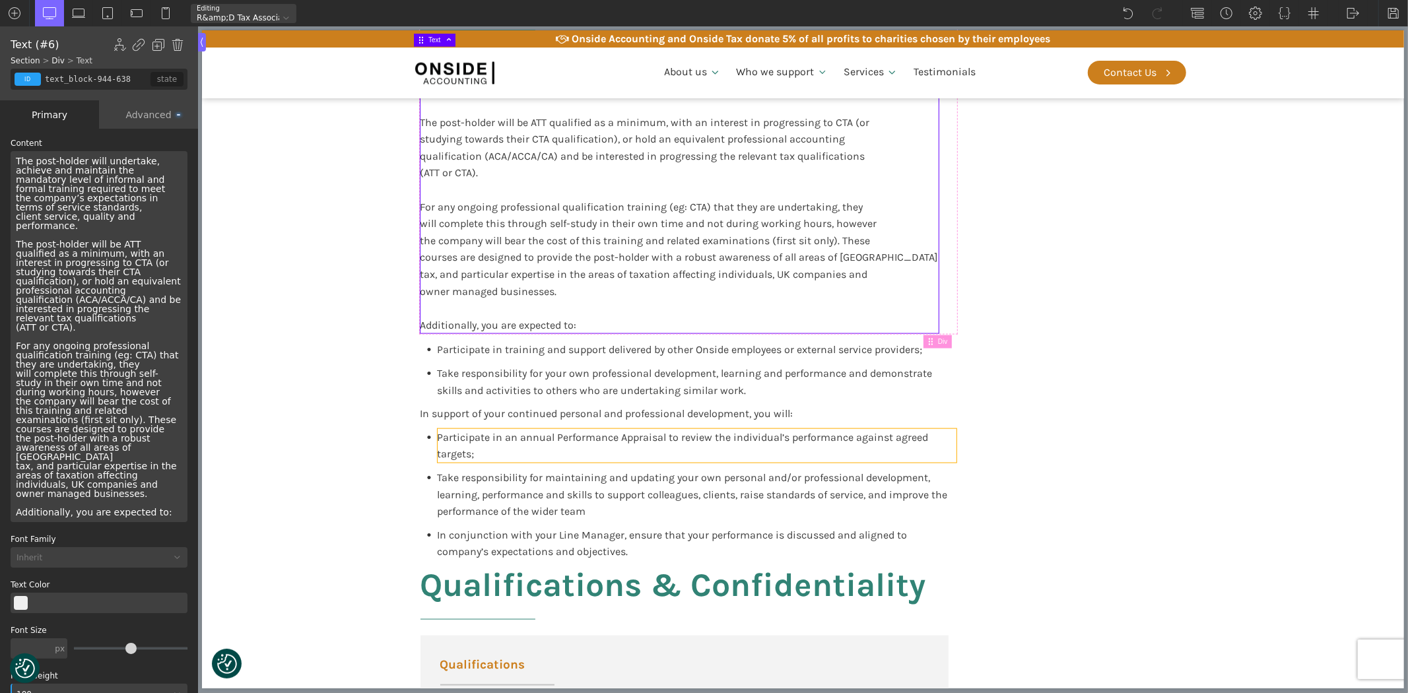
scroll to position [1393, 0]
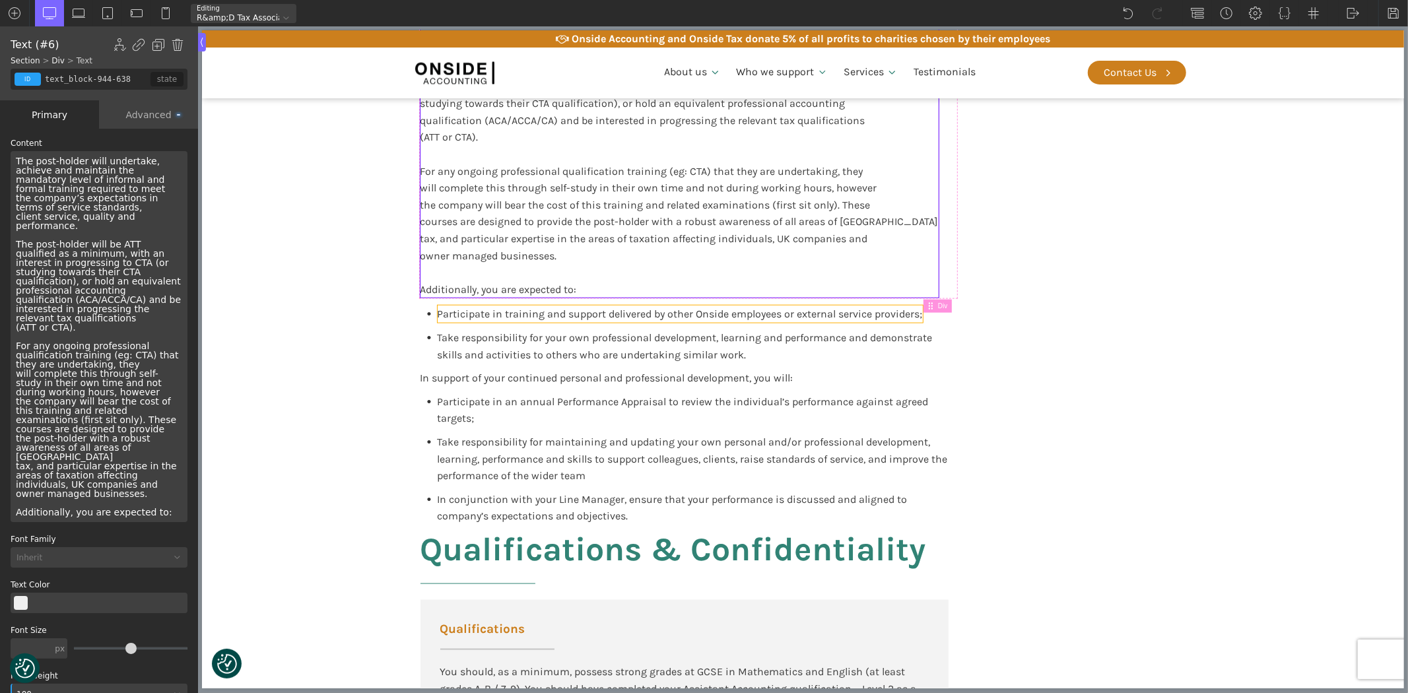
click at [574, 312] on span "Participate in training and support delivered by other Onside employees or exte…" at bounding box center [679, 314] width 485 height 13
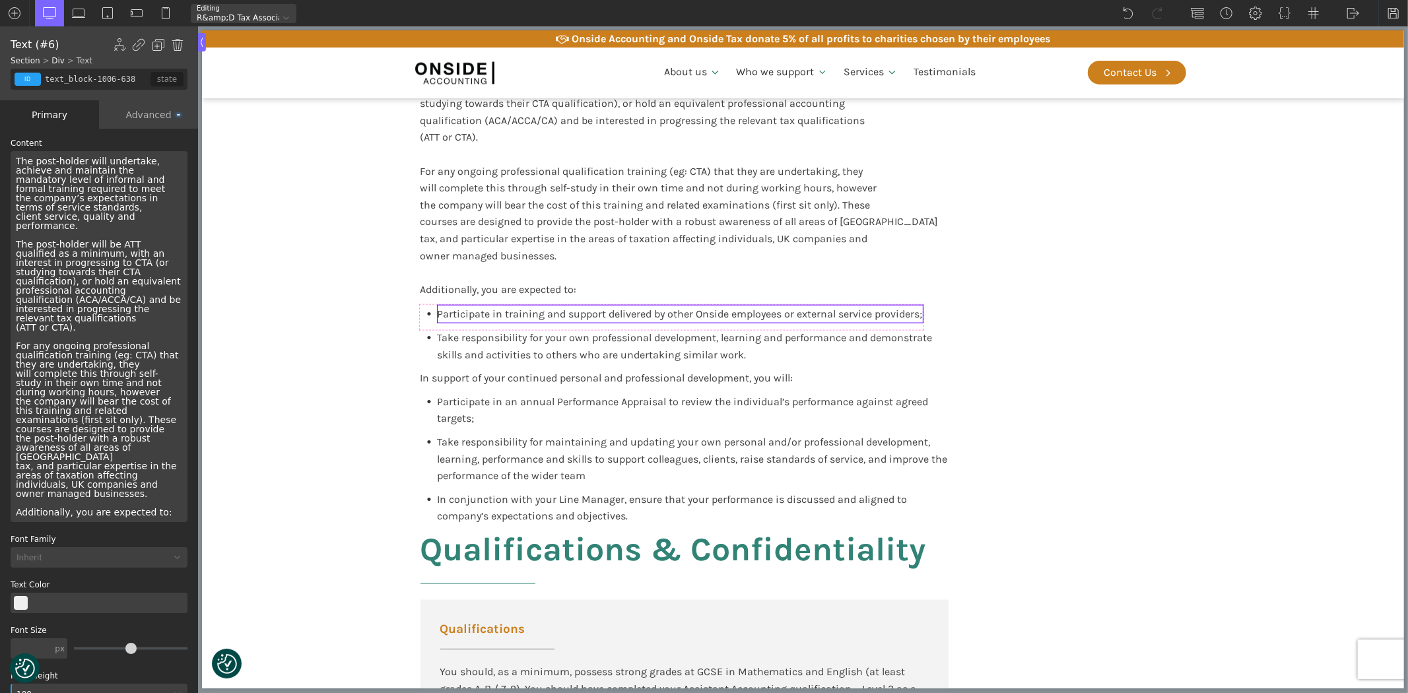
click at [574, 312] on span "Participate in training and support delivered by other Onside employees or exte…" at bounding box center [679, 314] width 485 height 13
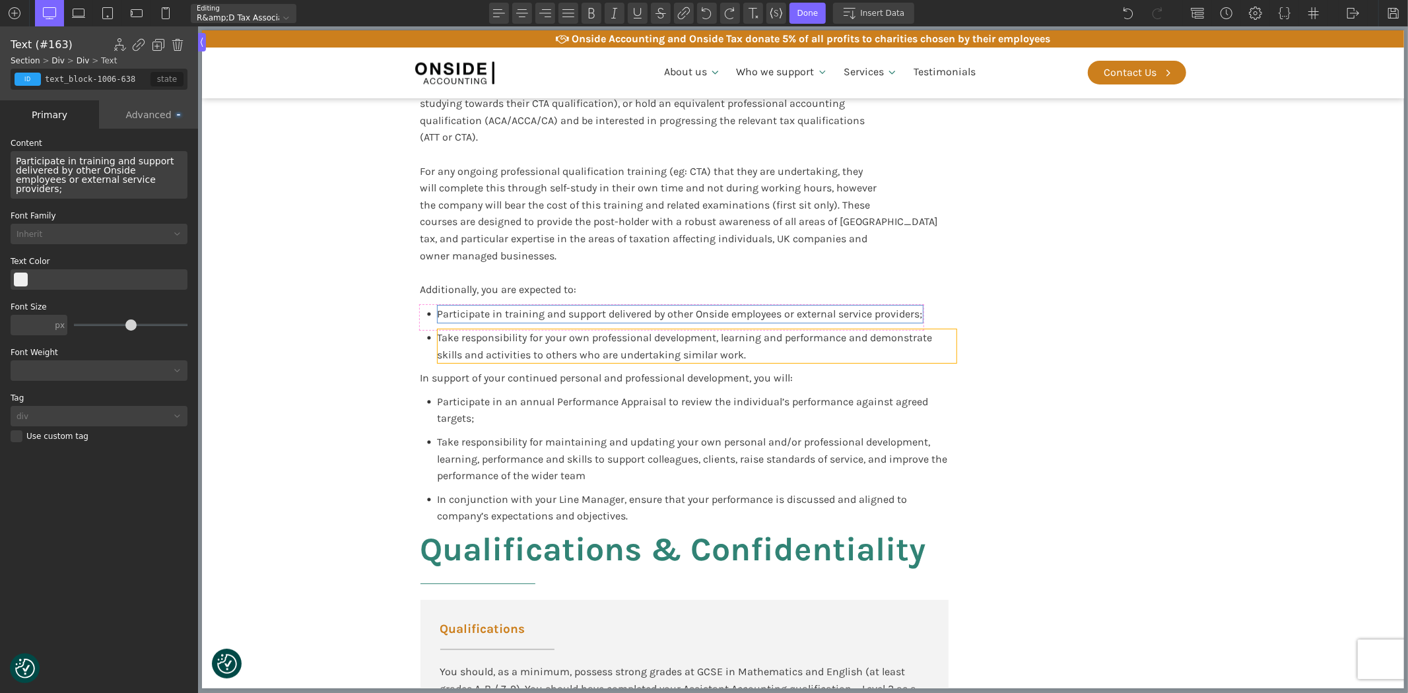
click at [564, 337] on span "Take responsibility for your own professional development, learning and perform…" at bounding box center [686, 346] width 498 height 30
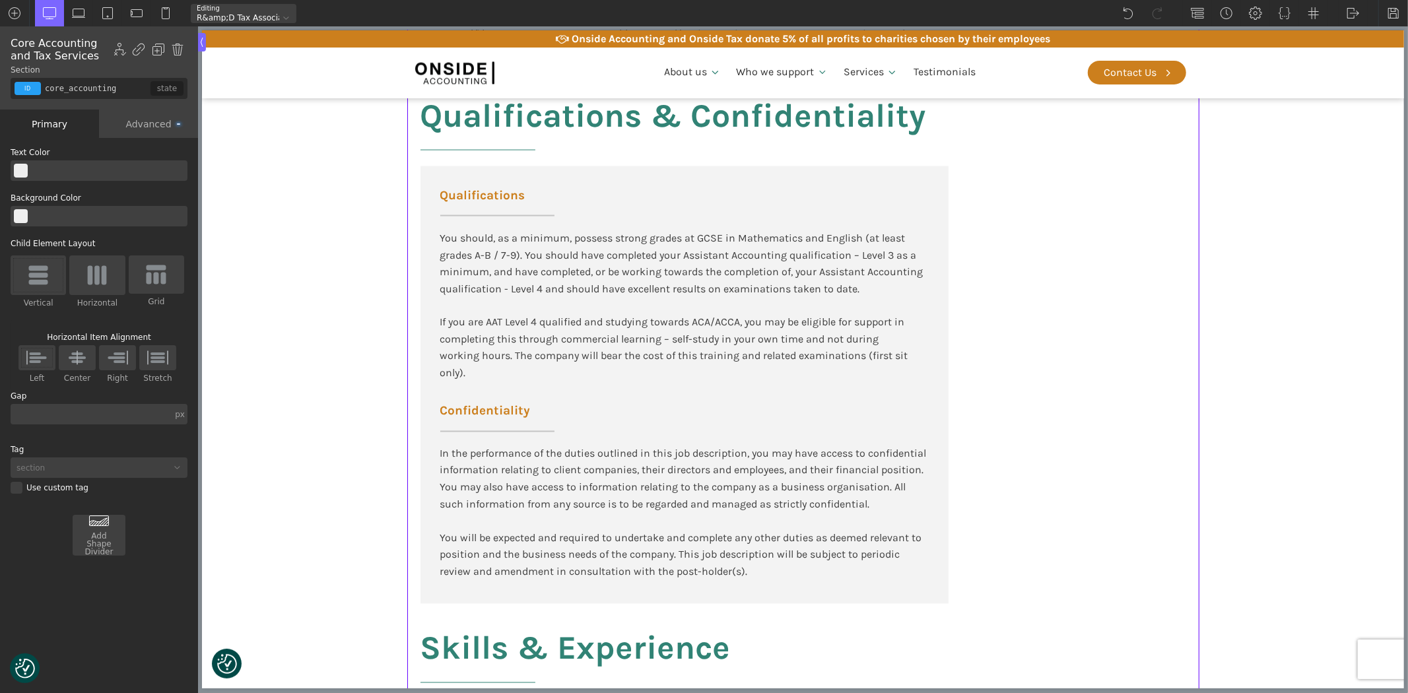
scroll to position [1833, 0]
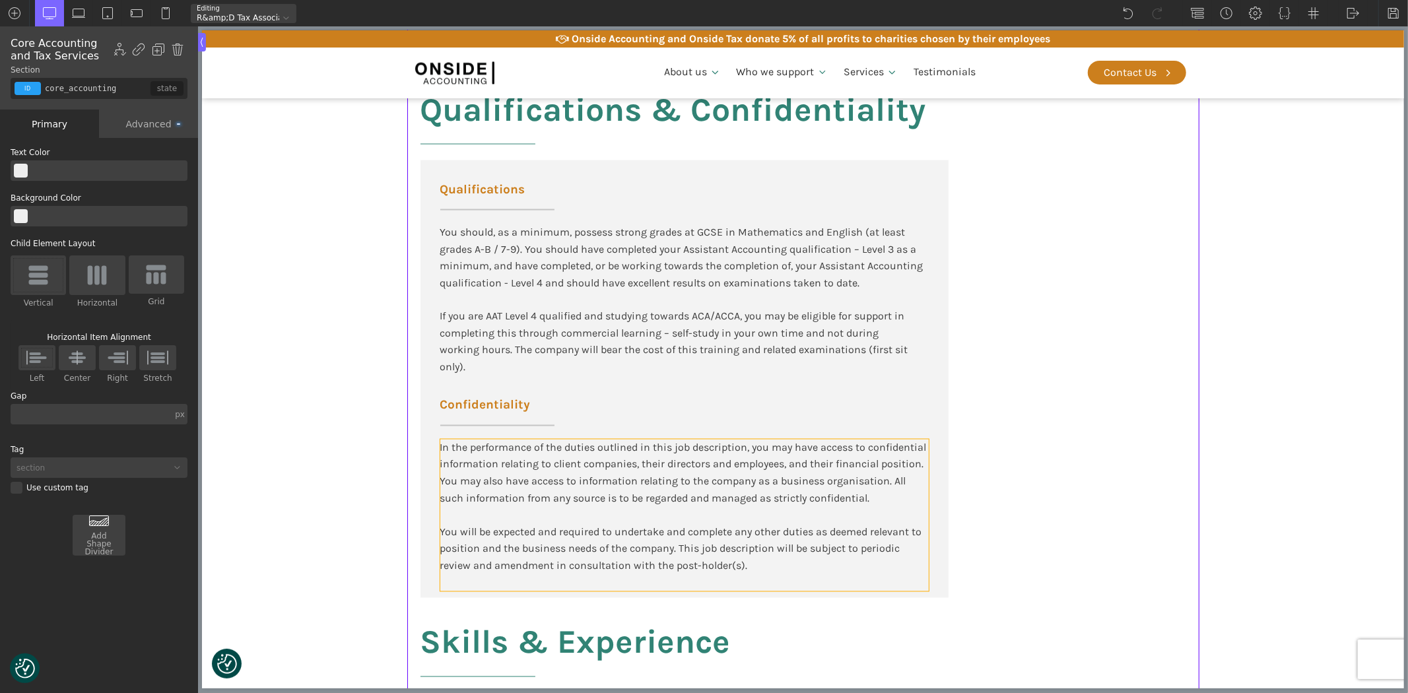
click at [573, 529] on div "In the performance of the duties outlined in this job description, you may have…" at bounding box center [684, 516] width 488 height 152
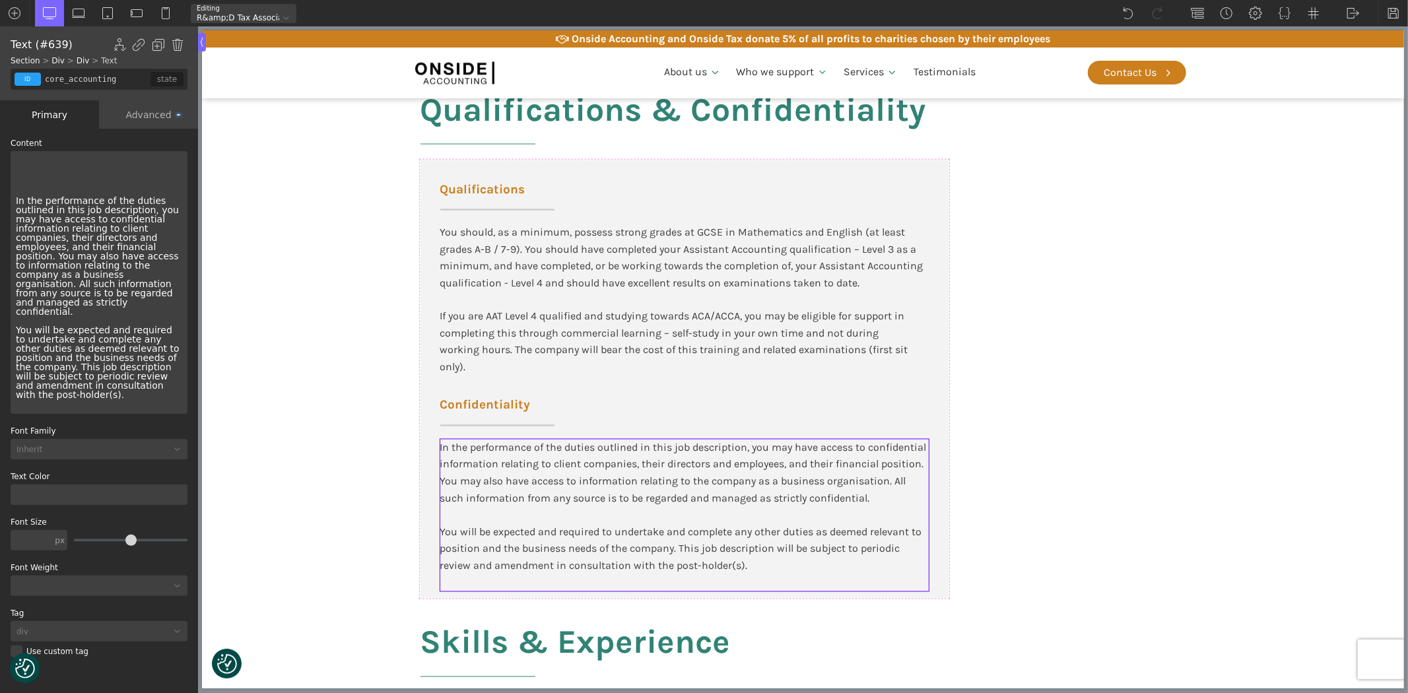
type input "text_block-639-175"
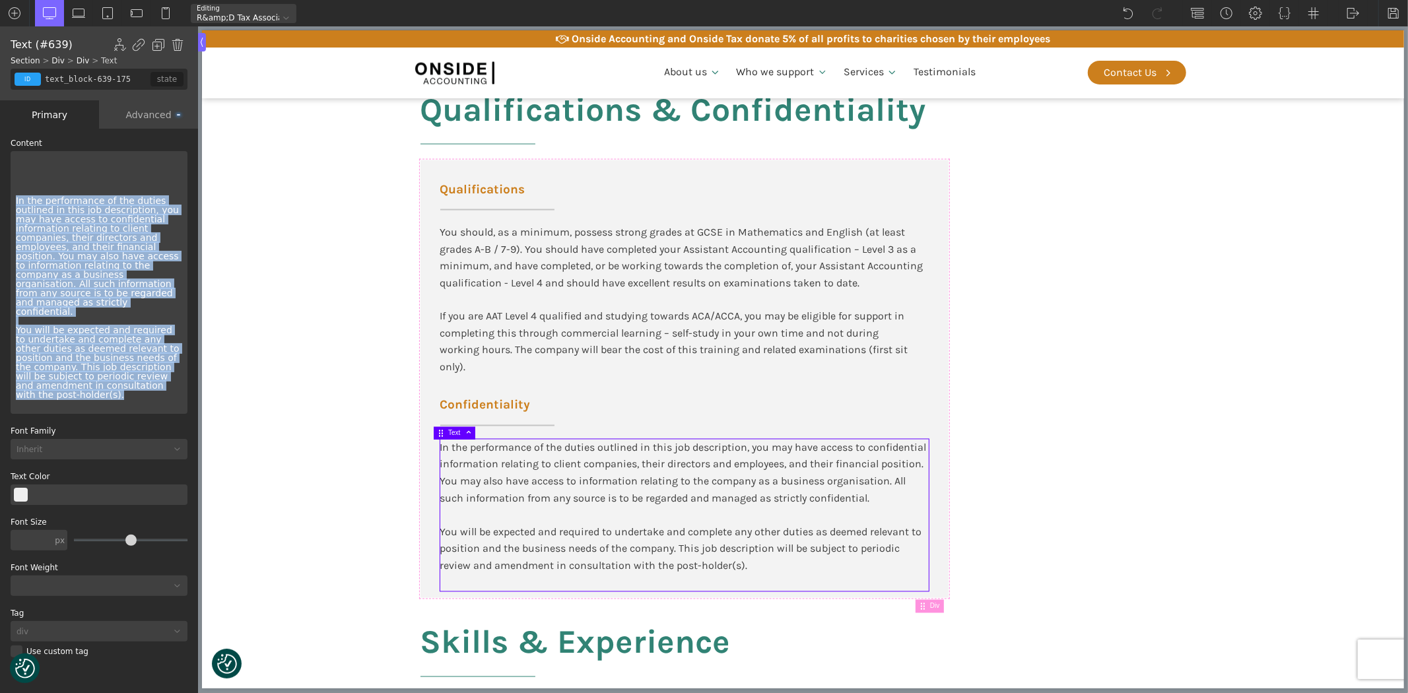
drag, startPoint x: 154, startPoint y: 362, endPoint x: 5, endPoint y: 200, distance: 220.0
click at [5, 200] on div "WP Grid Builder Stack Columns Vertically Page container (1200px) and below Less…" at bounding box center [99, 412] width 198 height 567
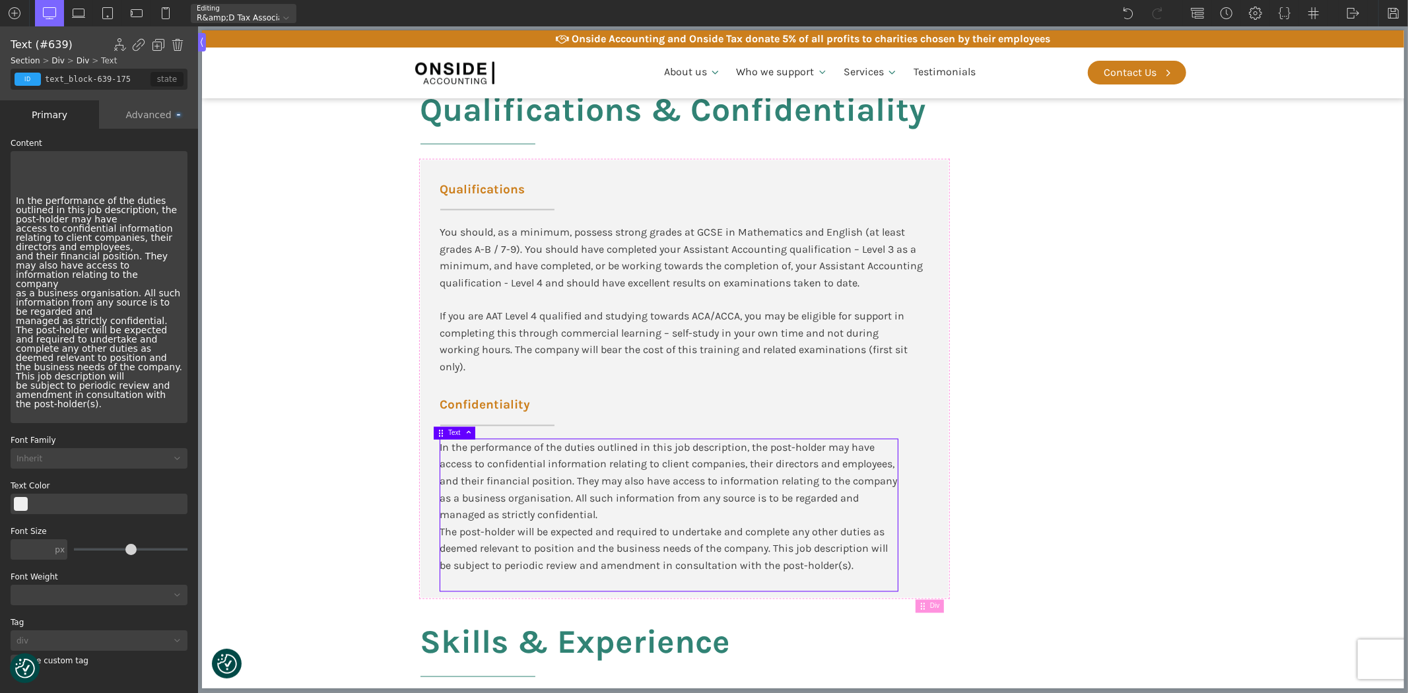
click at [168, 308] on div "In the performance of the duties outlined in this job description, the post-hol…" at bounding box center [99, 287] width 177 height 272
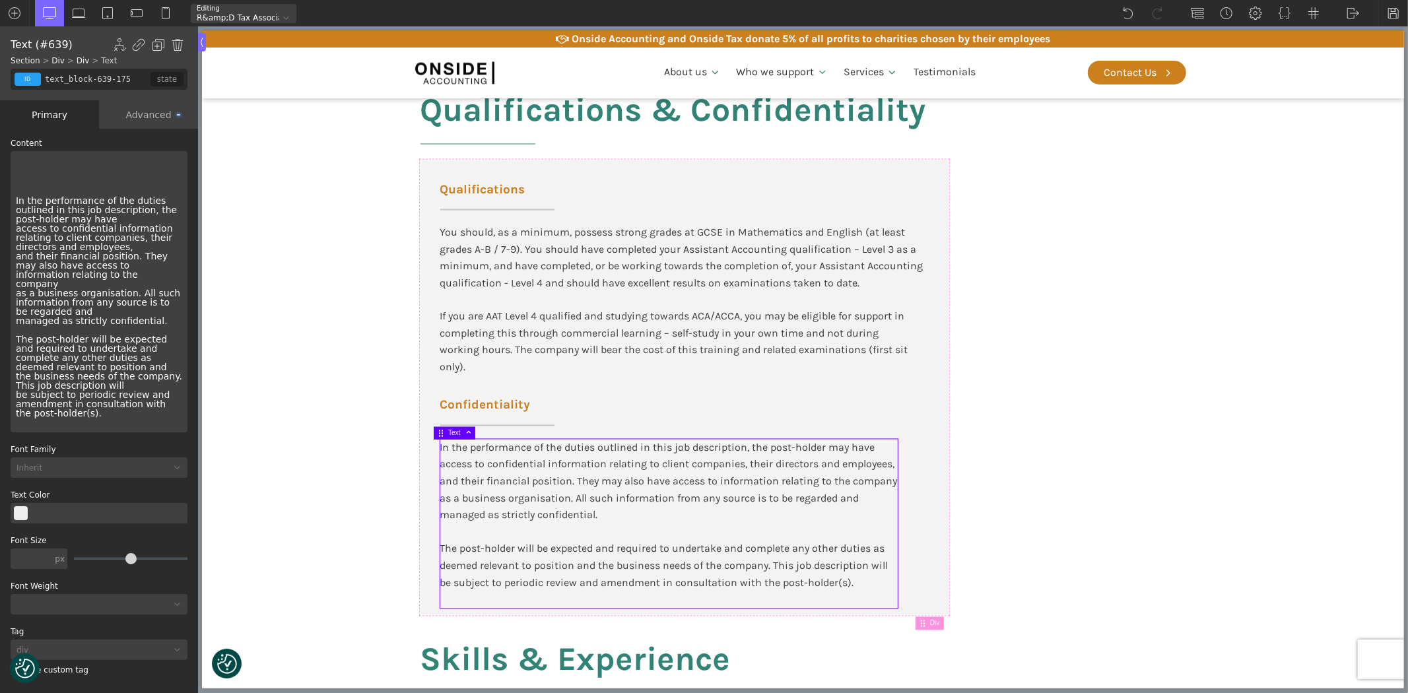
click at [115, 214] on div "In the performance of the duties outlined in this job description, the post-hol…" at bounding box center [99, 291] width 177 height 281
click at [77, 242] on div "In the performance of the duties outlined in this job description, the post-hol…" at bounding box center [99, 291] width 177 height 281
click at [71, 248] on div "In the performance of the duties outlined in this job description, the post-hol…" at bounding box center [99, 291] width 177 height 281
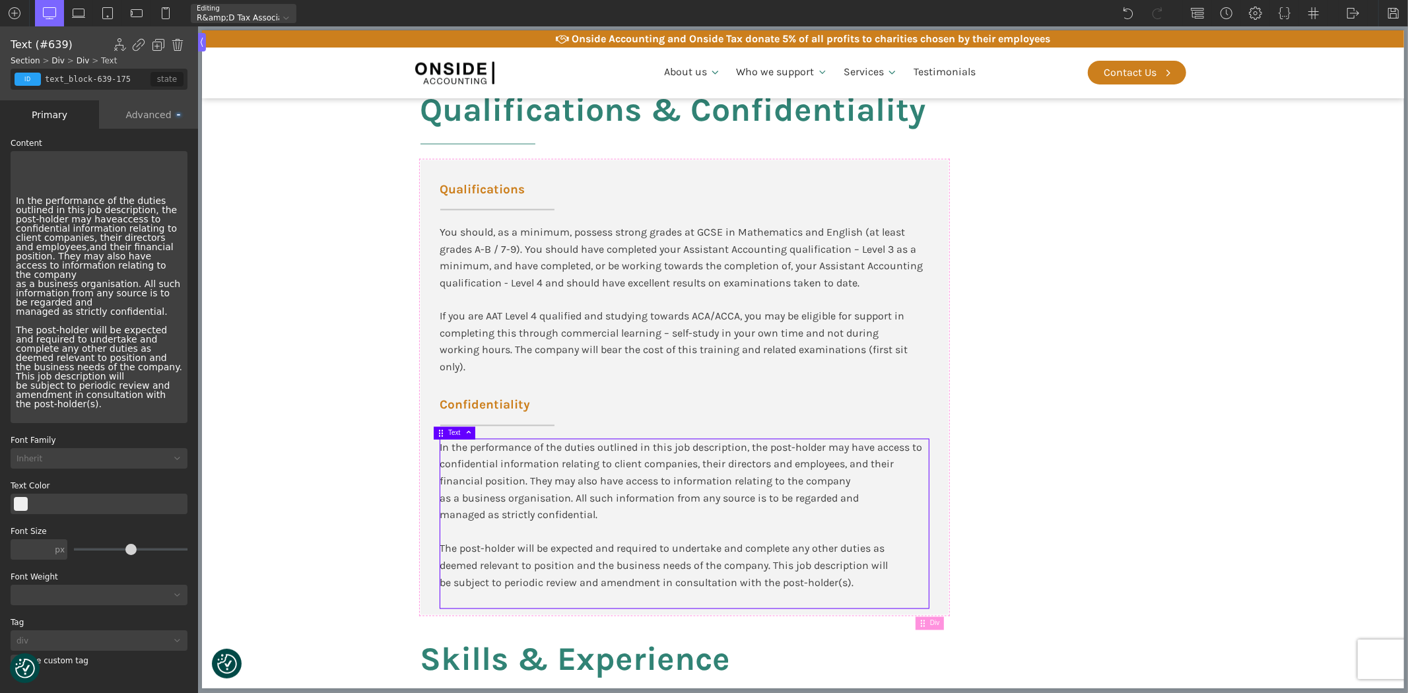
click at [74, 276] on div "In the performance of the duties outlined in this job description, the post-hol…" at bounding box center [99, 287] width 177 height 272
click at [94, 280] on div "In the performance of the duties outlined in this job description, the post-hol…" at bounding box center [99, 287] width 177 height 272
click at [91, 322] on div "In the performance of the duties outlined in this job description, the post-hol…" at bounding box center [99, 287] width 177 height 272
click at [89, 330] on div "In the performance of the duties outlined in this job description, the post-hol…" at bounding box center [99, 287] width 177 height 272
click at [644, 278] on div "You should, as a minimum, possess strong grades at GCSE in Mathematics and Engl…" at bounding box center [684, 300] width 488 height 152
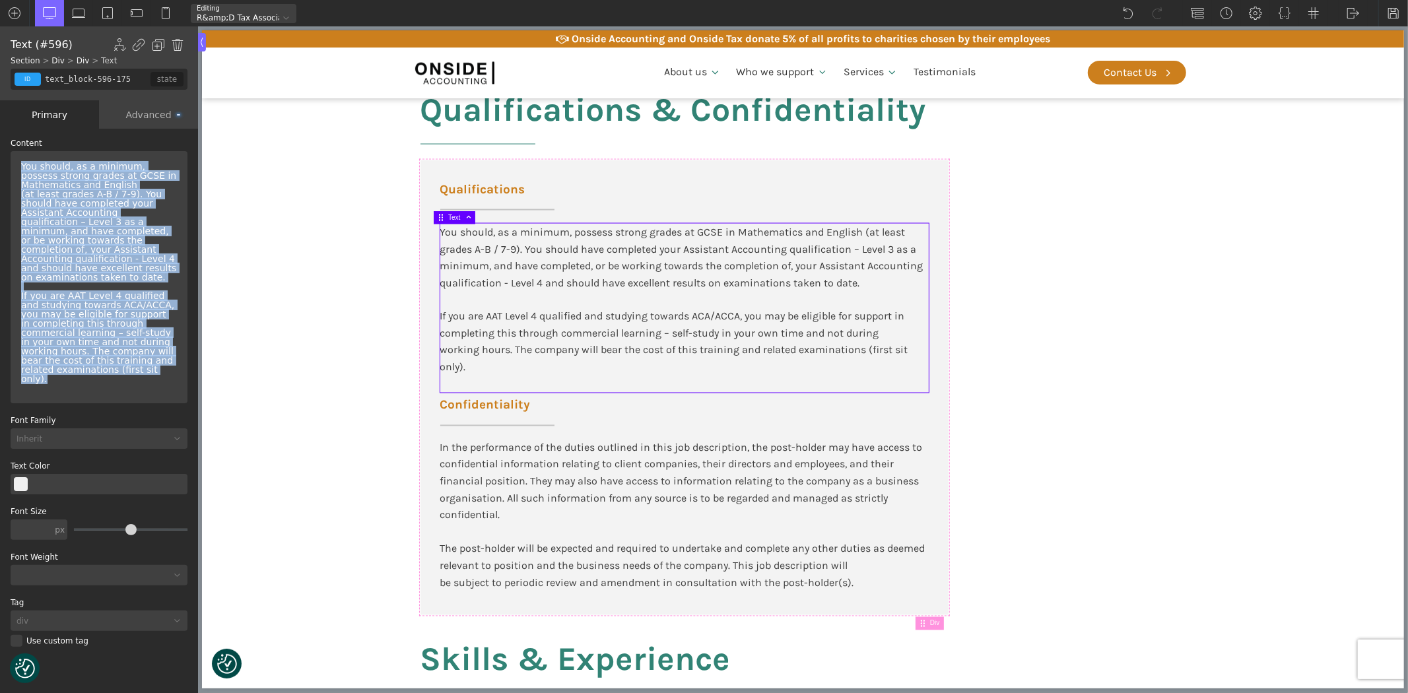
drag, startPoint x: 142, startPoint y: 361, endPoint x: 0, endPoint y: 160, distance: 245.7
click at [0, 160] on div "WP Grid Builder Stack Columns Vertically Page container (1200px) and below Less…" at bounding box center [99, 412] width 198 height 567
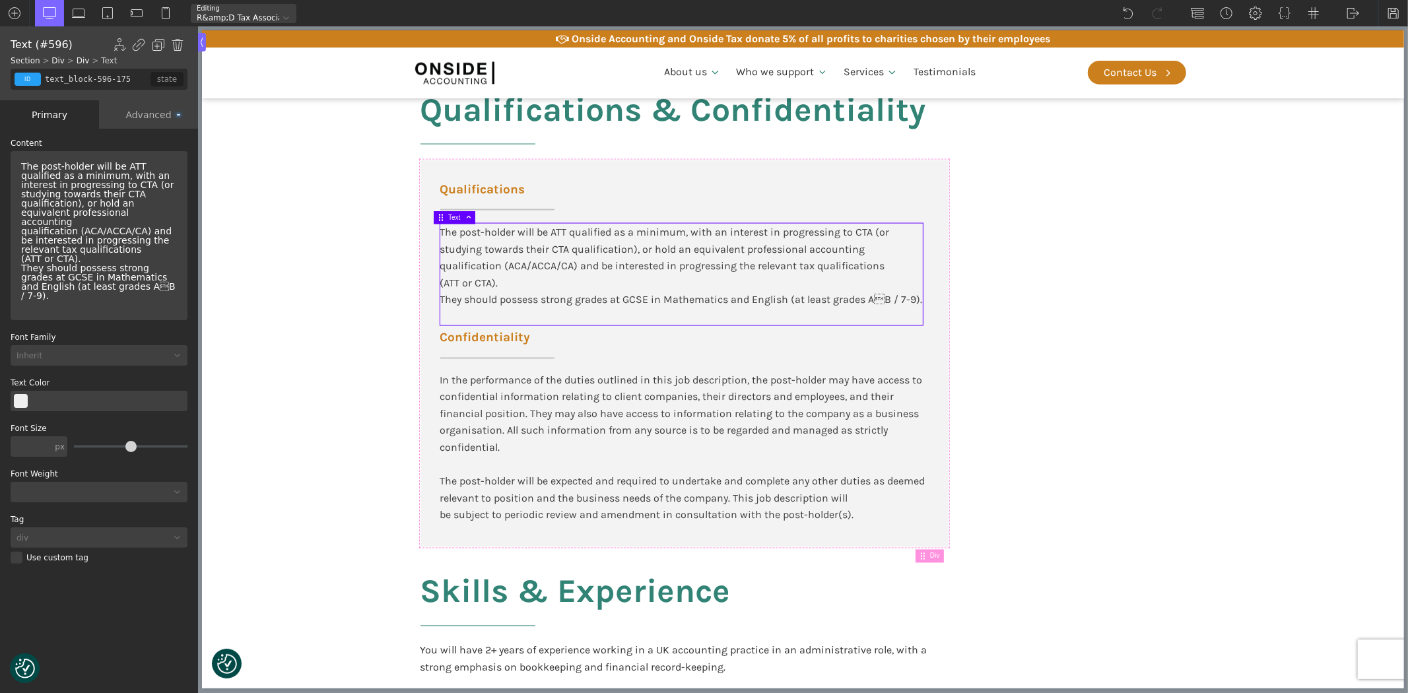
click at [123, 183] on div "The post-holder will be ATT qualified as a minimum, with an interest in progres…" at bounding box center [99, 230] width 166 height 149
click at [75, 214] on div "The post-holder will be ATT qualified as a minimum, with an interest in progres…" at bounding box center [99, 230] width 166 height 149
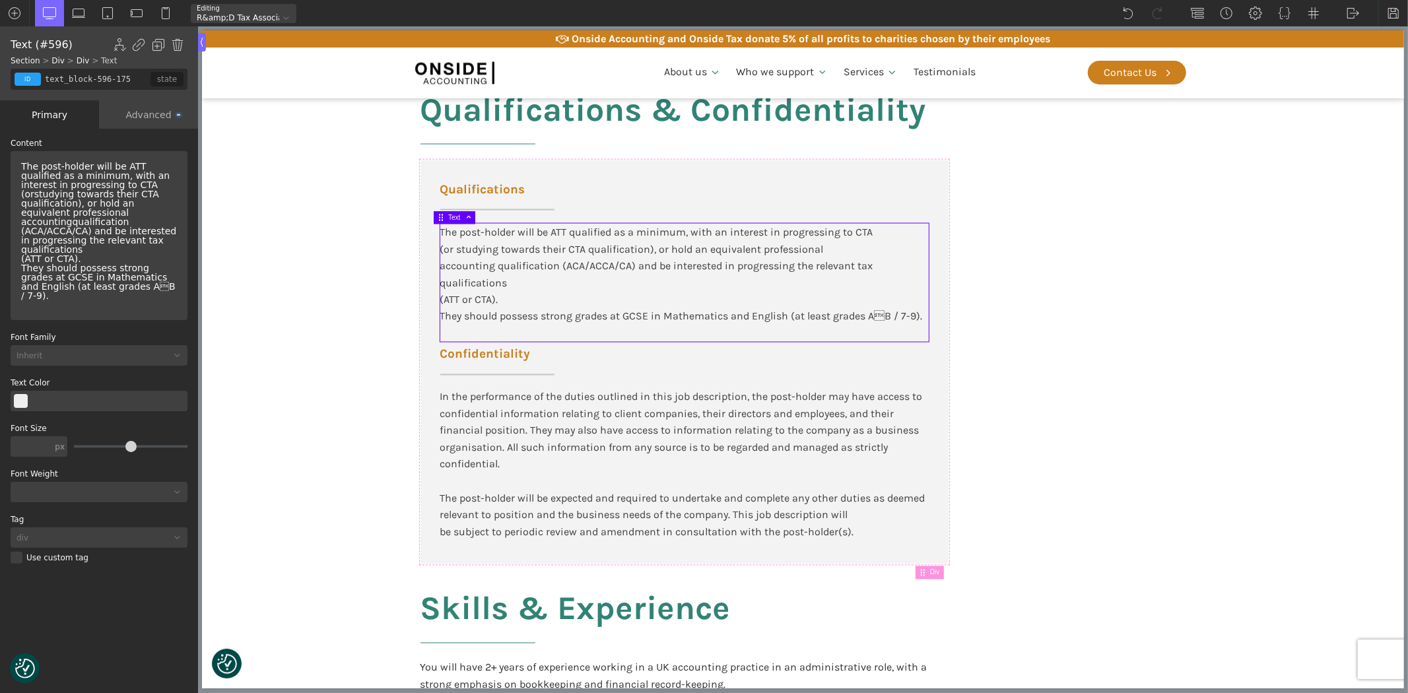
click at [88, 240] on div "The post-holder will be ATT qualified as a minimum, with an interest in progres…" at bounding box center [99, 230] width 166 height 149
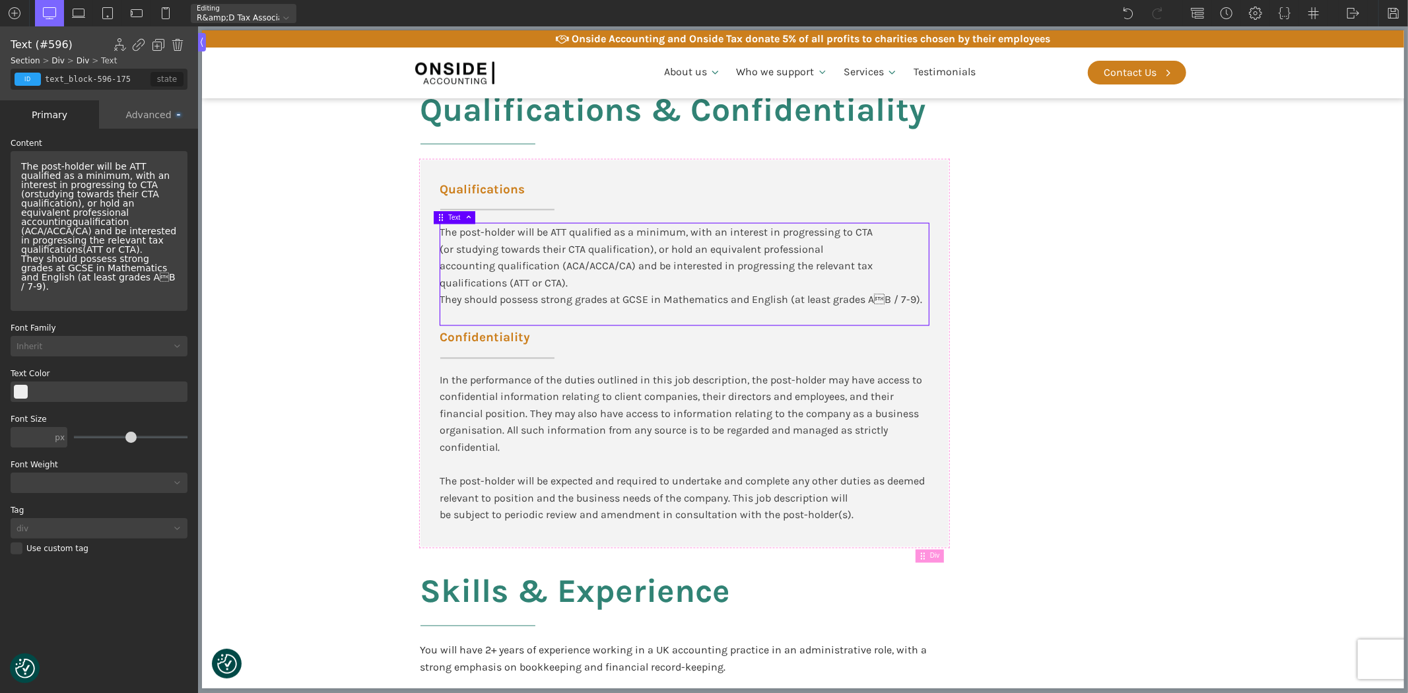
click at [147, 245] on div "The post-holder will be ATT qualified as a minimum, with an interest in progres…" at bounding box center [99, 226] width 166 height 140
click at [17, 251] on div "The post-holder will be ATT qualified as a minimum, with an interest in progres…" at bounding box center [99, 226] width 166 height 140
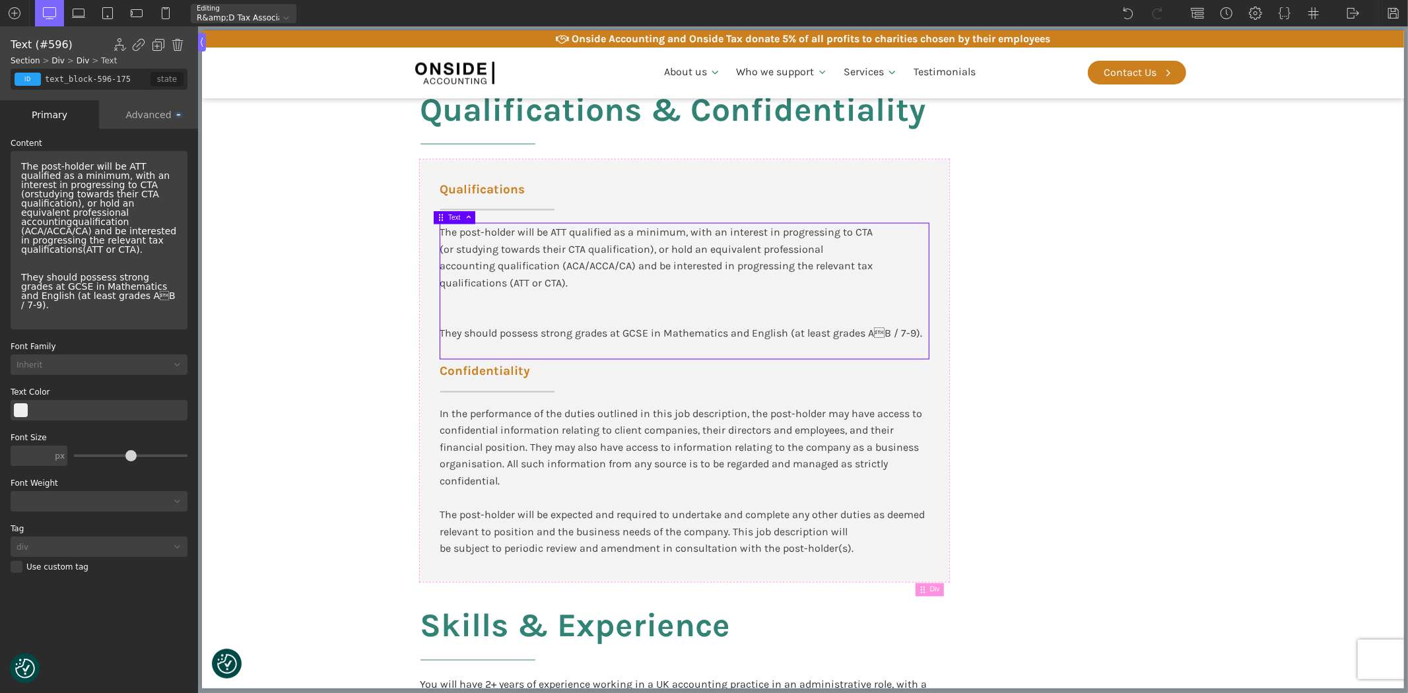
click at [17, 251] on div "The post-holder will be ATT qualified as a minimum, with an interest in progres…" at bounding box center [99, 235] width 166 height 158
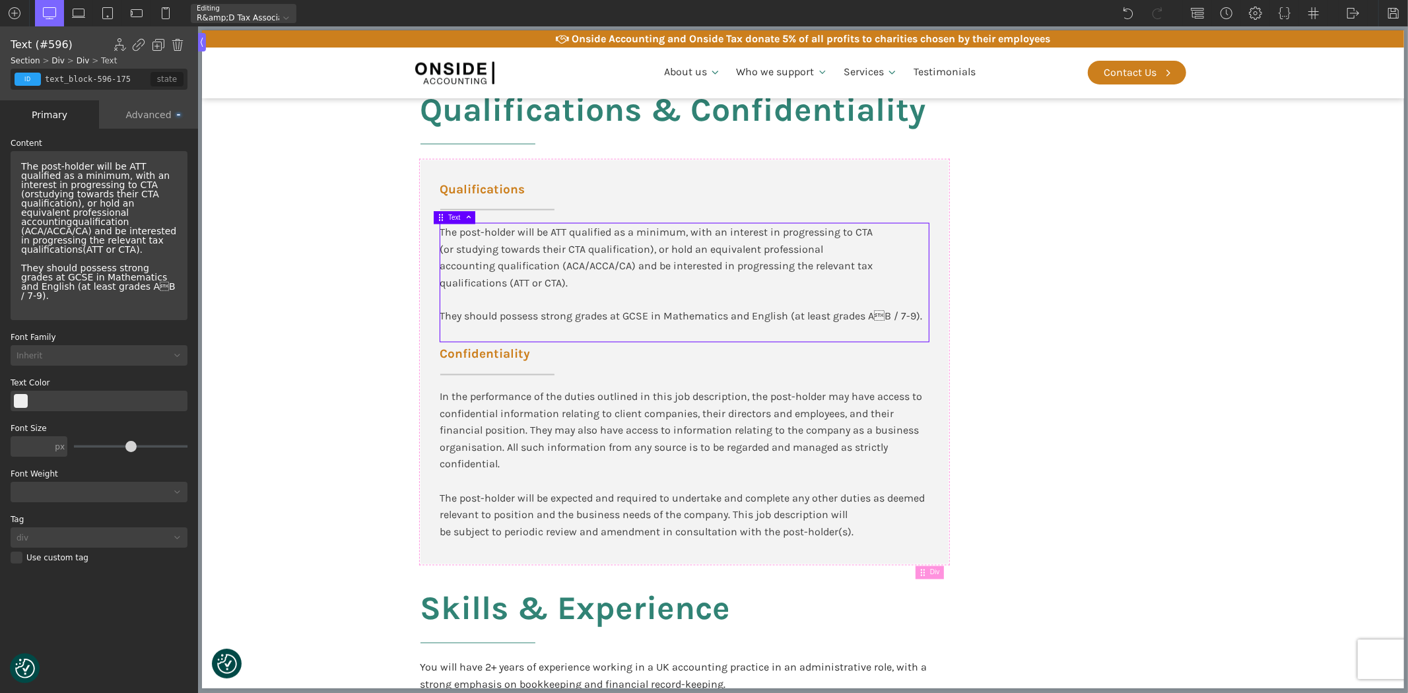
click at [122, 213] on div "The post-holder will be ATT qualified as a minimum, with an interest in progres…" at bounding box center [99, 230] width 166 height 149
click at [158, 205] on div "The post-holder will be ATT qualified as a minimum, with an interest in progres…" at bounding box center [99, 230] width 166 height 149
click at [294, 314] on section "Participate in training and support delivered by other Onside employees or exte…" at bounding box center [802, 688] width 1202 height 1660
type input "core_accounting"
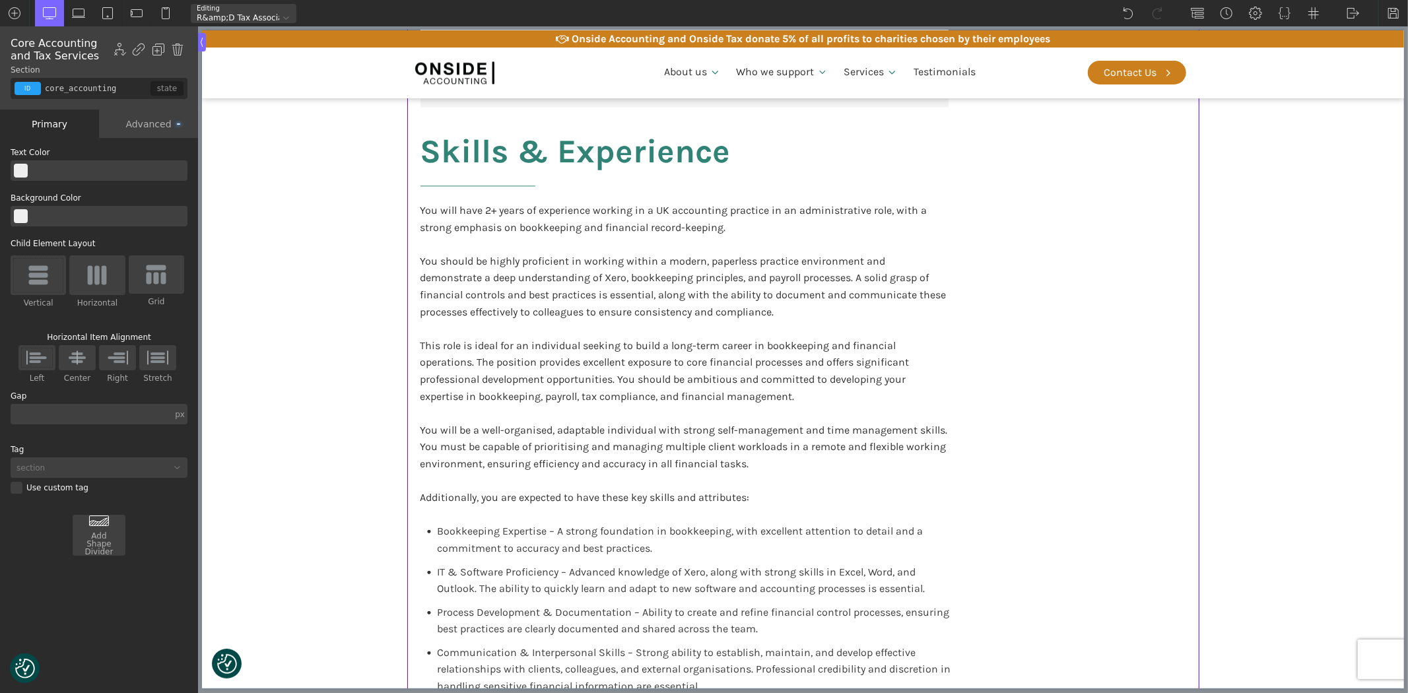
scroll to position [2346, 0]
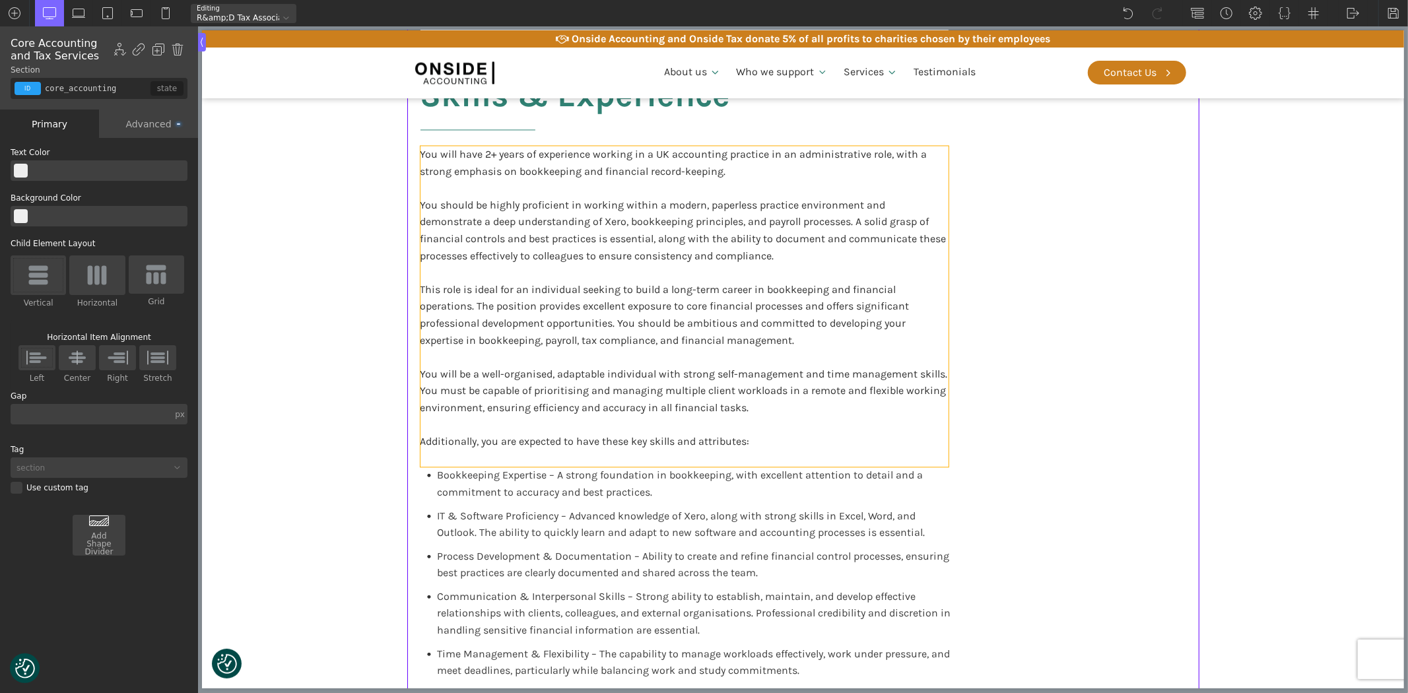
click at [649, 363] on div "You will have 2+ years of experience working in a UK accounting practice in an …" at bounding box center [684, 306] width 528 height 321
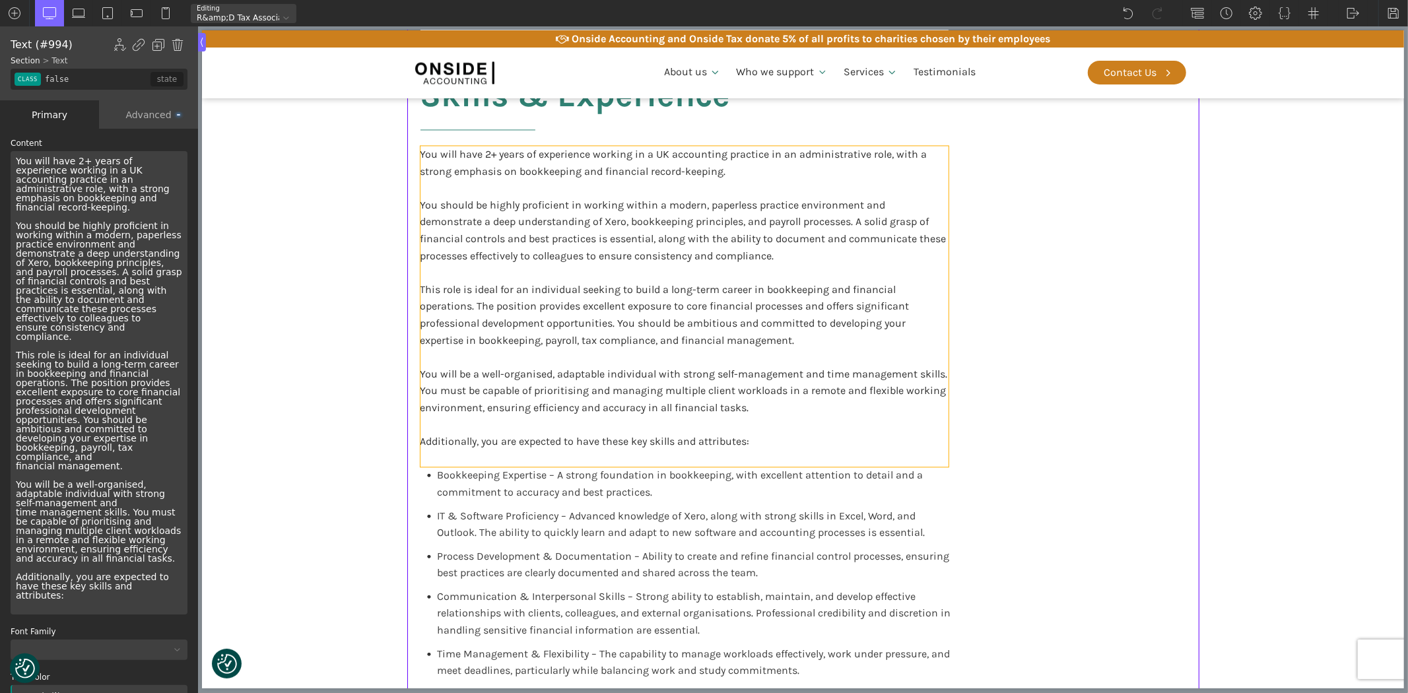
type input "blocktext_block-596-175"
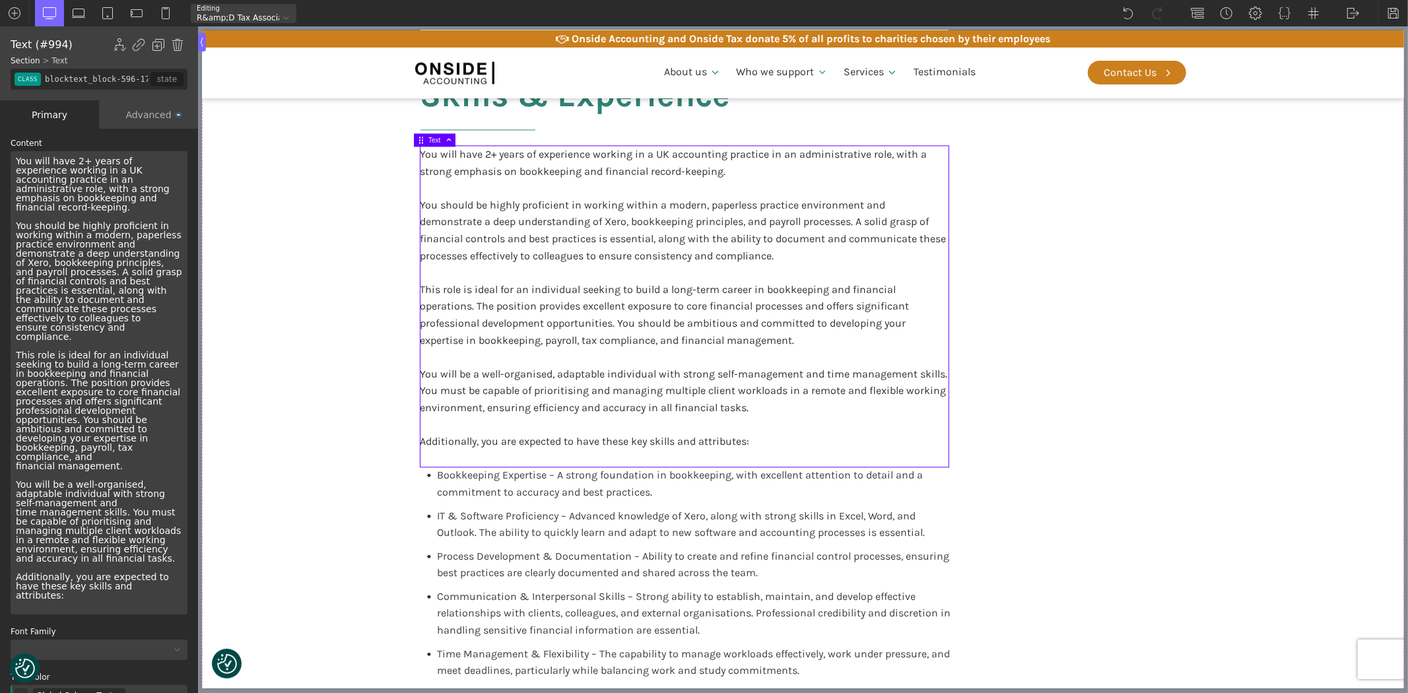
click at [173, 348] on div "You will have 2+ years of experience working in a UK accounting practice in an …" at bounding box center [99, 382] width 177 height 463
click at [127, 363] on div "You will have 2+ years of experience working in a UK accounting practice in an …" at bounding box center [99, 382] width 177 height 463
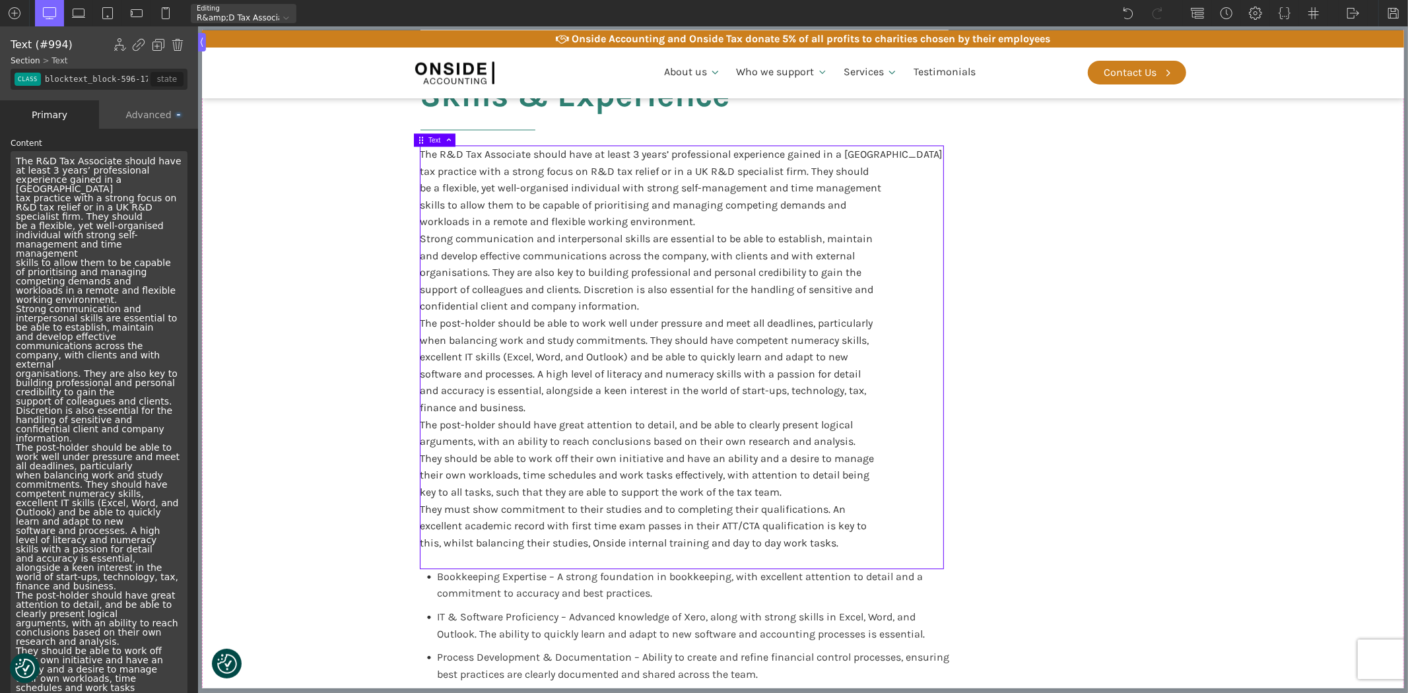
click at [18, 291] on div "The R&D Tax Associate should have at least 3 years’ professional experience gai…" at bounding box center [99, 493] width 177 height 685
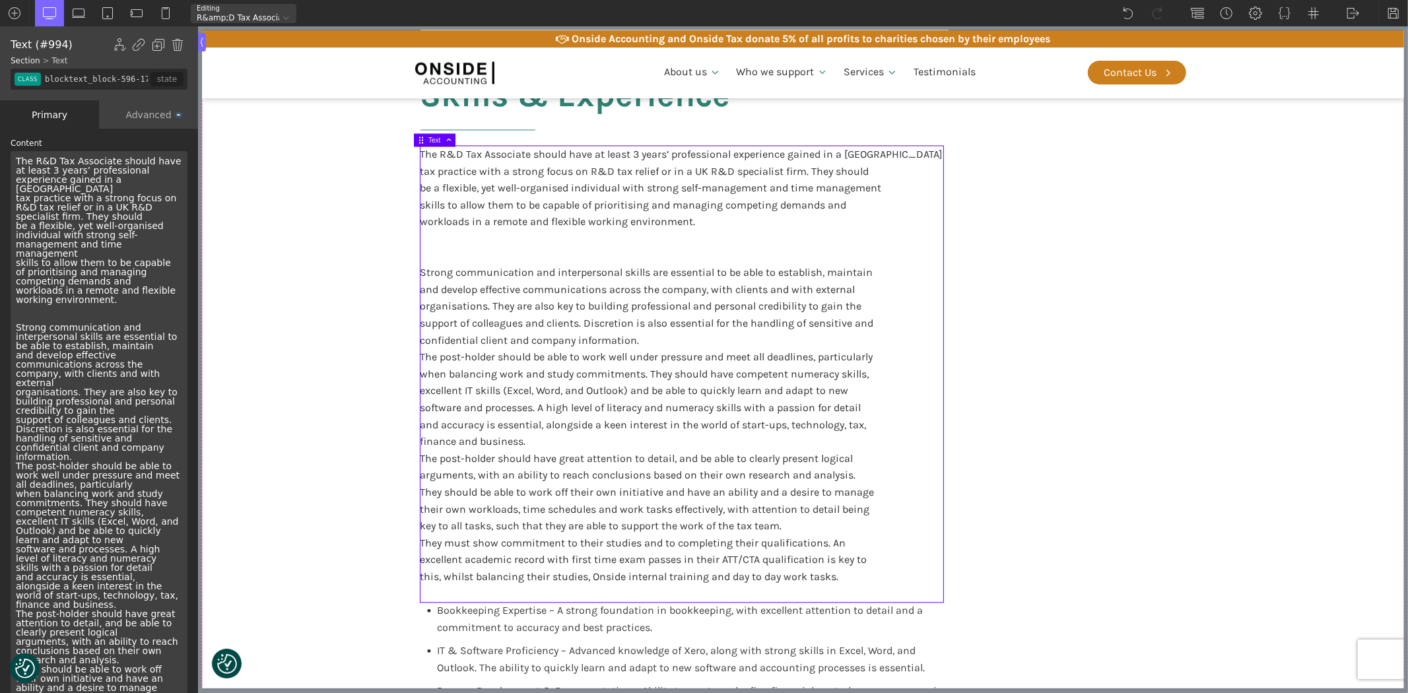
click at [18, 291] on div "The R&D Tax Associate should have at least 3 years’ professional experience gai…" at bounding box center [99, 502] width 177 height 703
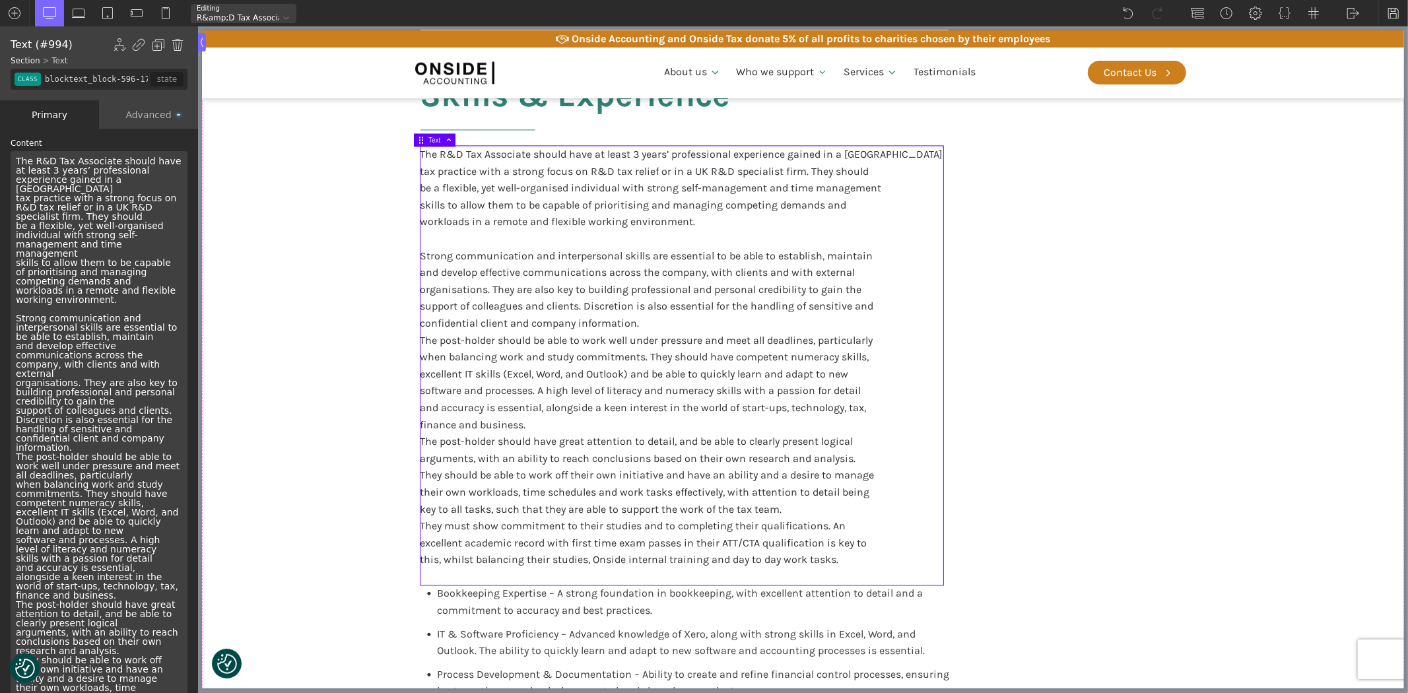
click at [17, 427] on div "The R&D Tax Associate should have at least 3 years’ professional experience gai…" at bounding box center [99, 498] width 177 height 694
click at [73, 417] on div "The R&D Tax Associate should have at least 3 years’ professional experience gai…" at bounding box center [99, 498] width 177 height 694
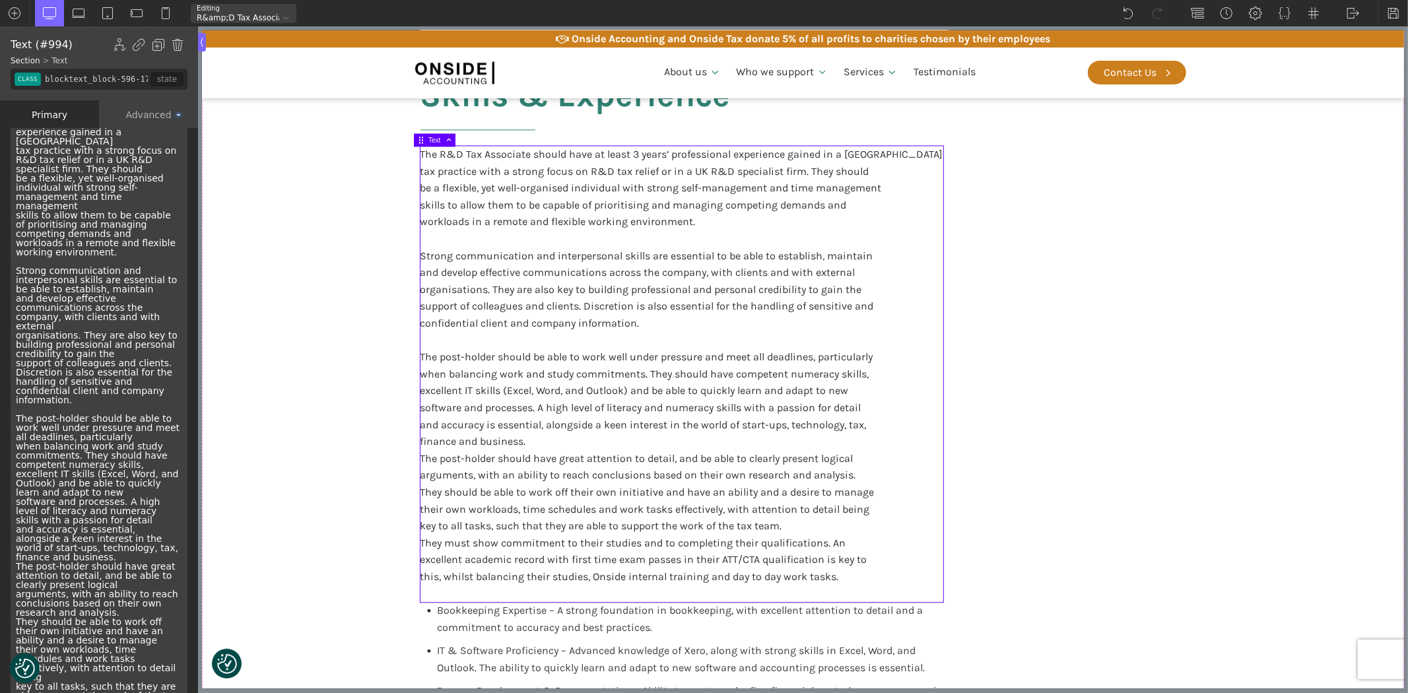
scroll to position [73, 0]
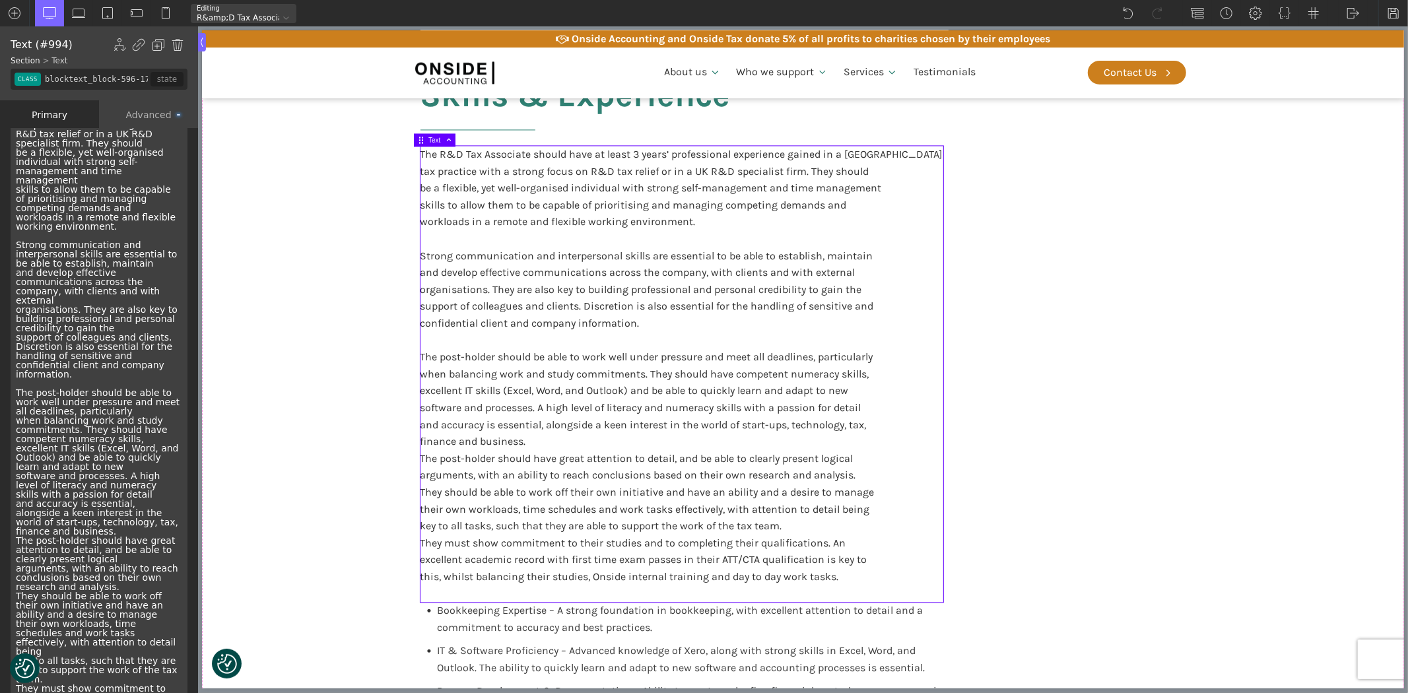
click at [108, 502] on div "The R&D Tax Associate should have at least 3 years’ professional experience gai…" at bounding box center [99, 429] width 177 height 703
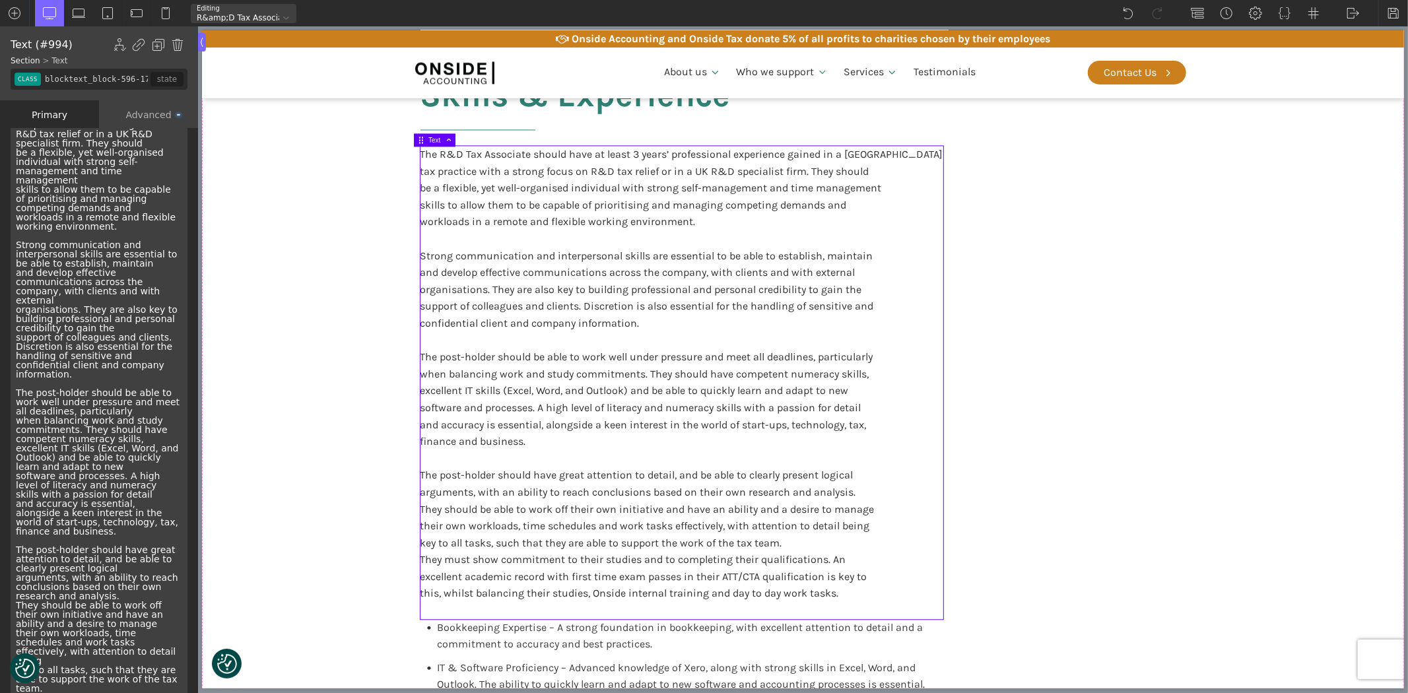
click at [103, 460] on div "The R&D Tax Associate should have at least 3 years’ professional experience gai…" at bounding box center [99, 434] width 177 height 713
click at [99, 466] on div "The R&D Tax Associate should have at least 3 years’ professional experience gai…" at bounding box center [99, 434] width 177 height 713
click at [108, 438] on div "The R&D Tax Associate should have at least 3 years’ professional experience gai…" at bounding box center [99, 434] width 177 height 713
click at [129, 380] on div "The R&D Tax Associate should have at least 3 years’ professional experience gai…" at bounding box center [99, 434] width 177 height 713
click at [54, 407] on div "The R&D Tax Associate should have at least 3 years’ professional experience gai…" at bounding box center [99, 434] width 177 height 713
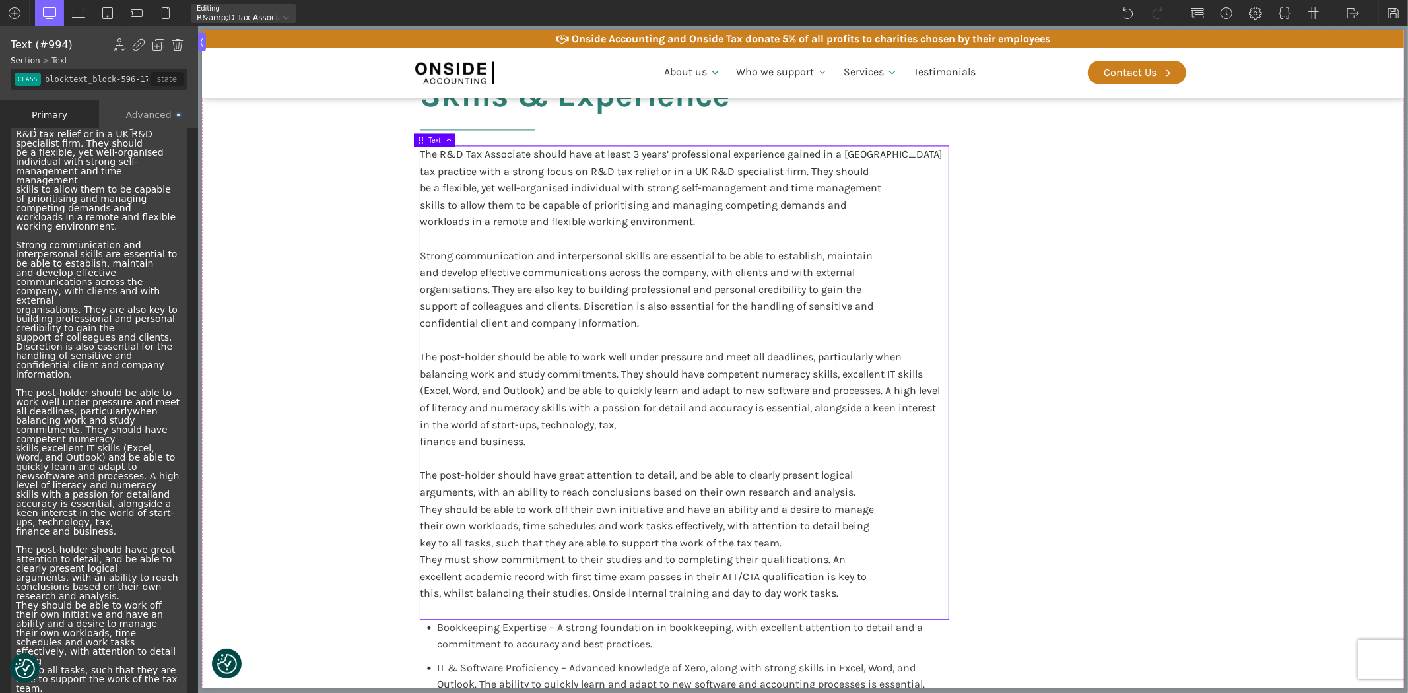
click at [110, 297] on div "The R&D Tax Associate should have at least 3 years’ professional experience gai…" at bounding box center [99, 434] width 177 height 713
click at [87, 325] on div "The R&D Tax Associate should have at least 3 years’ professional experience gai…" at bounding box center [99, 434] width 177 height 713
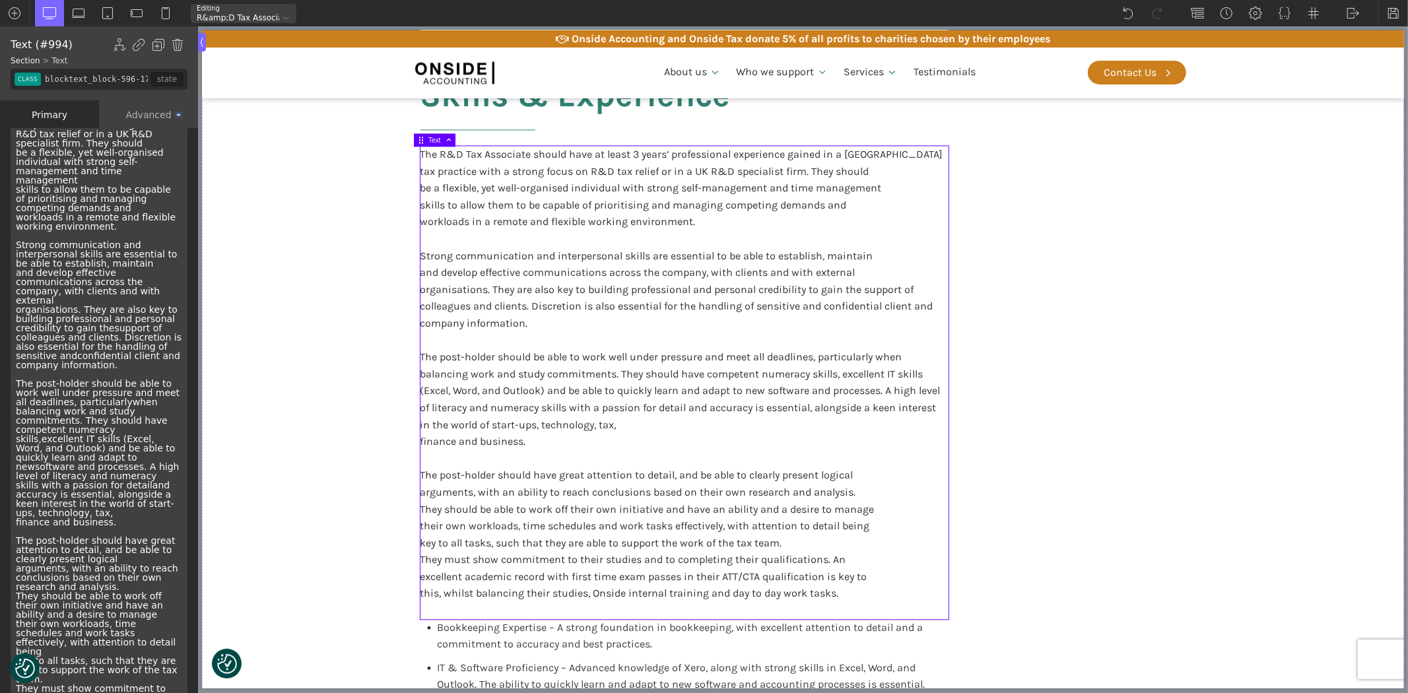
click at [117, 246] on div "The R&D Tax Associate should have at least 3 years’ professional experience gai…" at bounding box center [99, 429] width 177 height 703
click at [147, 244] on div "The R&D Tax Associate should have at least 3 years’ professional experience gai…" at bounding box center [99, 429] width 177 height 703
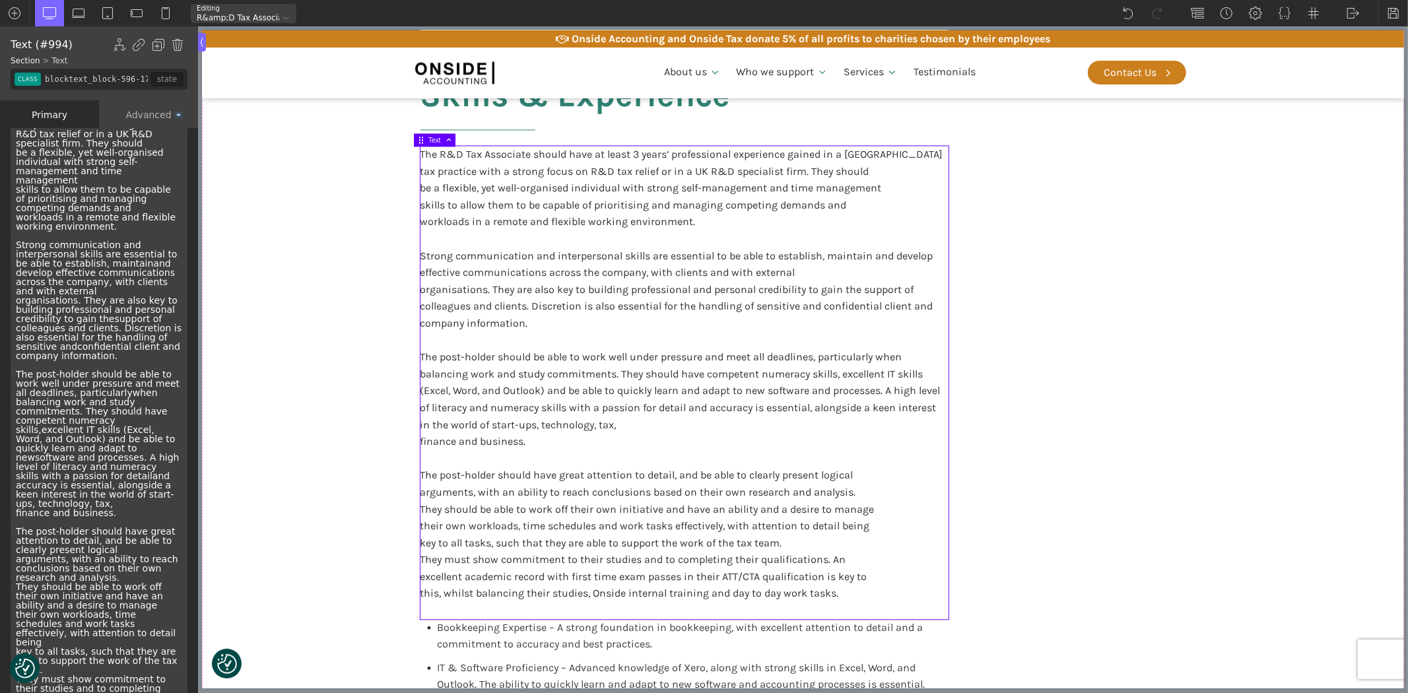
click at [92, 272] on div "The R&D Tax Associate should have at least 3 years’ professional experience gai…" at bounding box center [99, 425] width 177 height 694
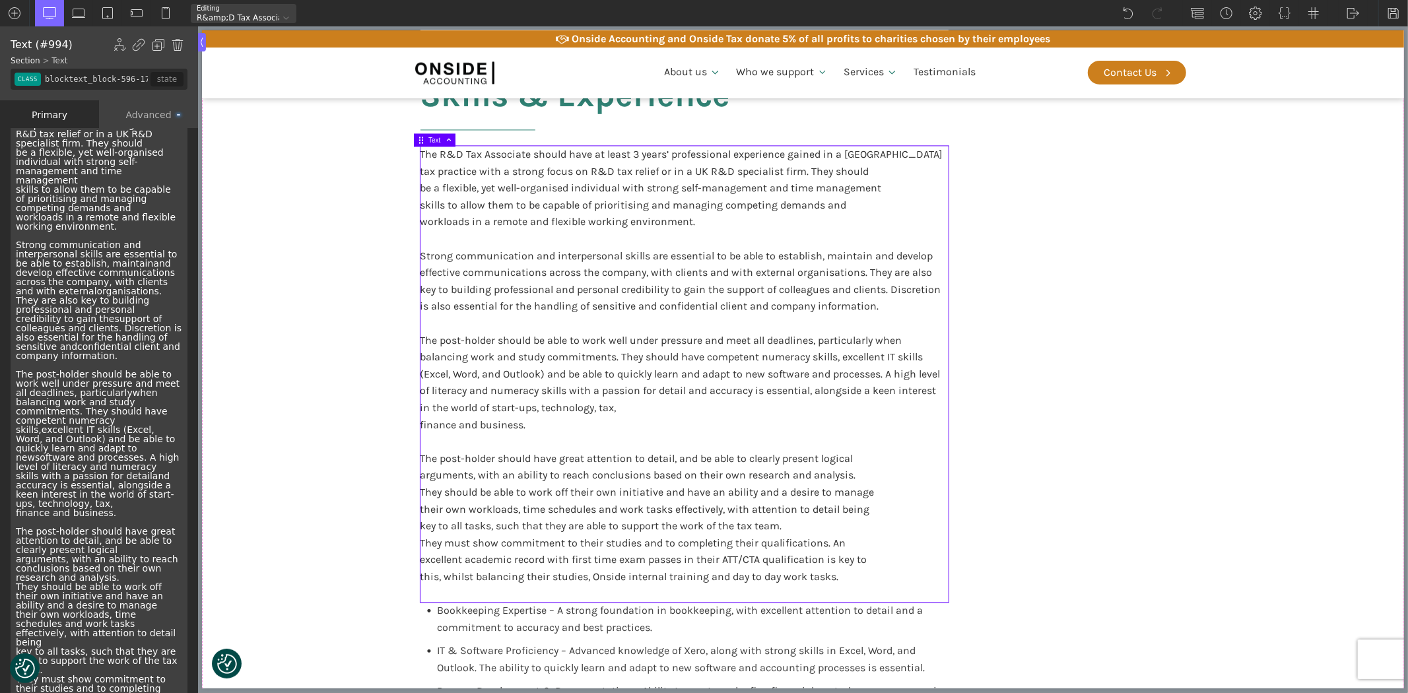
click at [75, 189] on div "The R&D Tax Associate should have at least 3 years’ professional experience gai…" at bounding box center [99, 425] width 177 height 694
click at [133, 150] on div "The R&D Tax Associate should have at least 3 years’ professional experience gai…" at bounding box center [99, 425] width 177 height 694
click at [345, 363] on section "Participate in training and support delivered by other Onside employees or exte…" at bounding box center [802, 243] width 1202 height 1796
type input "core_accounting"
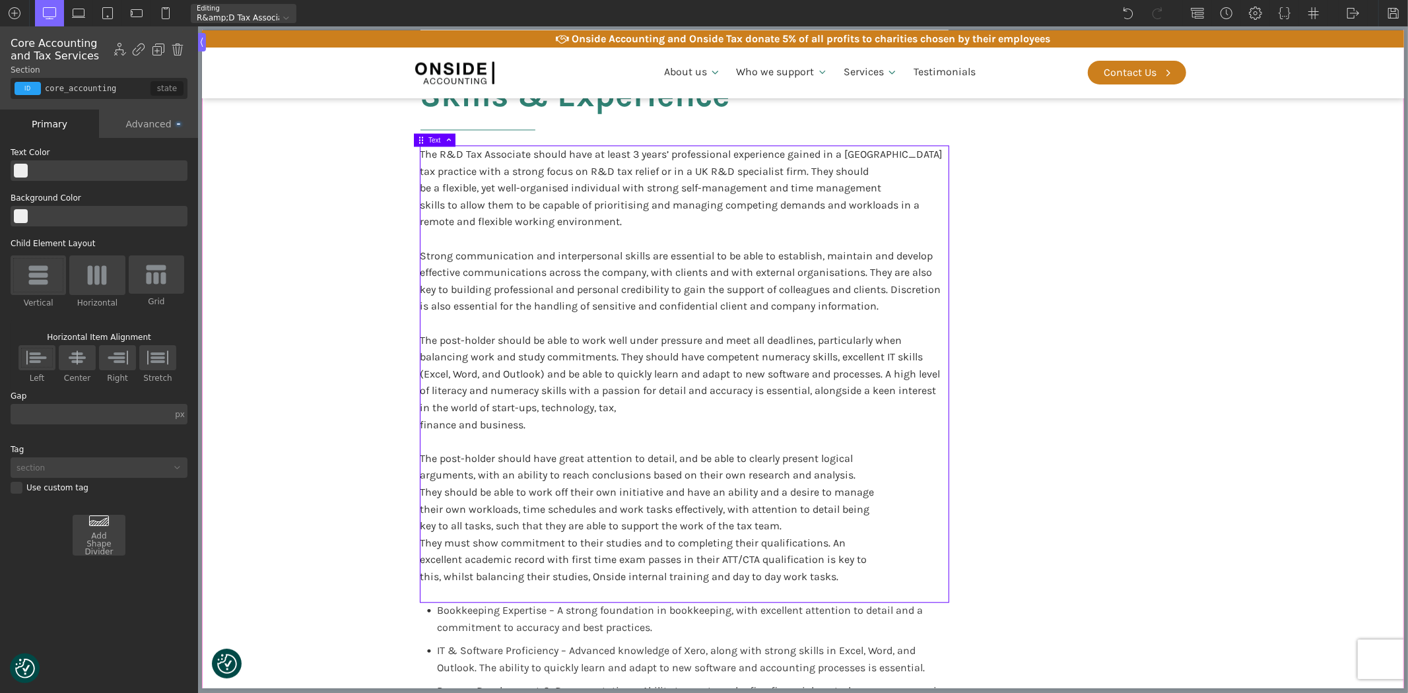
scroll to position [0, 0]
click at [657, 450] on div "The R&D Tax Associate should have at least 3 years’ professional experience gai…" at bounding box center [684, 374] width 528 height 456
type input "blocktext_block-596-175"
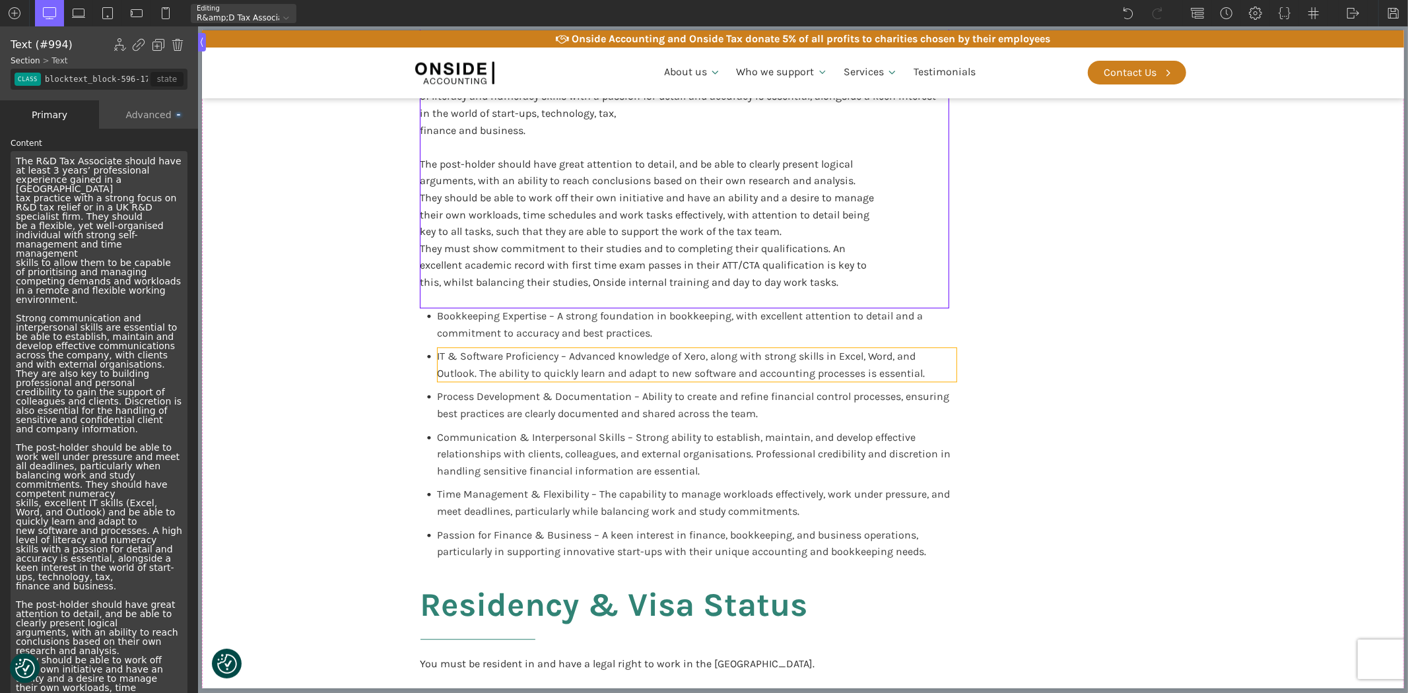
scroll to position [2713, 0]
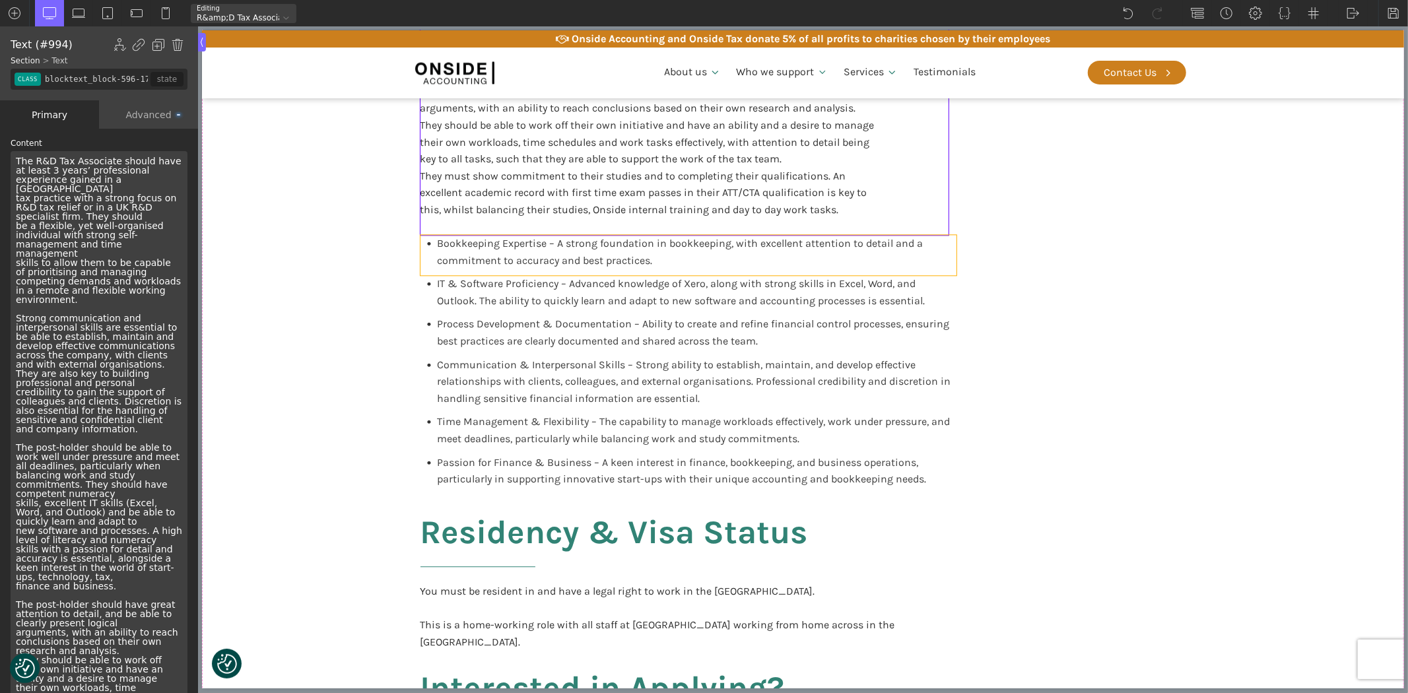
click at [420, 258] on div "Bookkeeping Expertise – A strong foundation in bookkeeping, with excellent atte…" at bounding box center [688, 255] width 536 height 40
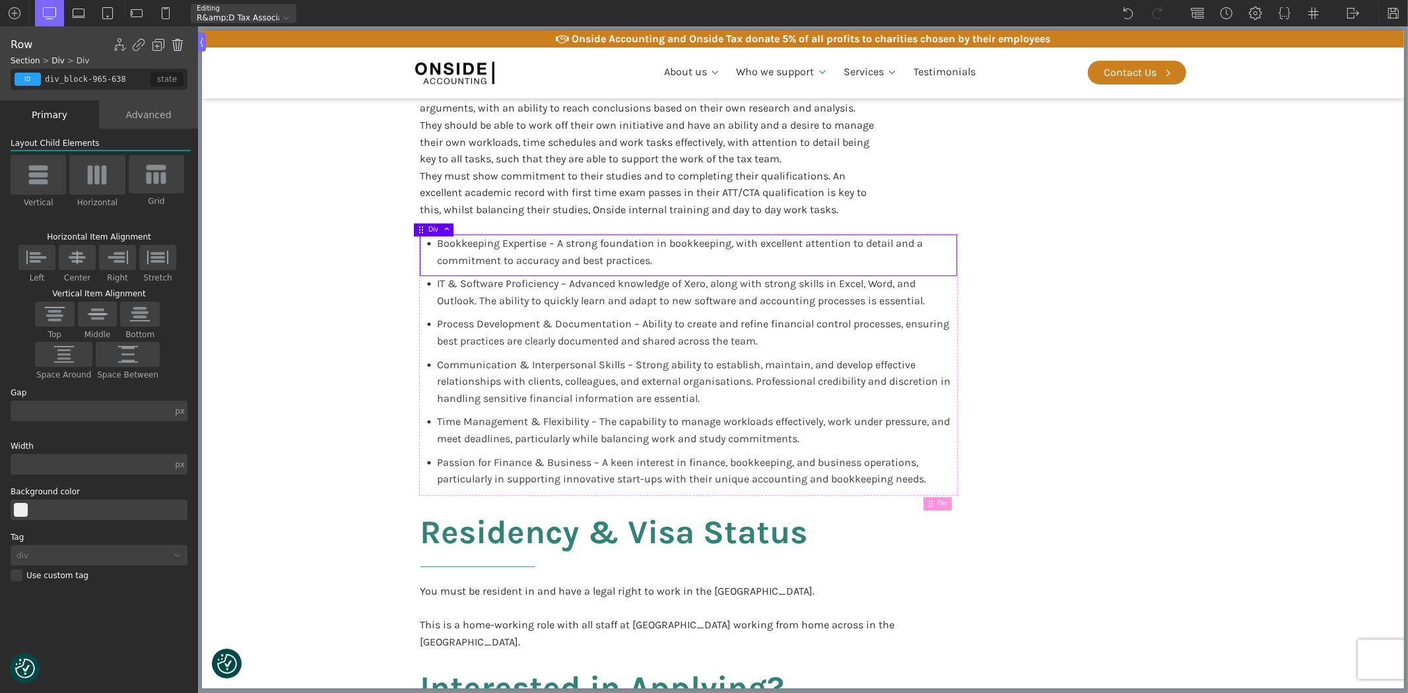
click at [180, 44] on img at bounding box center [177, 44] width 13 height 13
type input "div_block-963-638"
type input "70"
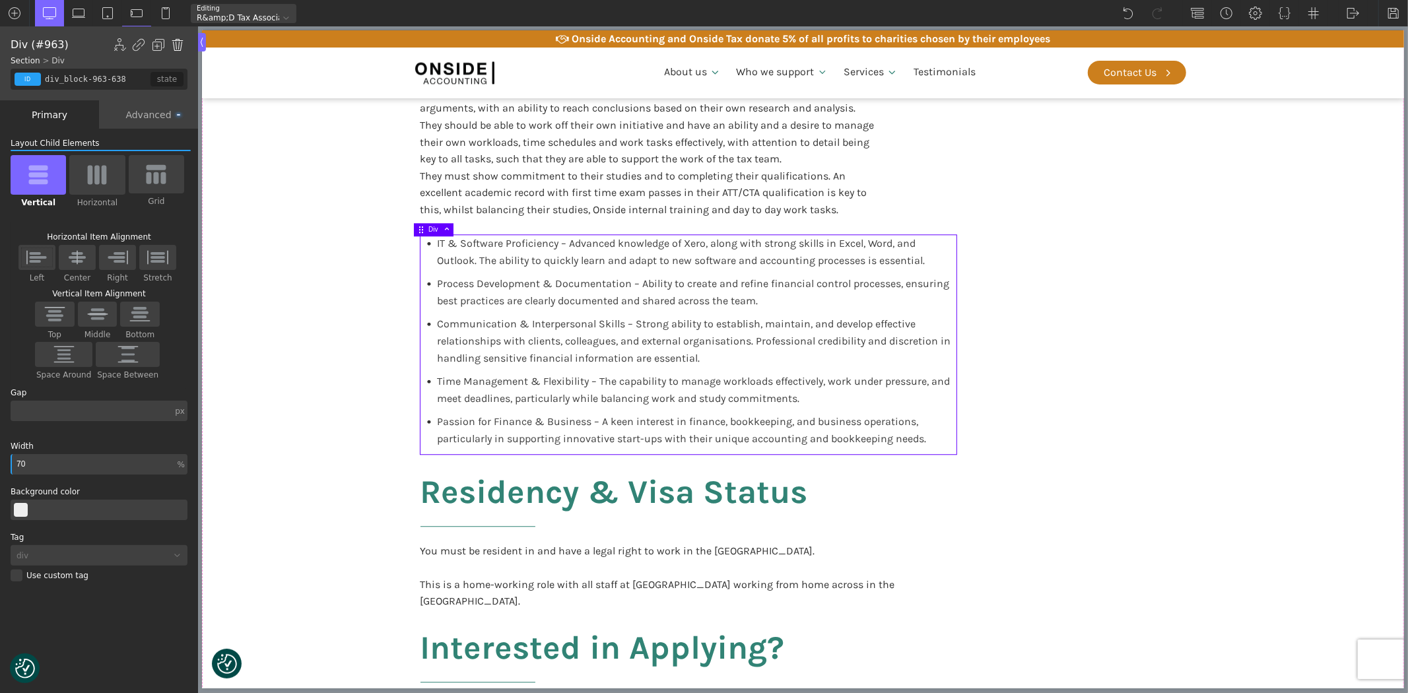
click at [177, 44] on img at bounding box center [177, 44] width 13 height 13
type input "core_accounting"
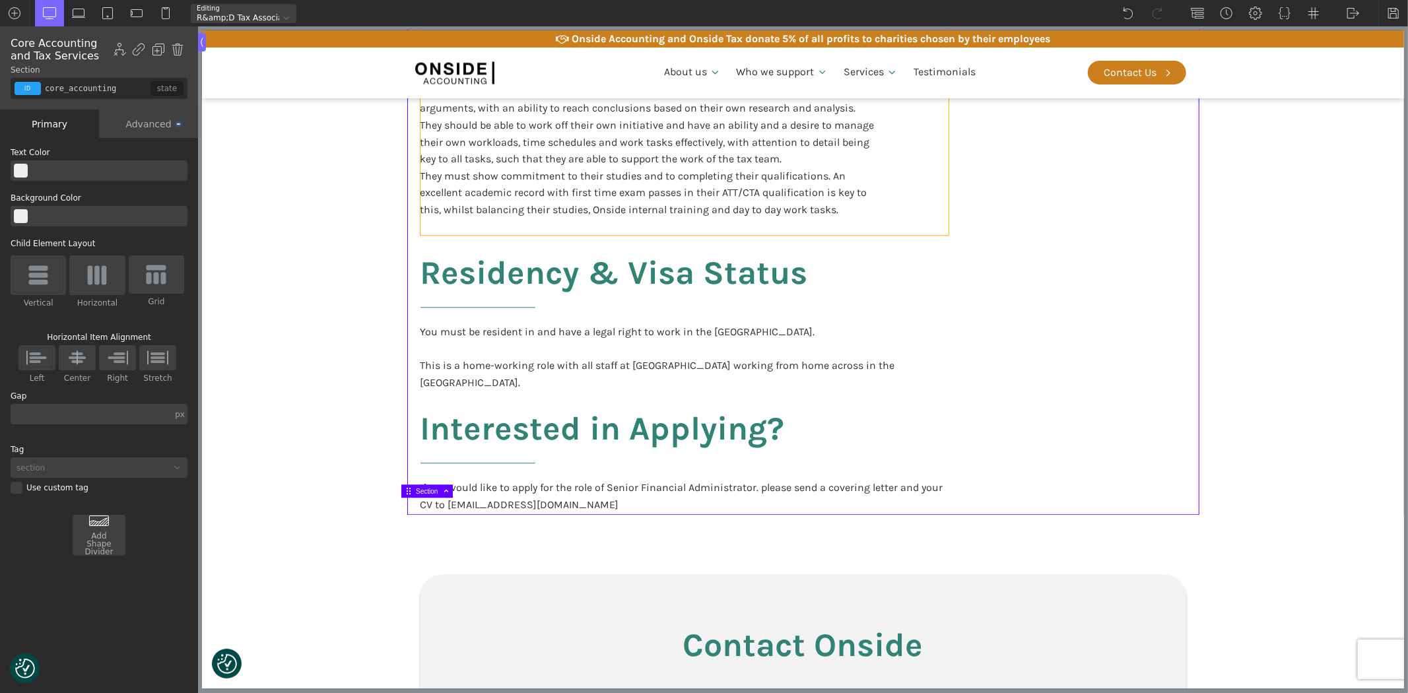
click at [882, 203] on div "The R&D Tax Associate should have at least 3 years’ professional experience gai…" at bounding box center [684, 7] width 528 height 456
type input "blocktext_block-596-175"
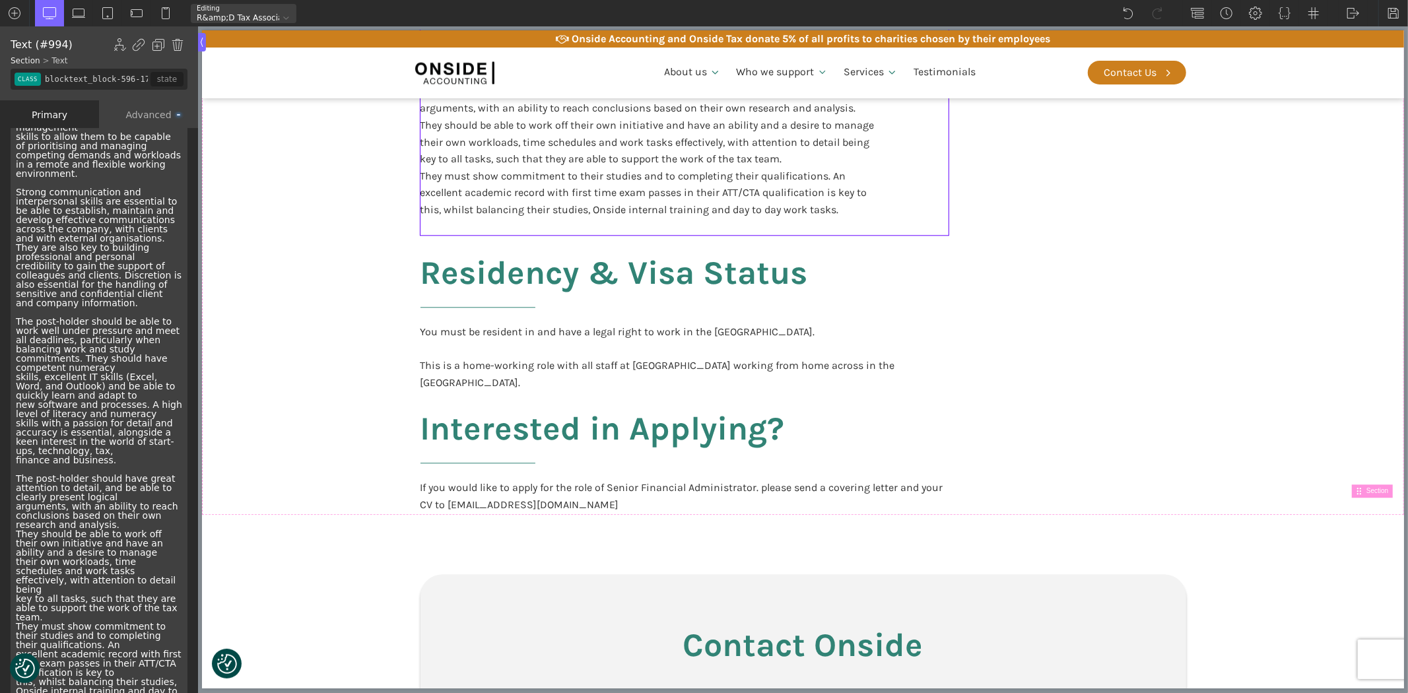
scroll to position [359, 0]
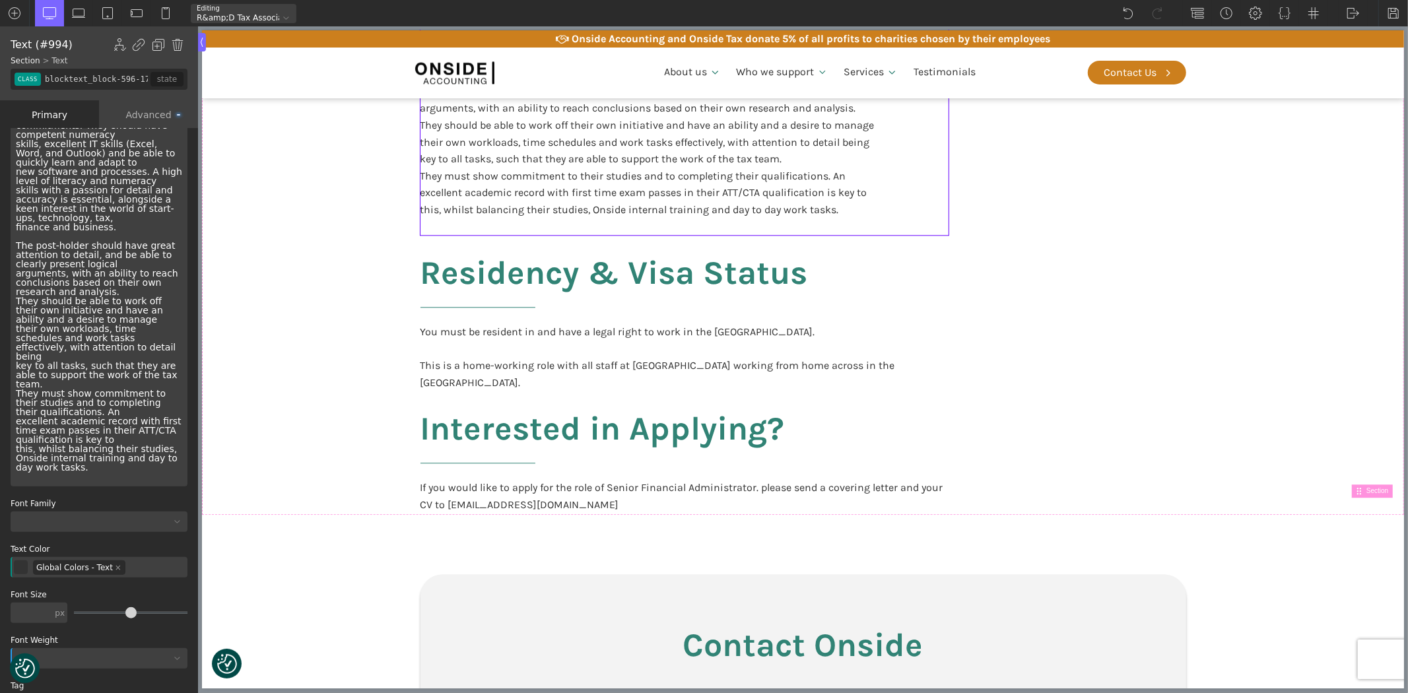
click at [86, 405] on div "The R&D Tax Associate should have at least 3 years’ professional experience gai…" at bounding box center [99, 139] width 177 height 694
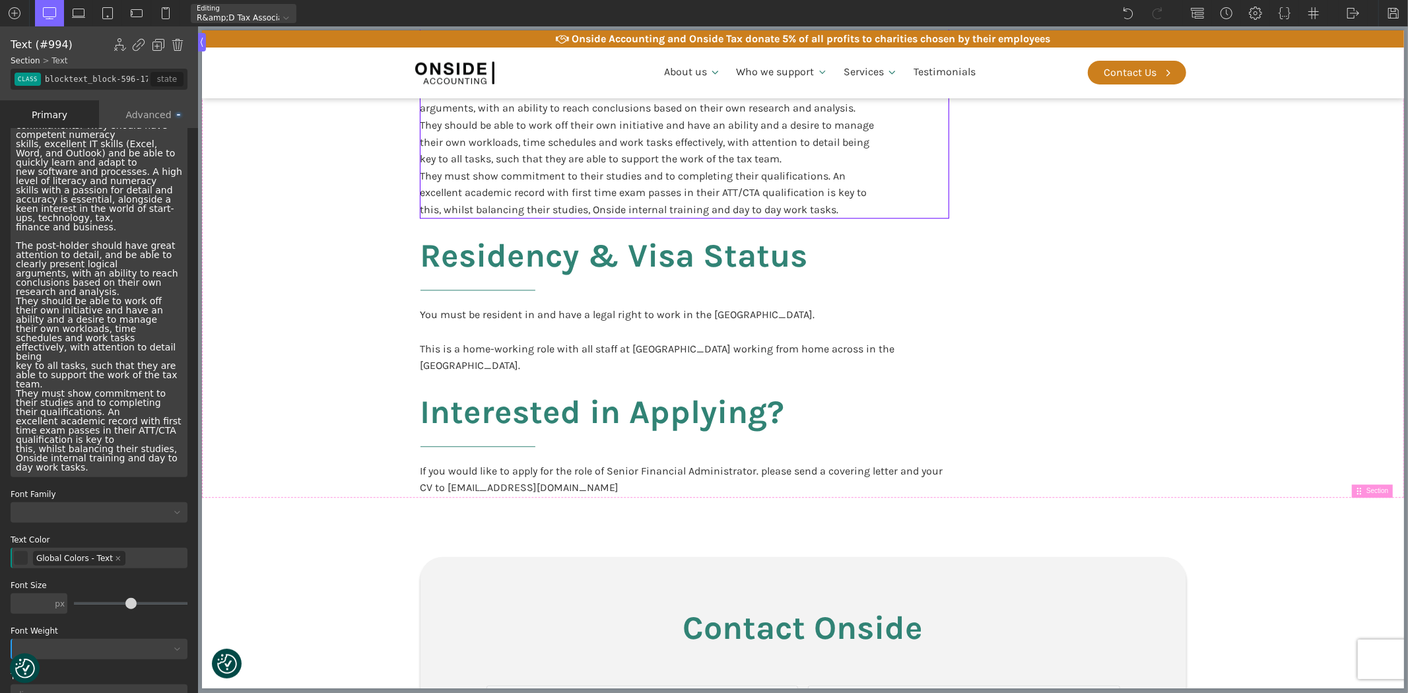
scroll to position [350, 0]
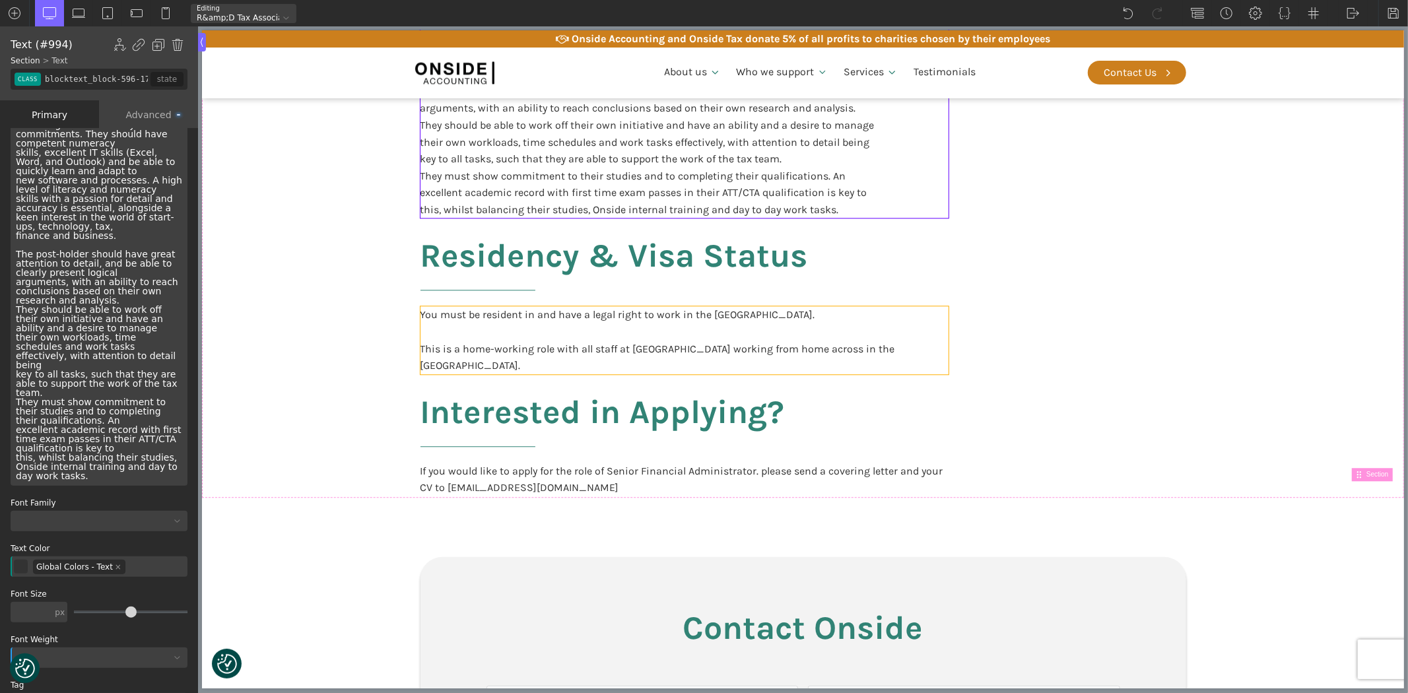
click at [525, 342] on div "You must be resident in and have a legal right to work in the [GEOGRAPHIC_DATA]…" at bounding box center [684, 339] width 528 height 67
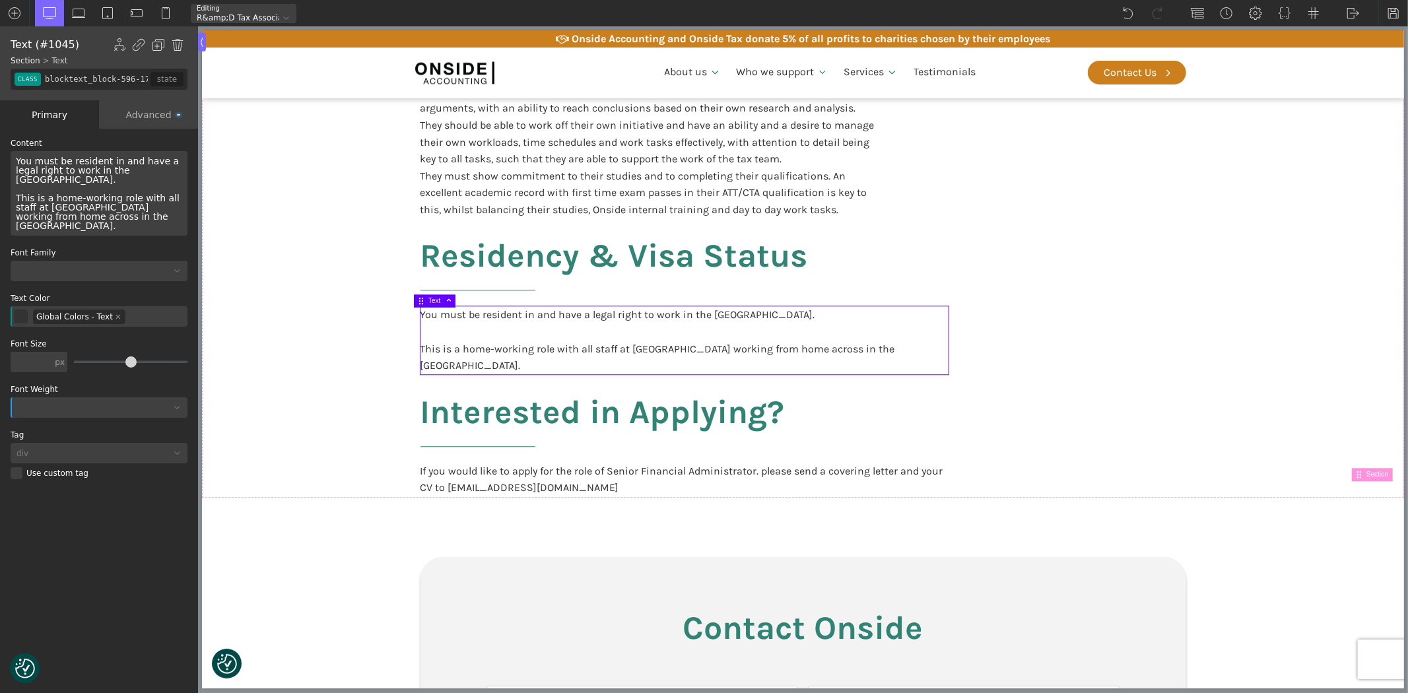
scroll to position [0, 0]
drag, startPoint x: 126, startPoint y: 168, endPoint x: 18, endPoint y: 154, distance: 109.1
click at [18, 154] on div "You must be resident in and have a legal right to work in the [GEOGRAPHIC_DATA]…" at bounding box center [99, 193] width 177 height 84
click at [18, 154] on div "Y The post-holder must be resident in and have a legal right to work in the [GE…" at bounding box center [99, 193] width 177 height 84
click at [160, 170] on div "The post-holder must be resident in and have a legal right to work in the [GEOG…" at bounding box center [99, 193] width 177 height 84
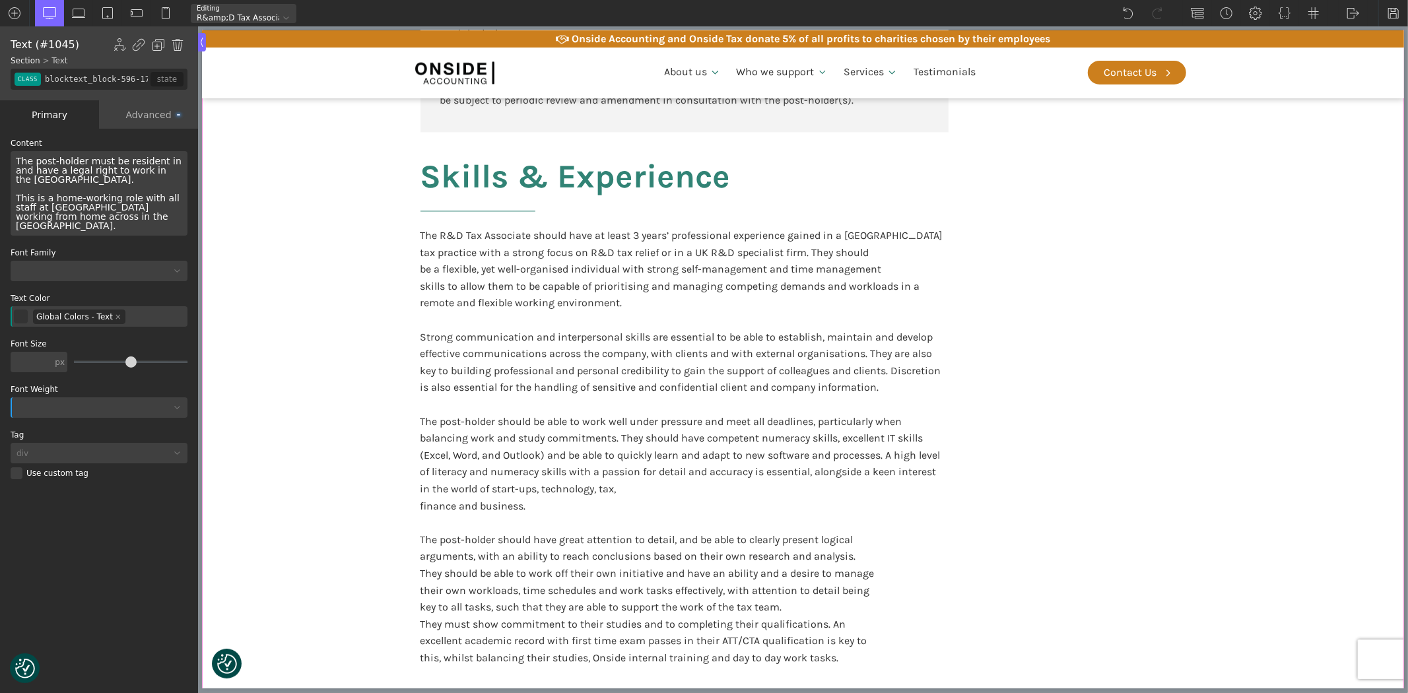
scroll to position [2346, 0]
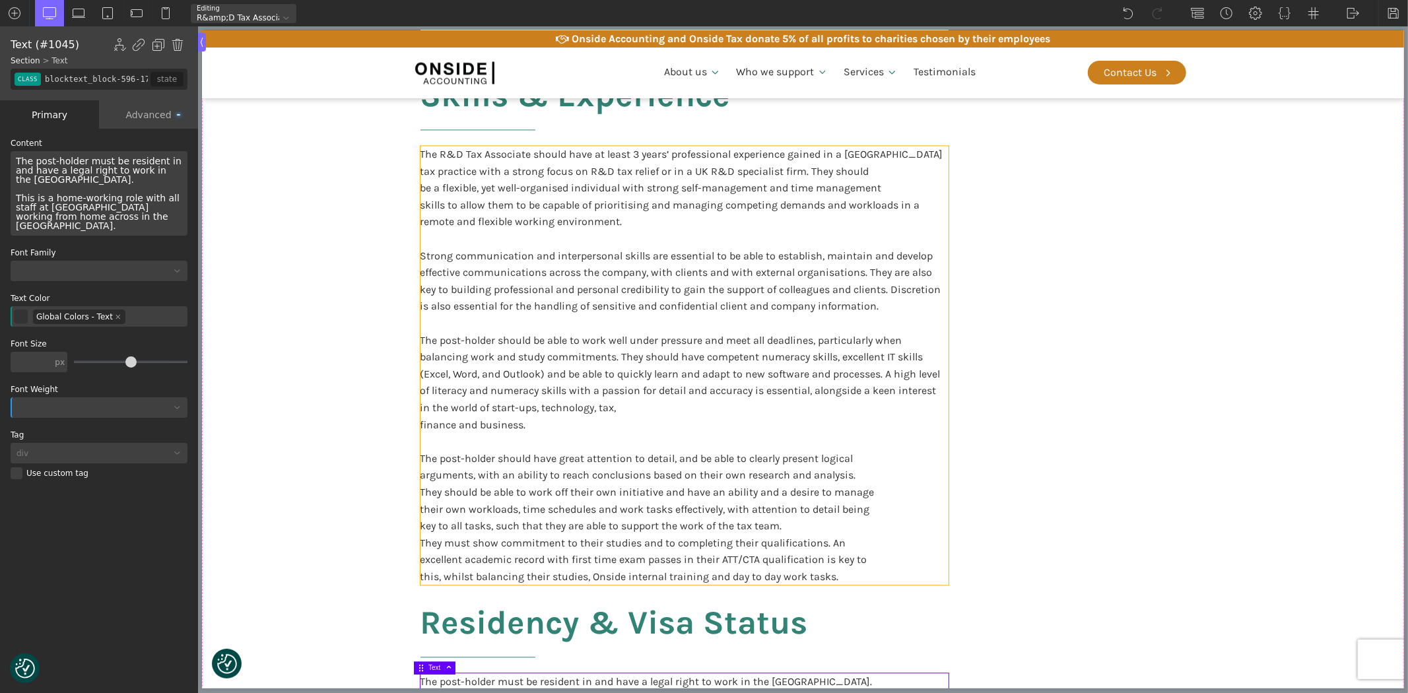
click at [641, 147] on div "The R&D Tax Associate should have at least 3 years’ professional experience gai…" at bounding box center [684, 365] width 528 height 439
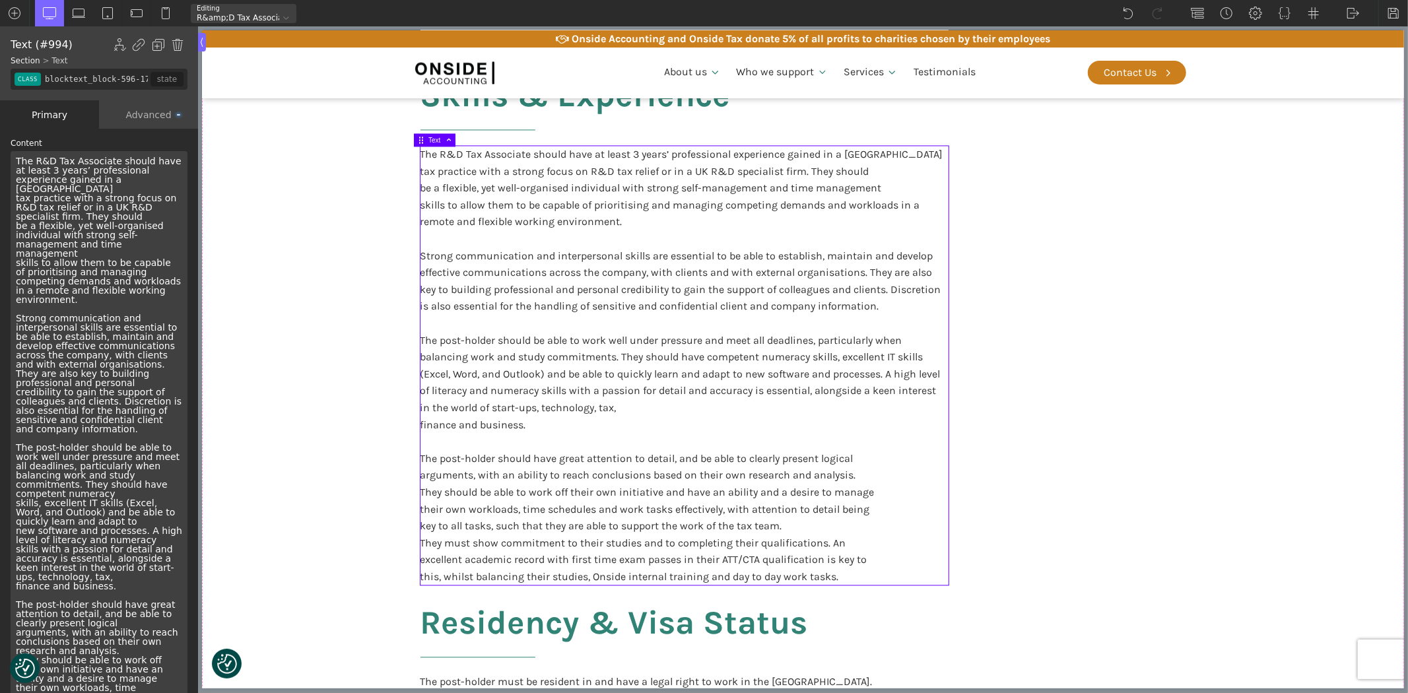
click at [81, 177] on div "The R&D Tax Associate should have at least 3 years’ professional experience gai…" at bounding box center [99, 493] width 177 height 685
